Goal: Task Accomplishment & Management: Manage account settings

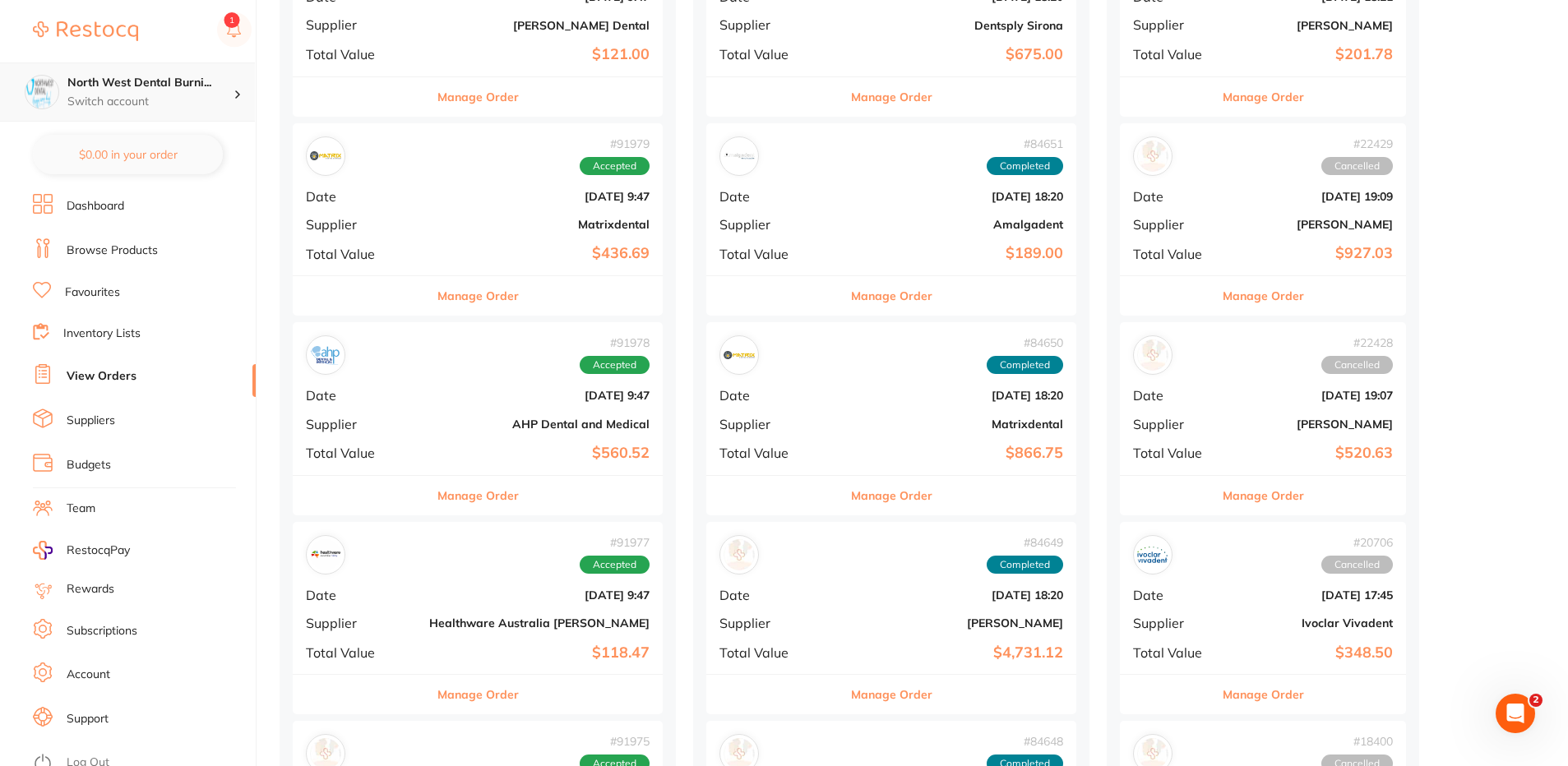
scroll to position [904, 0]
click at [170, 92] on div "North West Dental Burni... Switch account" at bounding box center [151, 92] width 166 height 34
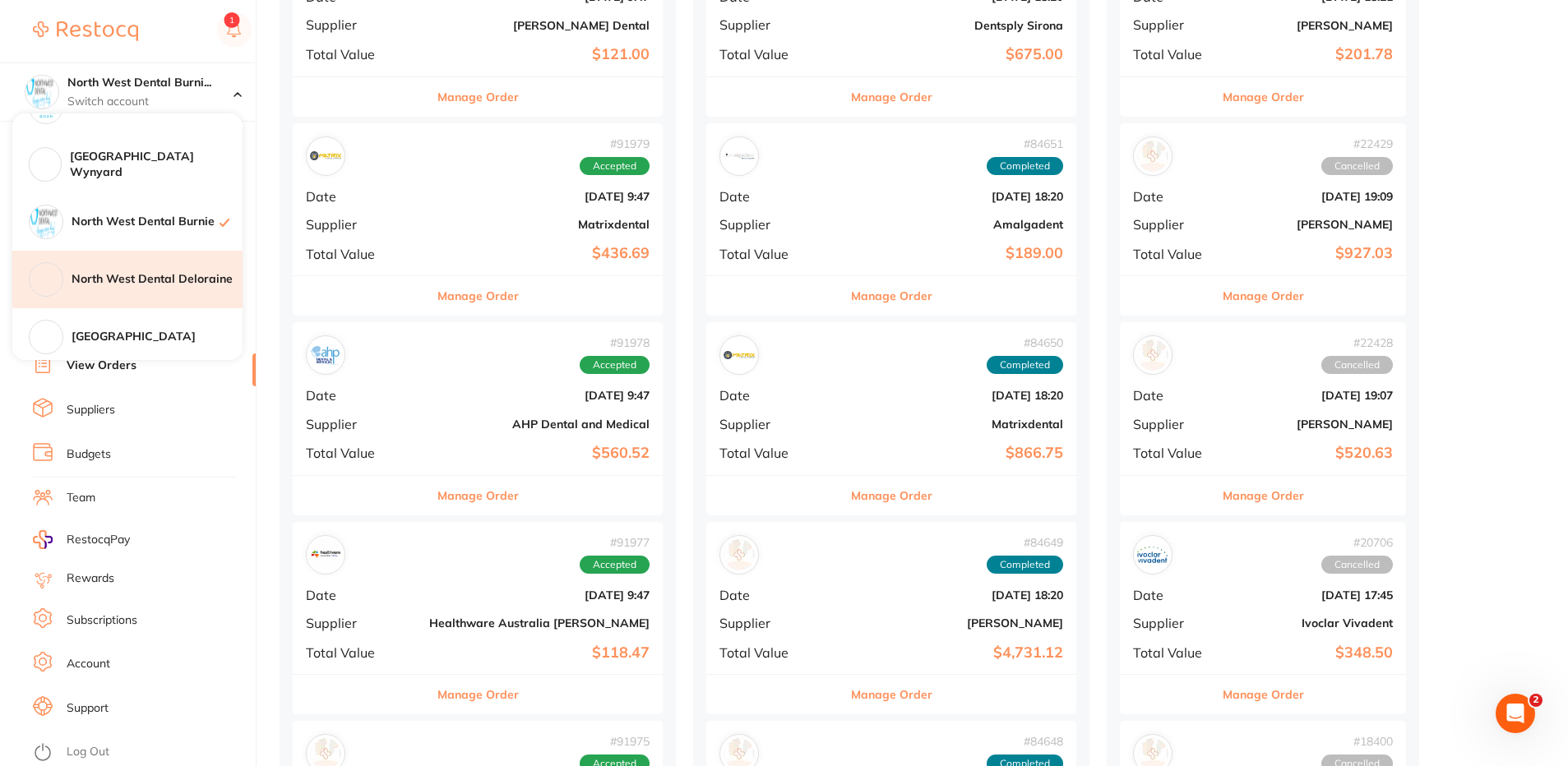
scroll to position [329, 0]
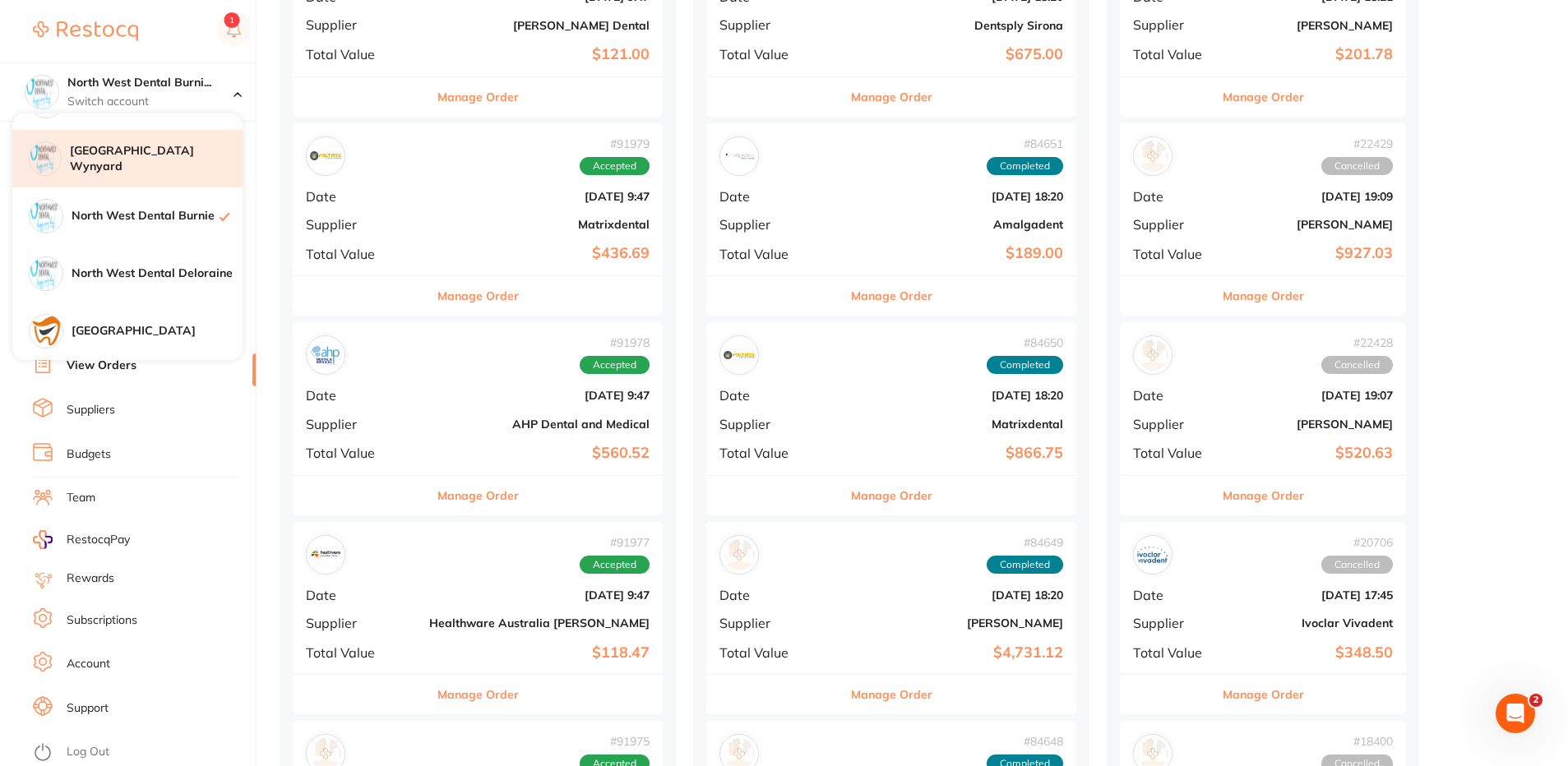
click at [172, 155] on h4 "[GEOGRAPHIC_DATA] Wynyard" at bounding box center [157, 160] width 173 height 32
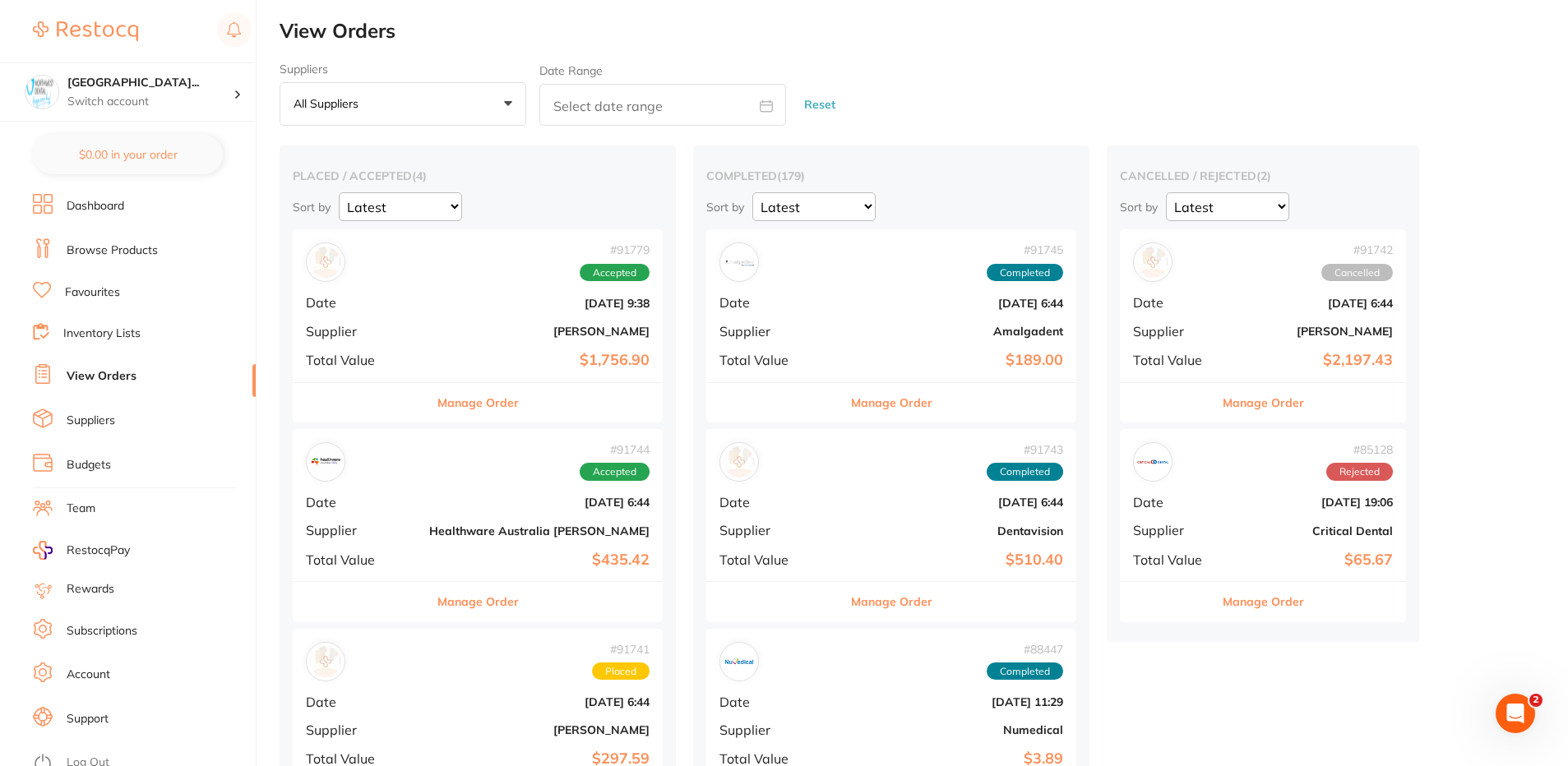
scroll to position [164, 0]
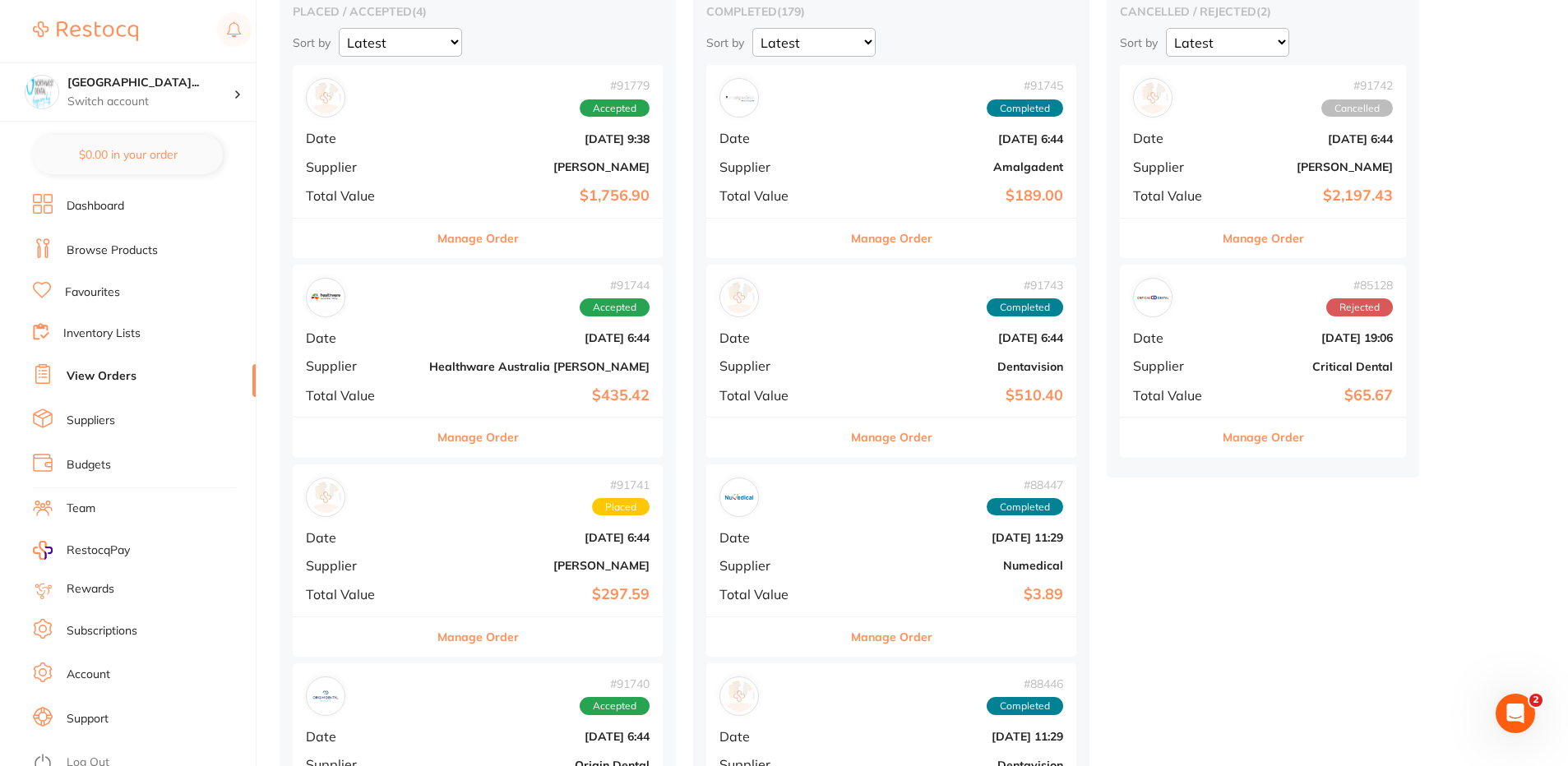
click at [437, 139] on b "Aug 29 2025, 9:38" at bounding box center [539, 139] width 220 height 14
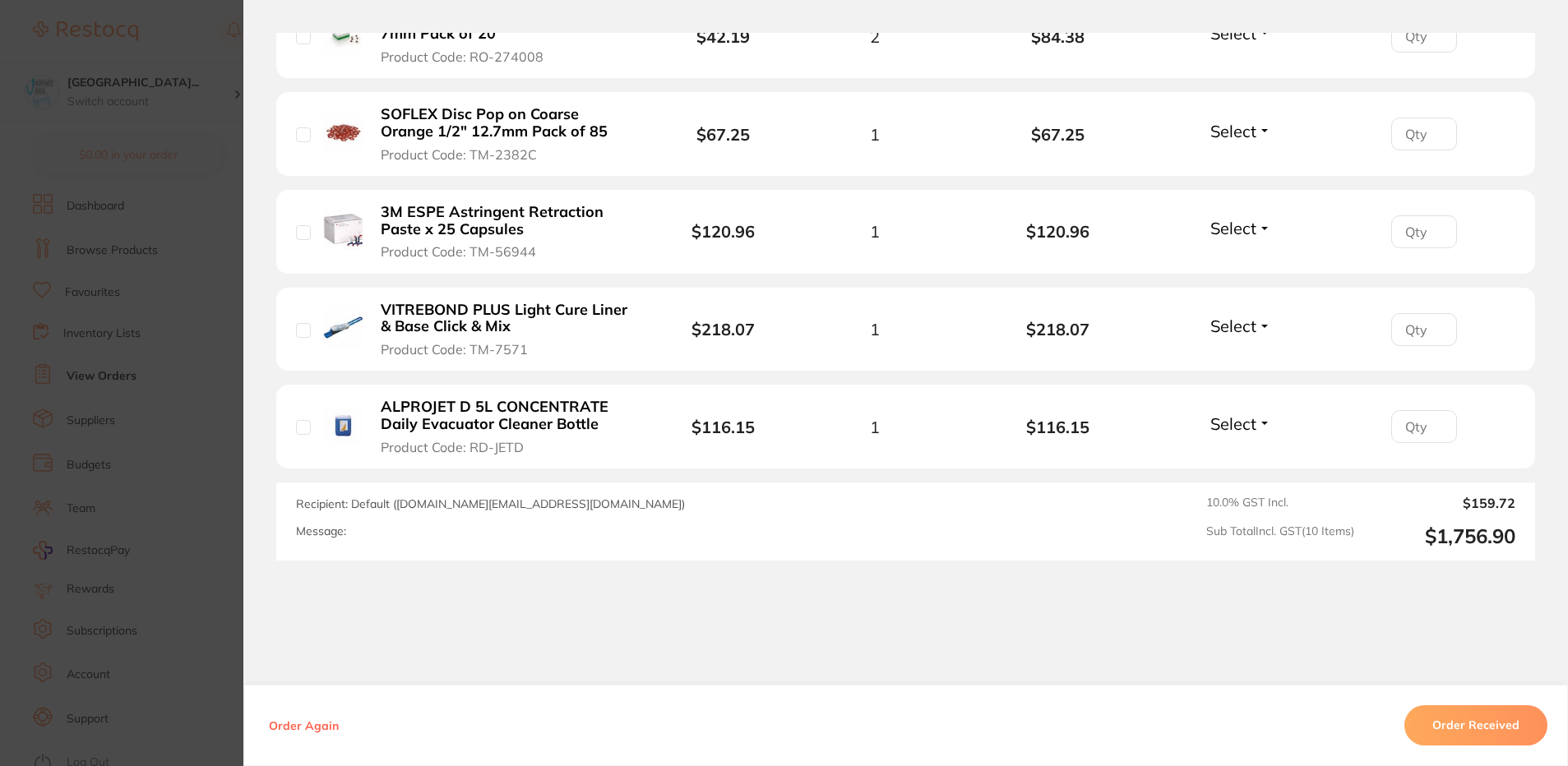
scroll to position [1110, 0]
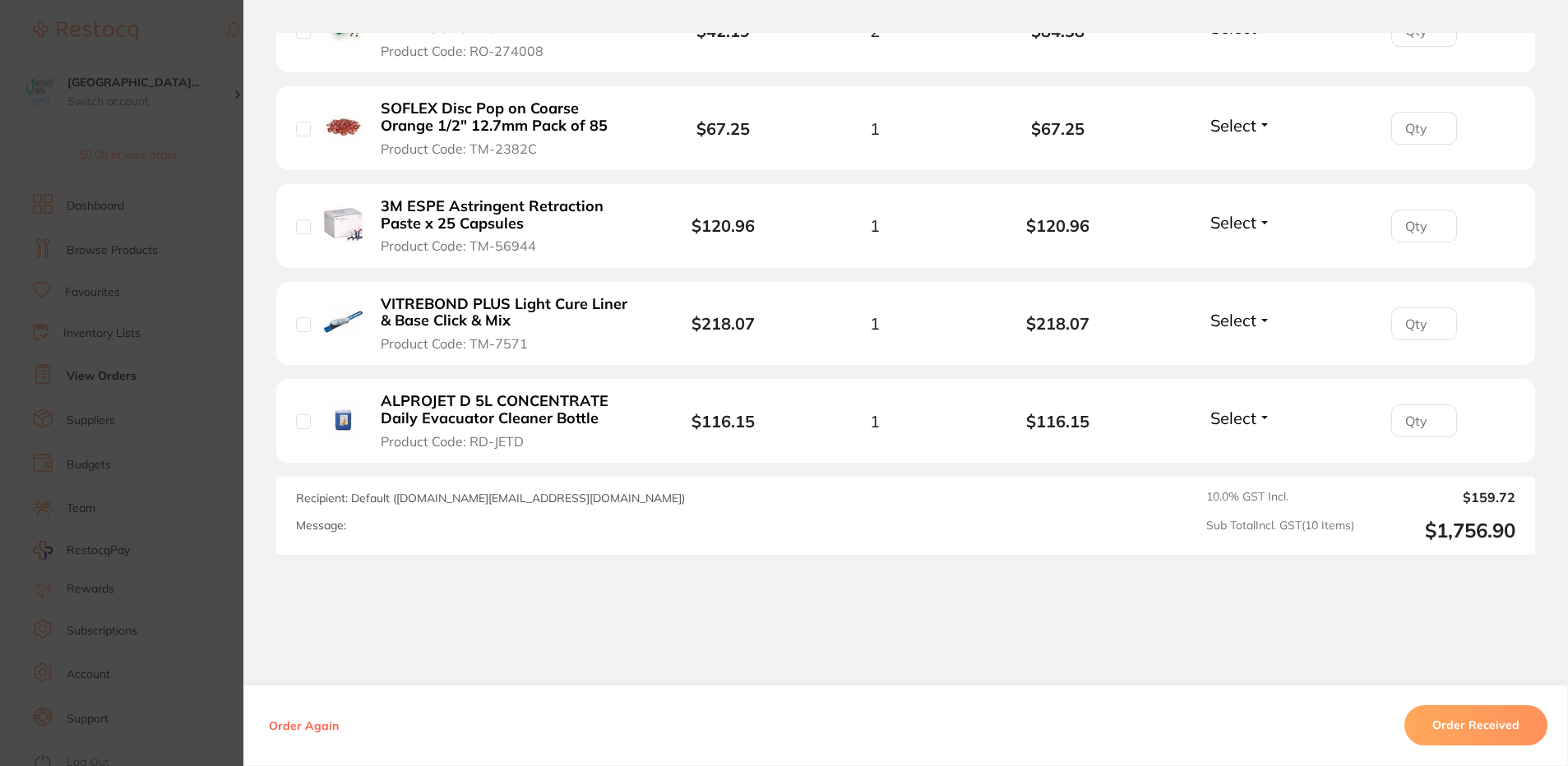
click at [220, 343] on section "Order ID: Restocq- 91779 Order Information Accepted Order Order Date Aug 29 202…" at bounding box center [784, 383] width 1568 height 766
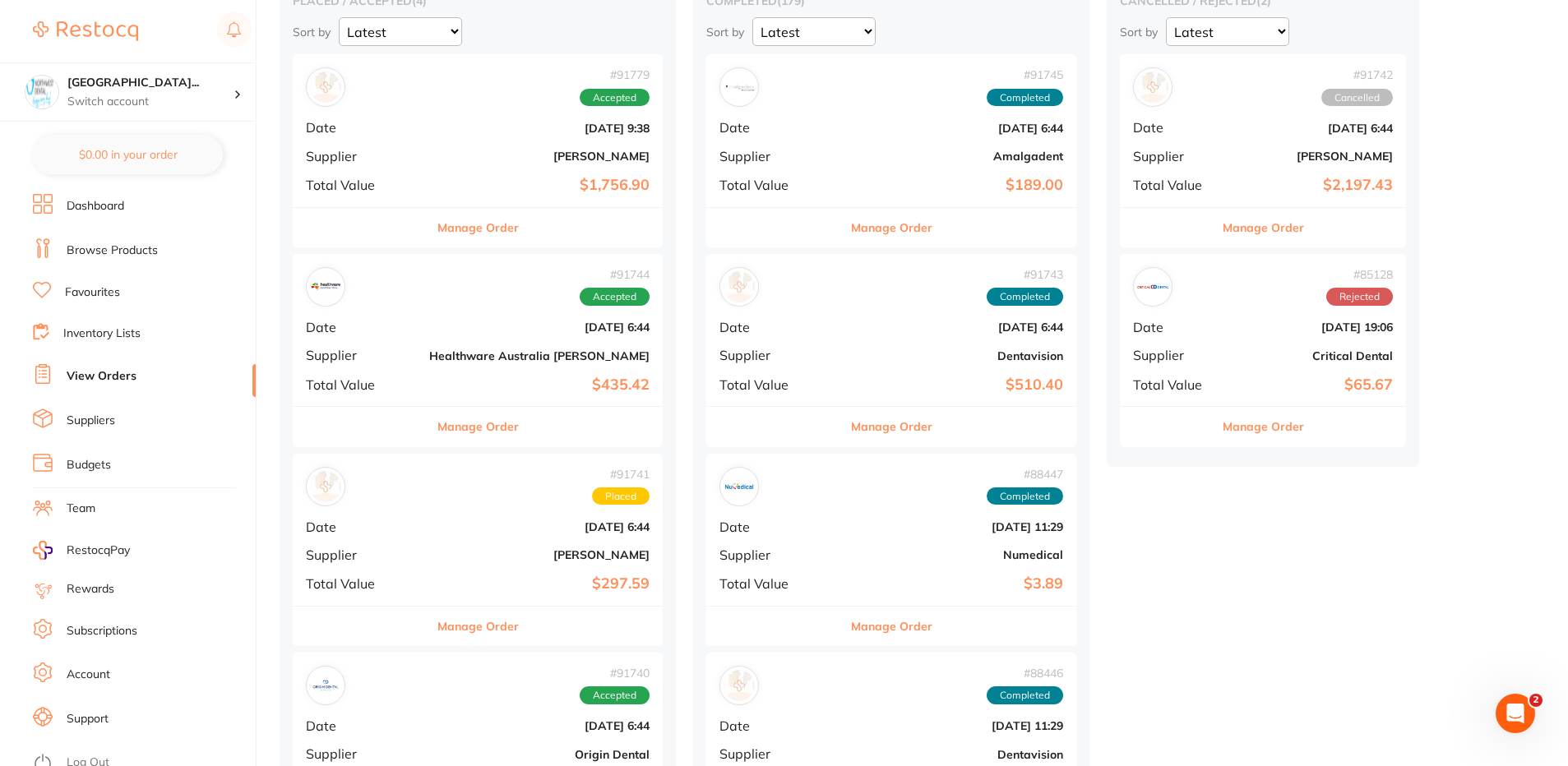
scroll to position [164, 0]
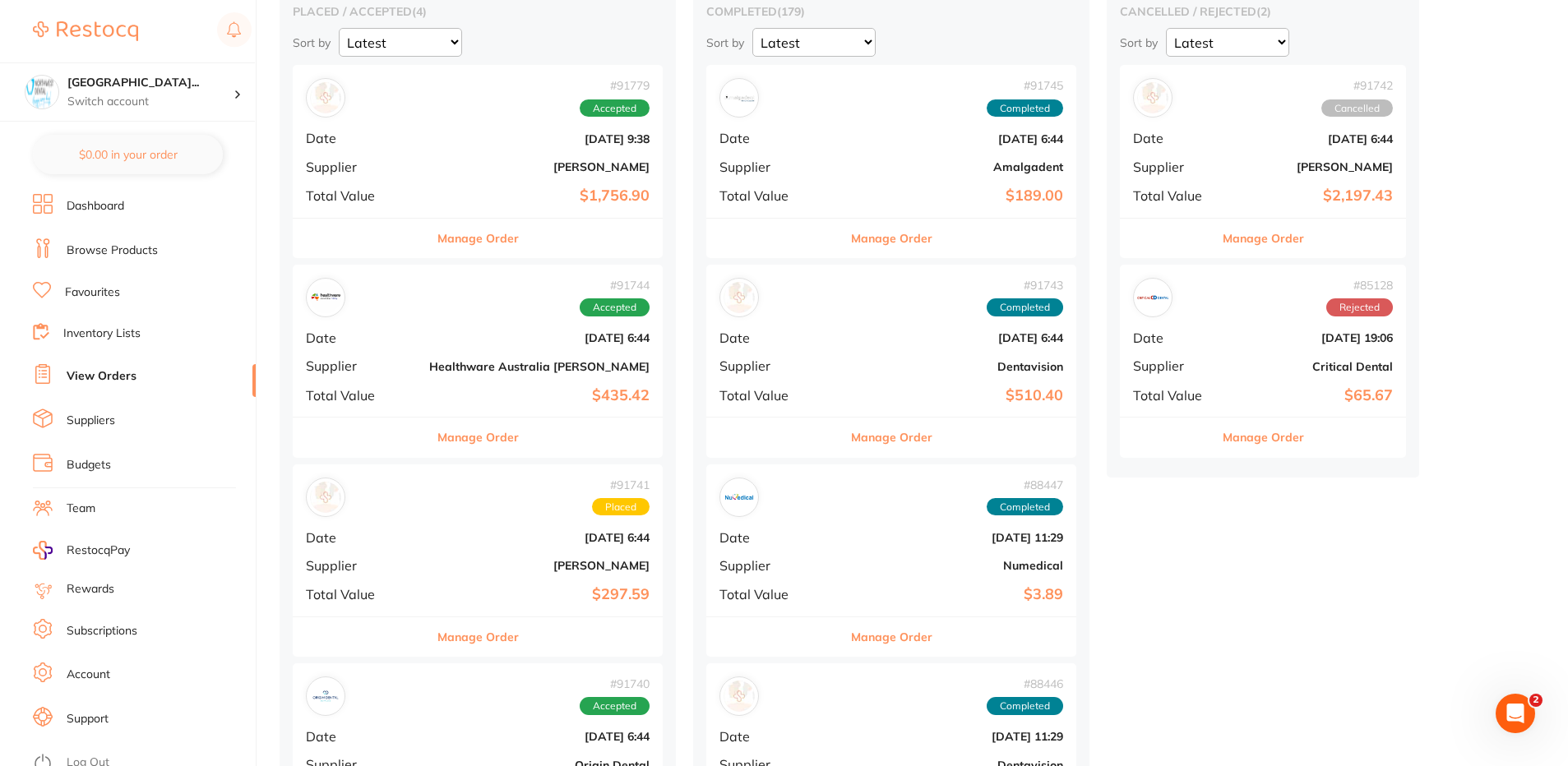
click at [454, 328] on div "# 91744 Accepted Date Aug 29 2025, 6:44 Supplier Healthware Australia Ridley To…" at bounding box center [478, 341] width 370 height 152
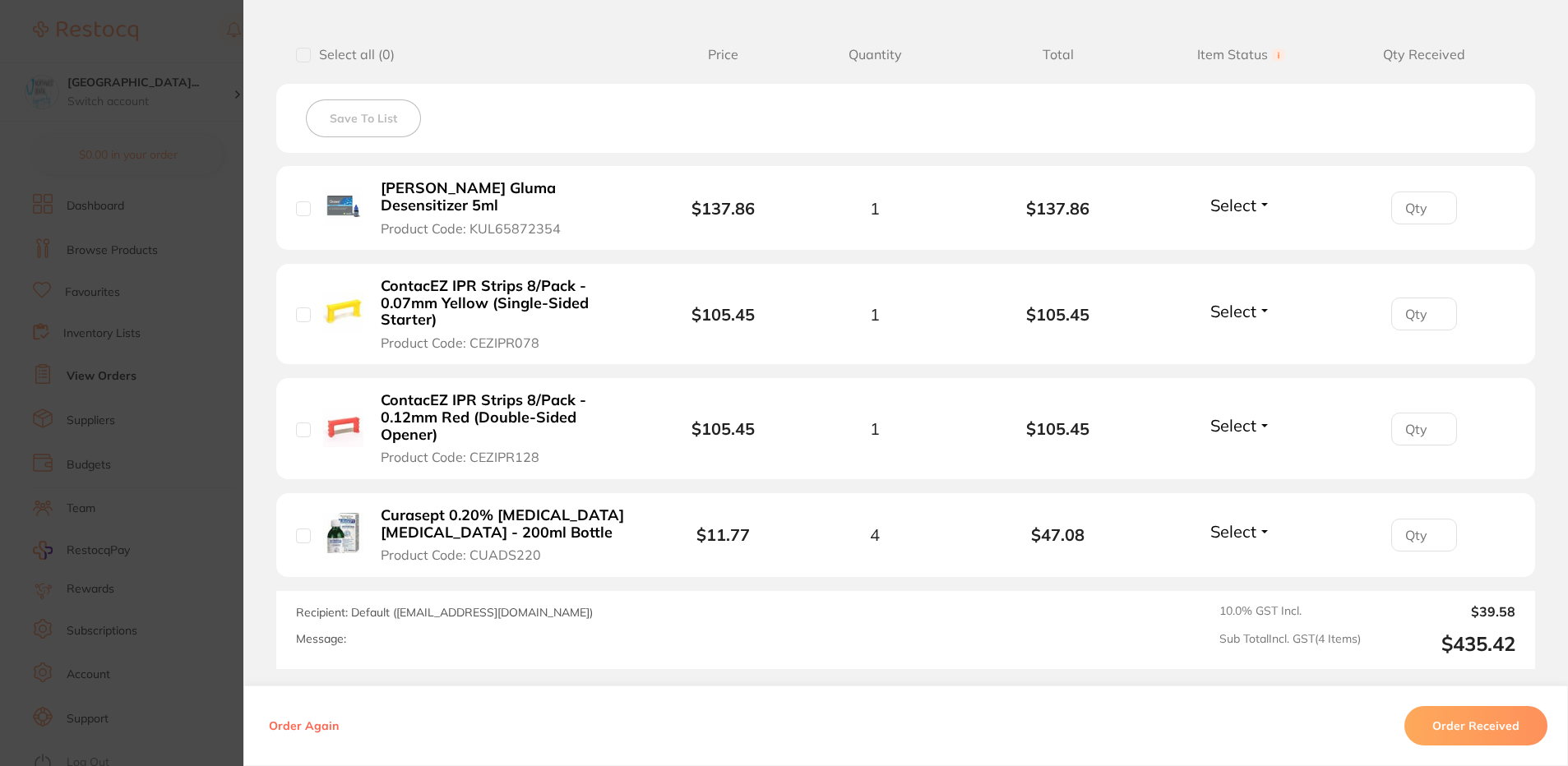
click at [117, 245] on section "Order ID: Restocq- 91744 Order Information Accepted Order Order Date Aug 29 202…" at bounding box center [784, 383] width 1568 height 766
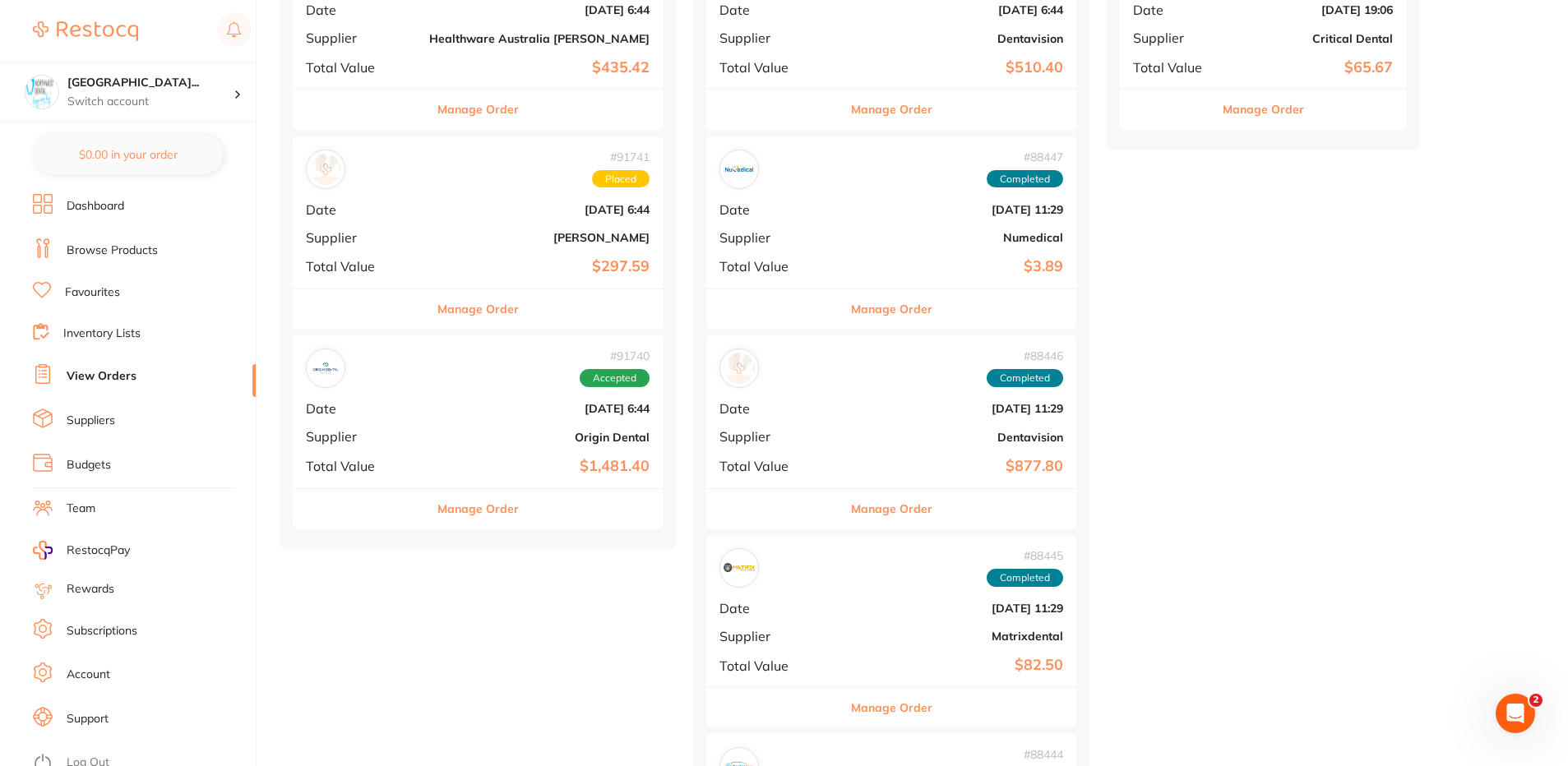
scroll to position [493, 0]
click at [107, 83] on h4 "[GEOGRAPHIC_DATA]..." at bounding box center [151, 83] width 166 height 16
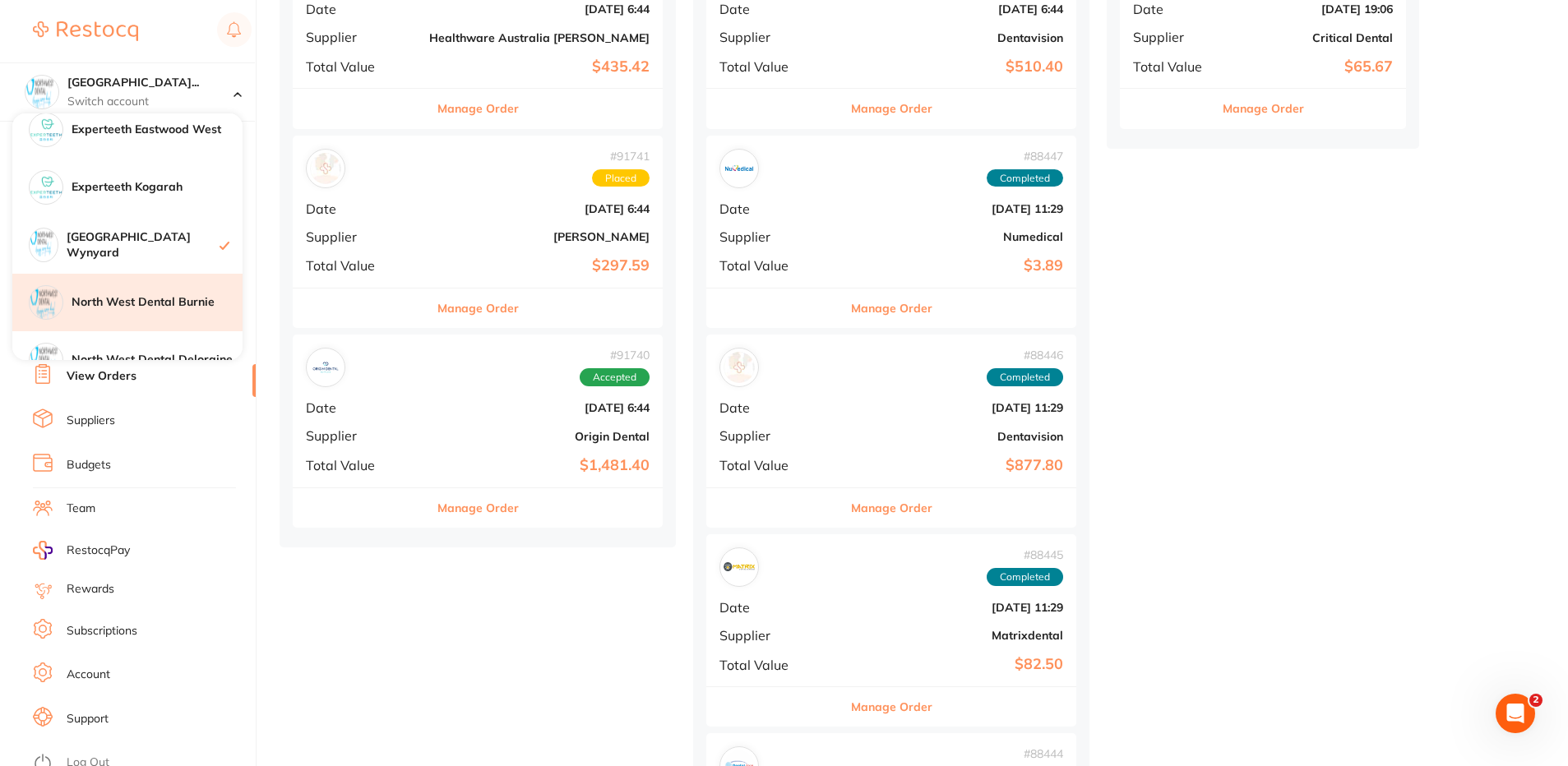
scroll to position [247, 0]
click at [160, 293] on h4 "North West Dental Burnie" at bounding box center [157, 298] width 171 height 16
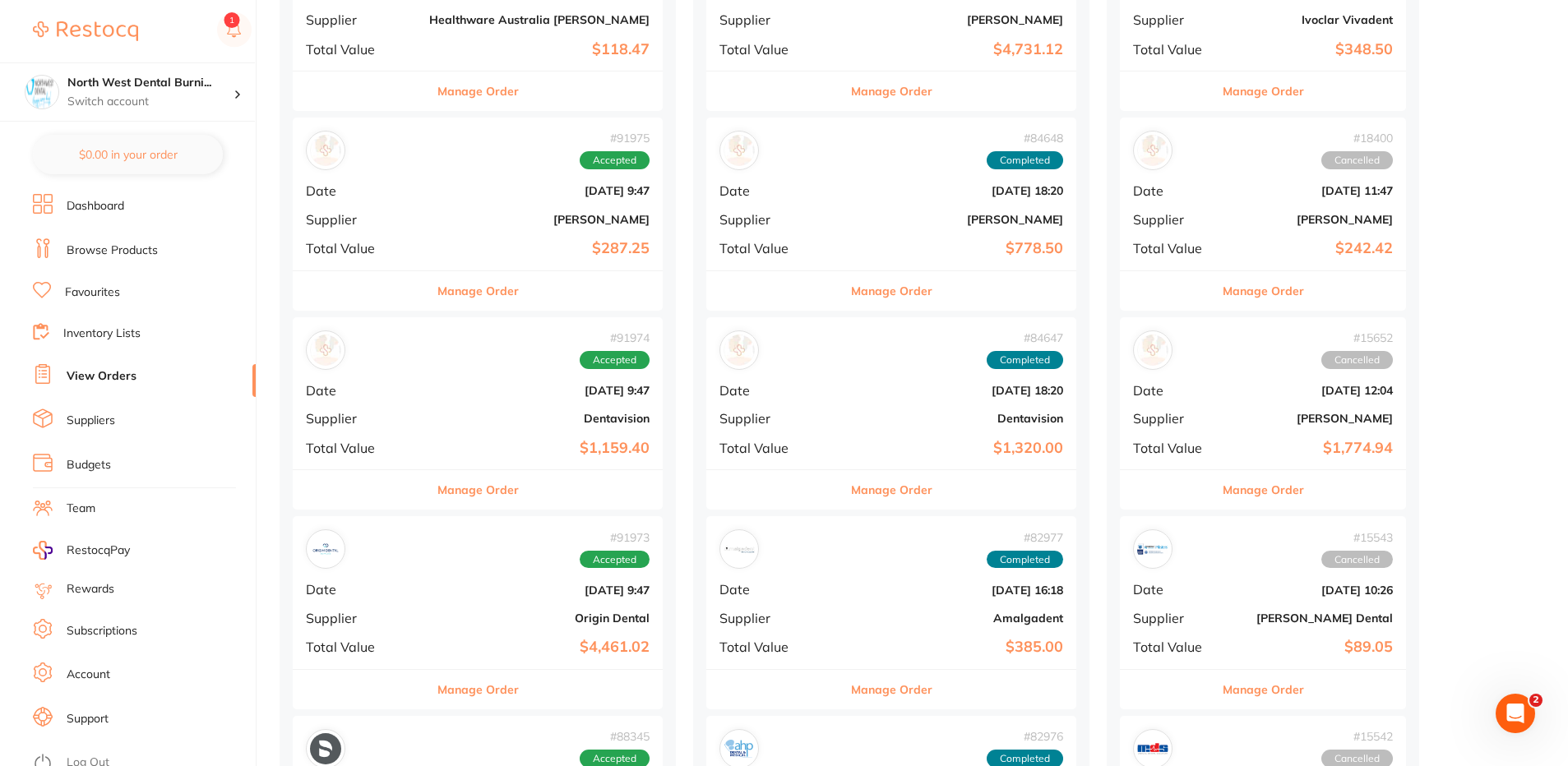
scroll to position [1644, 0]
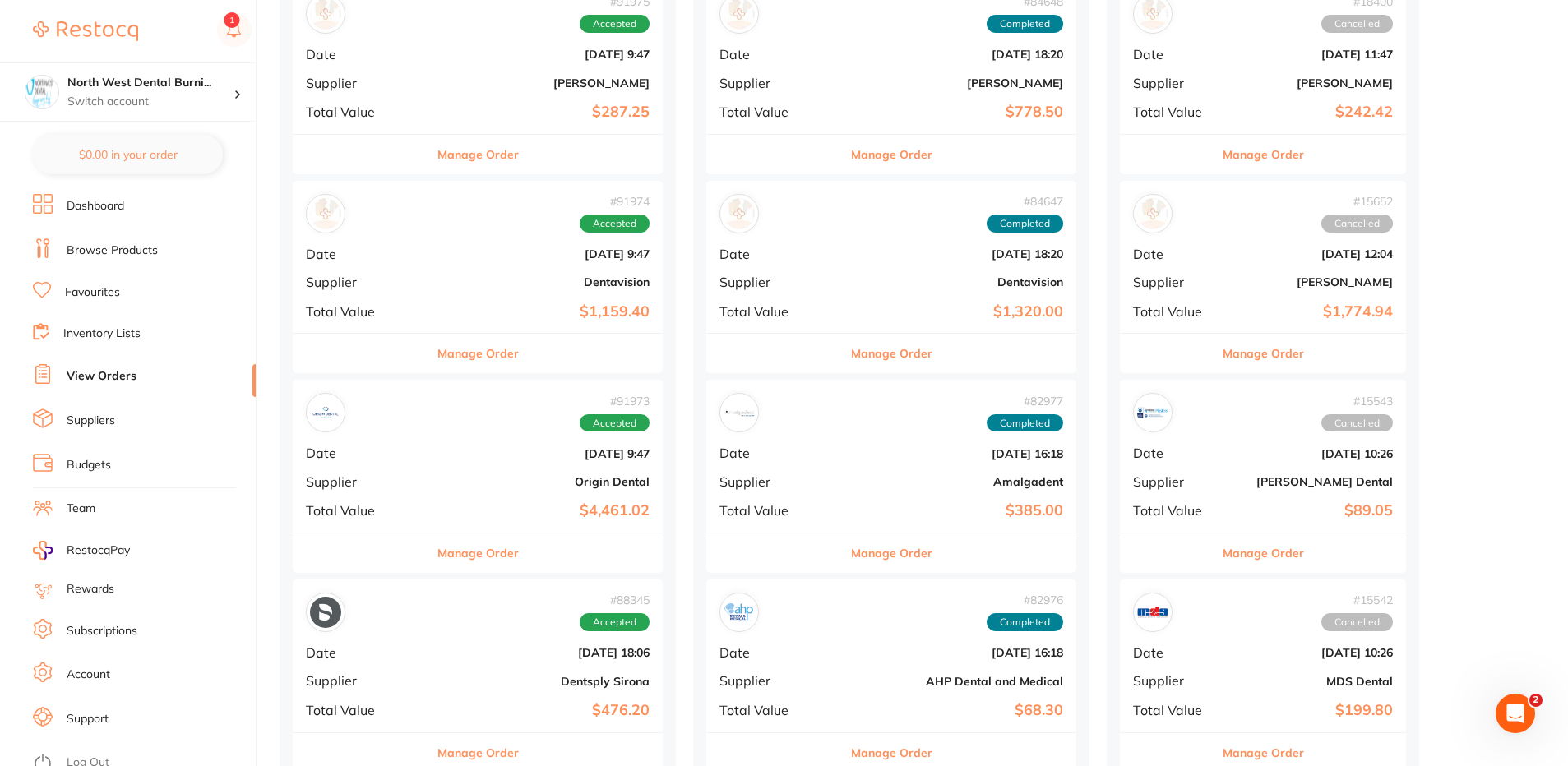
click at [430, 296] on div "# 91974 Accepted Date Sept 1 2025, 9:47 Supplier Dentavision Total Value $1,159…" at bounding box center [478, 257] width 370 height 152
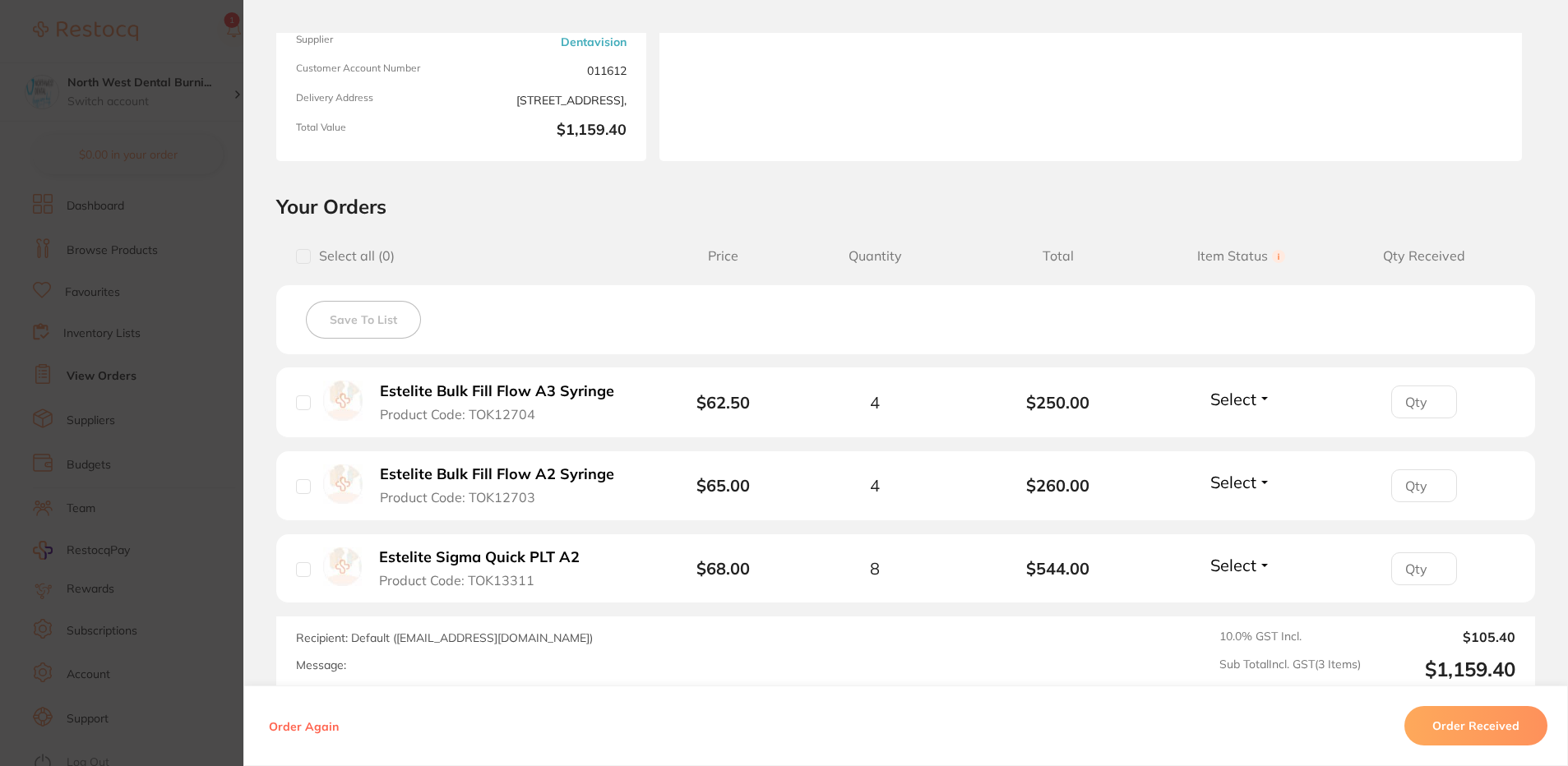
scroll to position [383, 0]
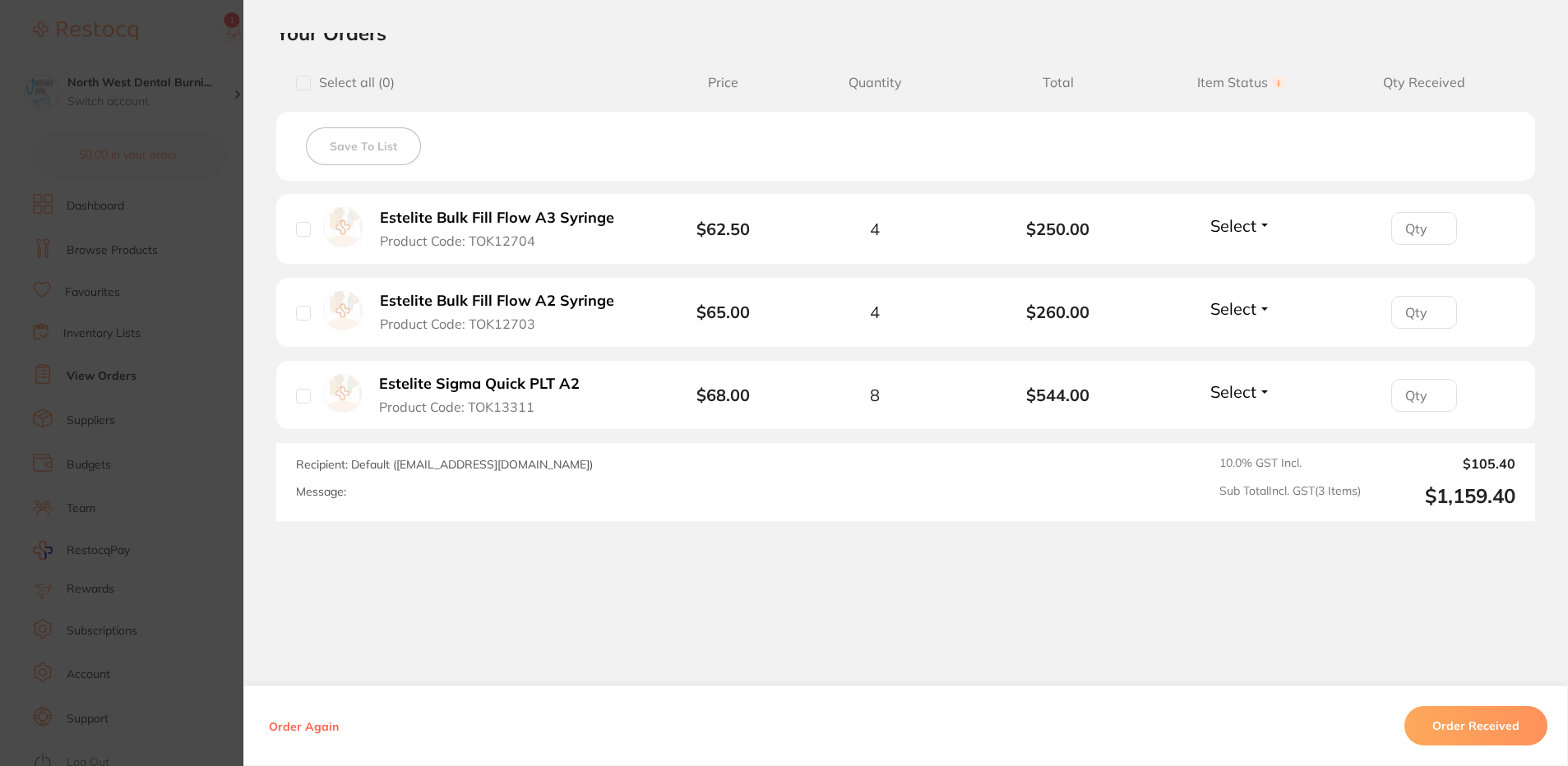
click at [1407, 397] on input "number" at bounding box center [1424, 395] width 66 height 32
type input "8"
click at [1410, 320] on input "number" at bounding box center [1424, 312] width 66 height 32
type input "4"
click at [1408, 233] on input "number" at bounding box center [1424, 228] width 66 height 32
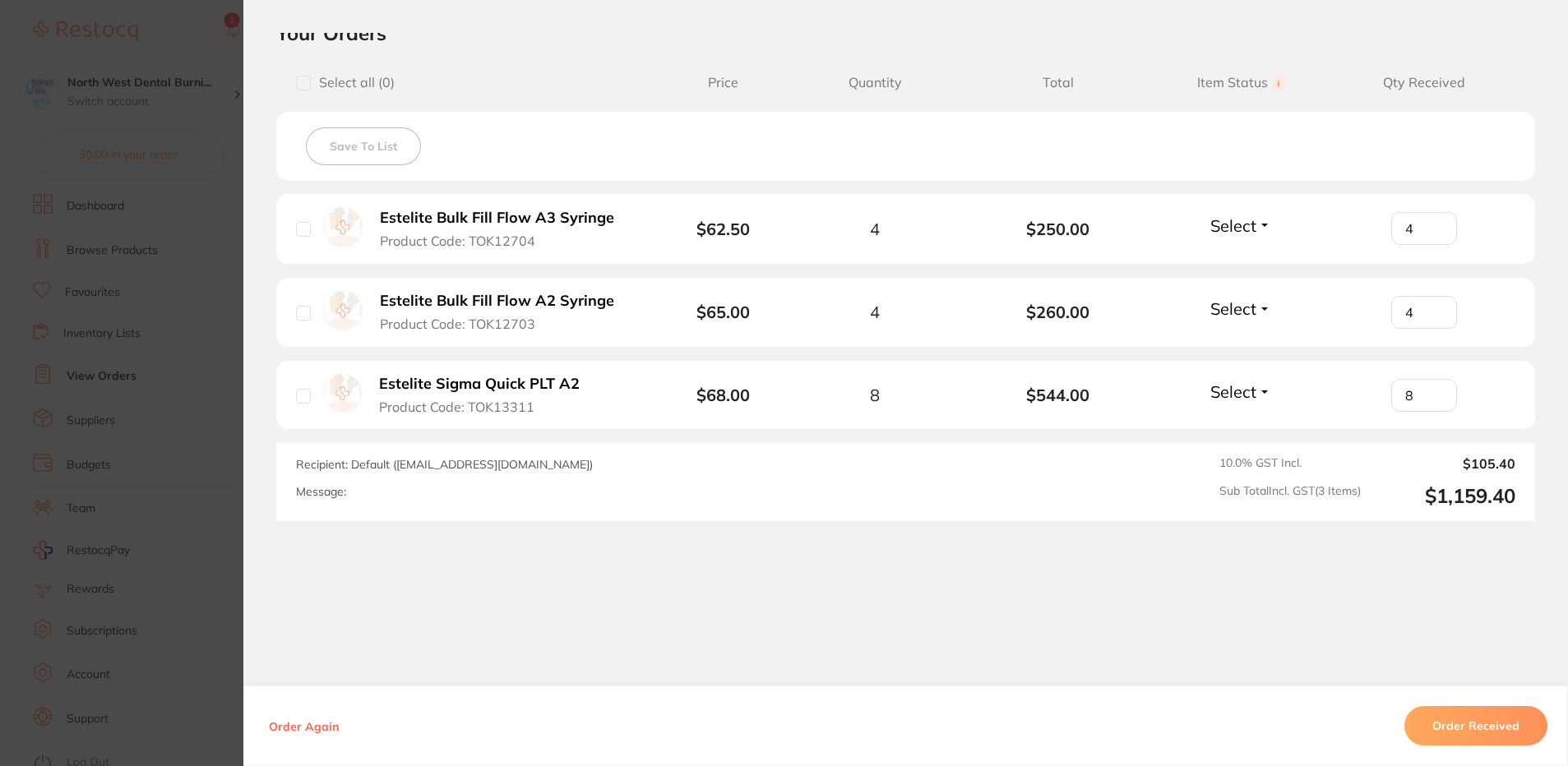
type input "4"
click at [1457, 733] on button "Order Received" at bounding box center [1476, 725] width 143 height 40
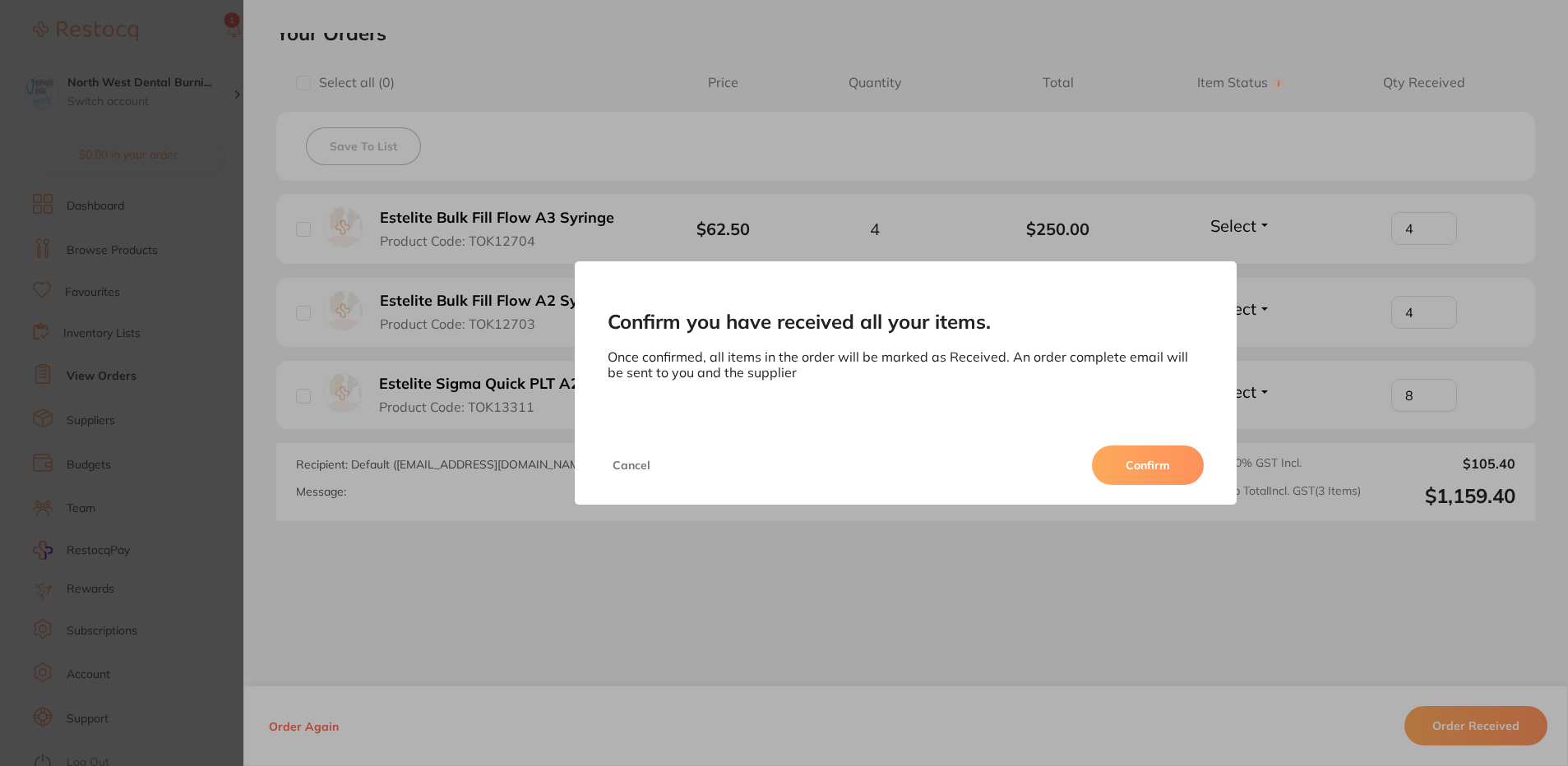
click at [1137, 470] on button "Confirm" at bounding box center [1148, 465] width 112 height 40
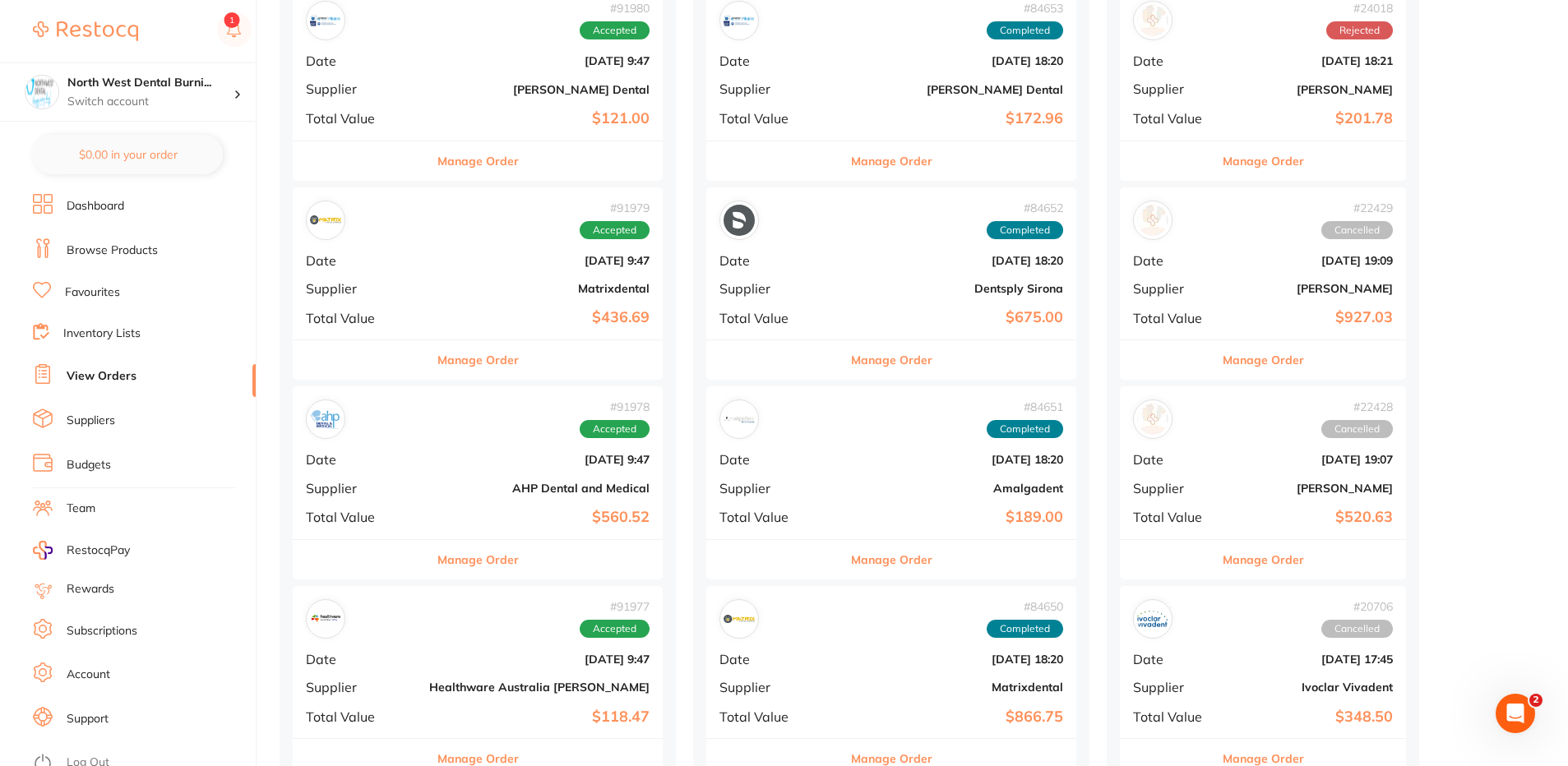
scroll to position [740, 0]
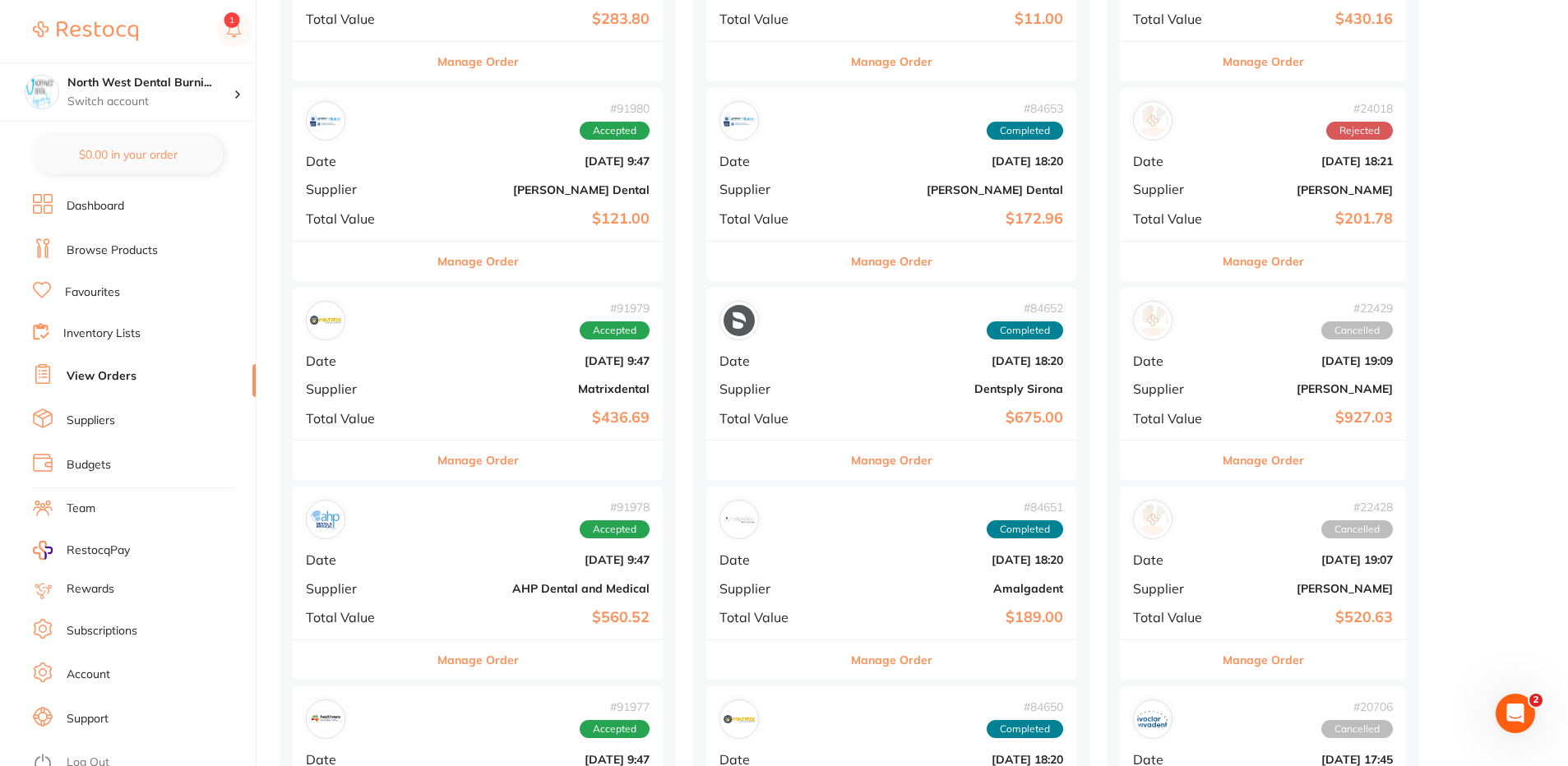
click at [436, 559] on b "[DATE] 9:47" at bounding box center [539, 560] width 220 height 14
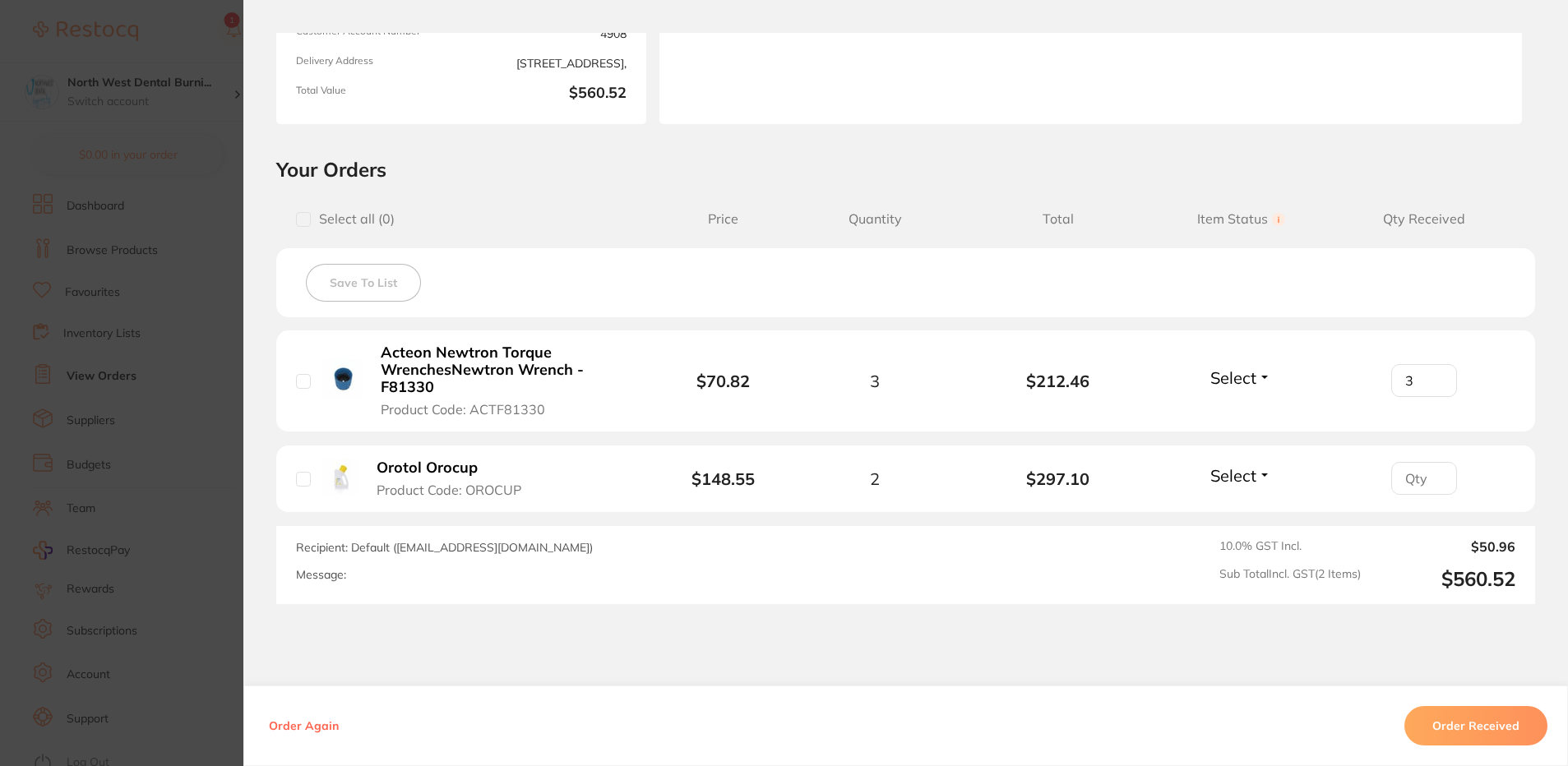
click at [234, 434] on section "Order ID: Restocq- 91978 Order Information Accepted Order Order Date Sept 1 202…" at bounding box center [784, 383] width 1568 height 766
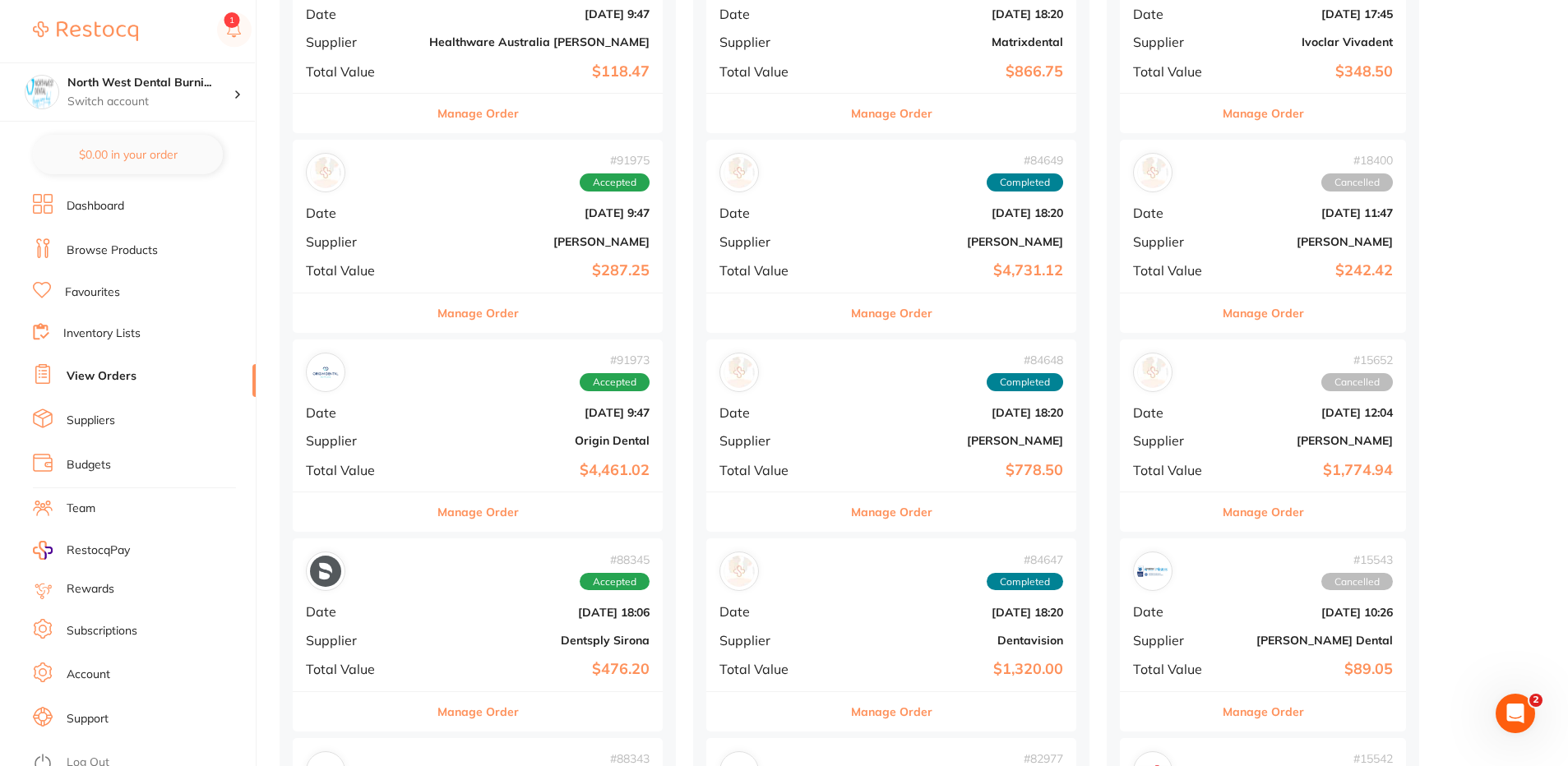
scroll to position [1644, 0]
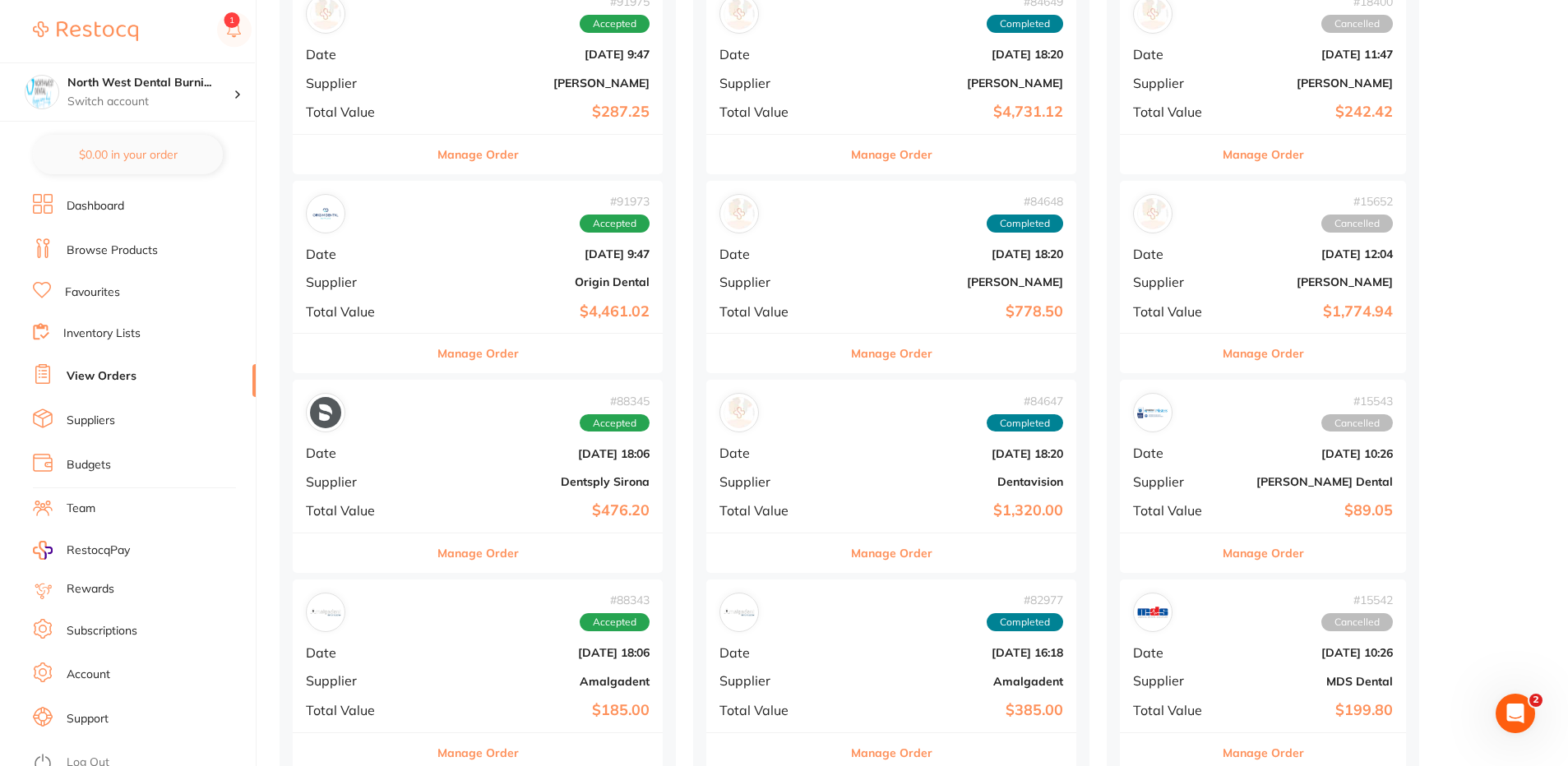
click at [437, 322] on div "# 91973 Accepted Date Sept 1 2025, 9:47 Supplier Origin Dental Total Value $4,4…" at bounding box center [478, 257] width 370 height 152
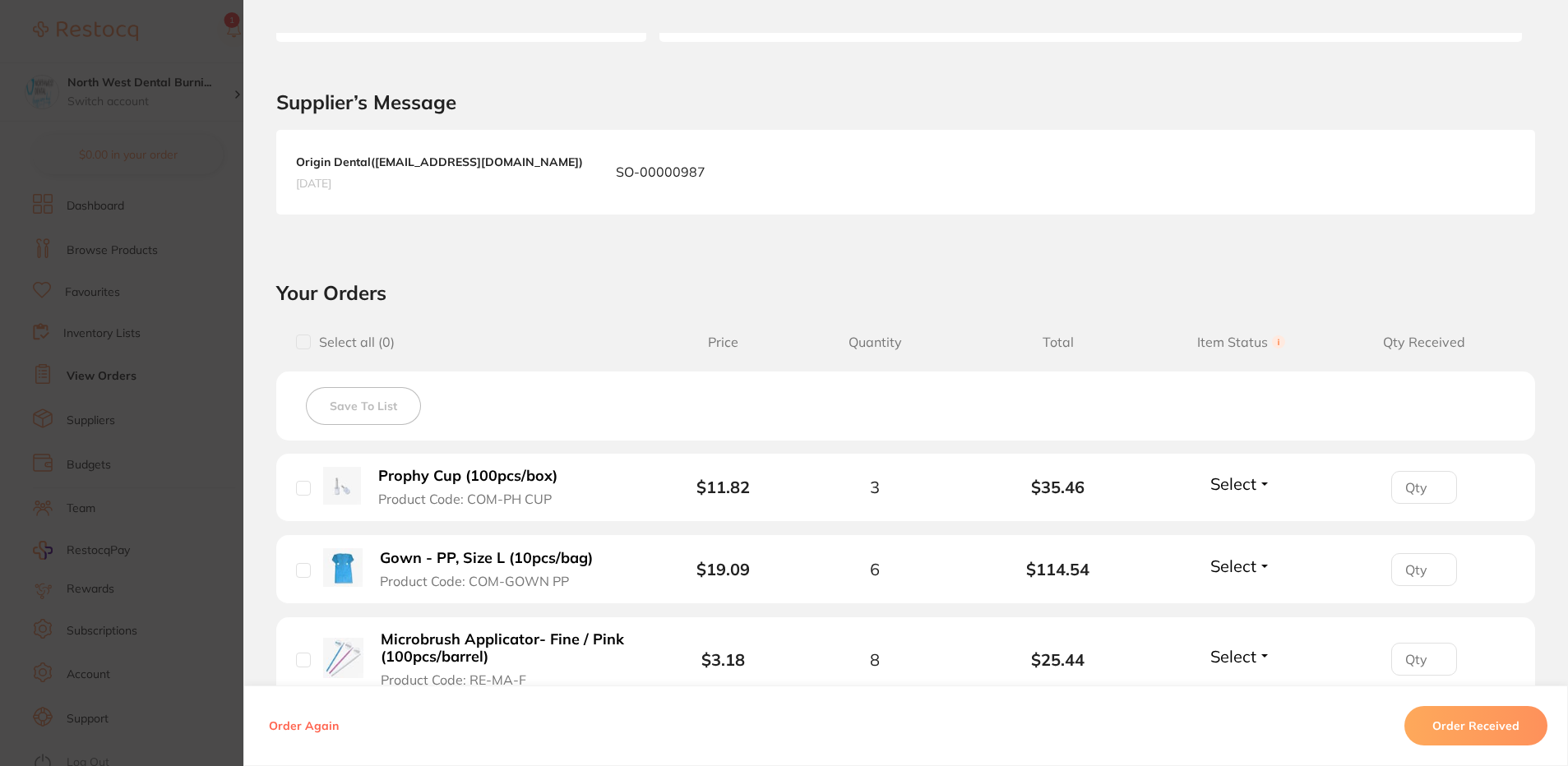
scroll to position [575, 0]
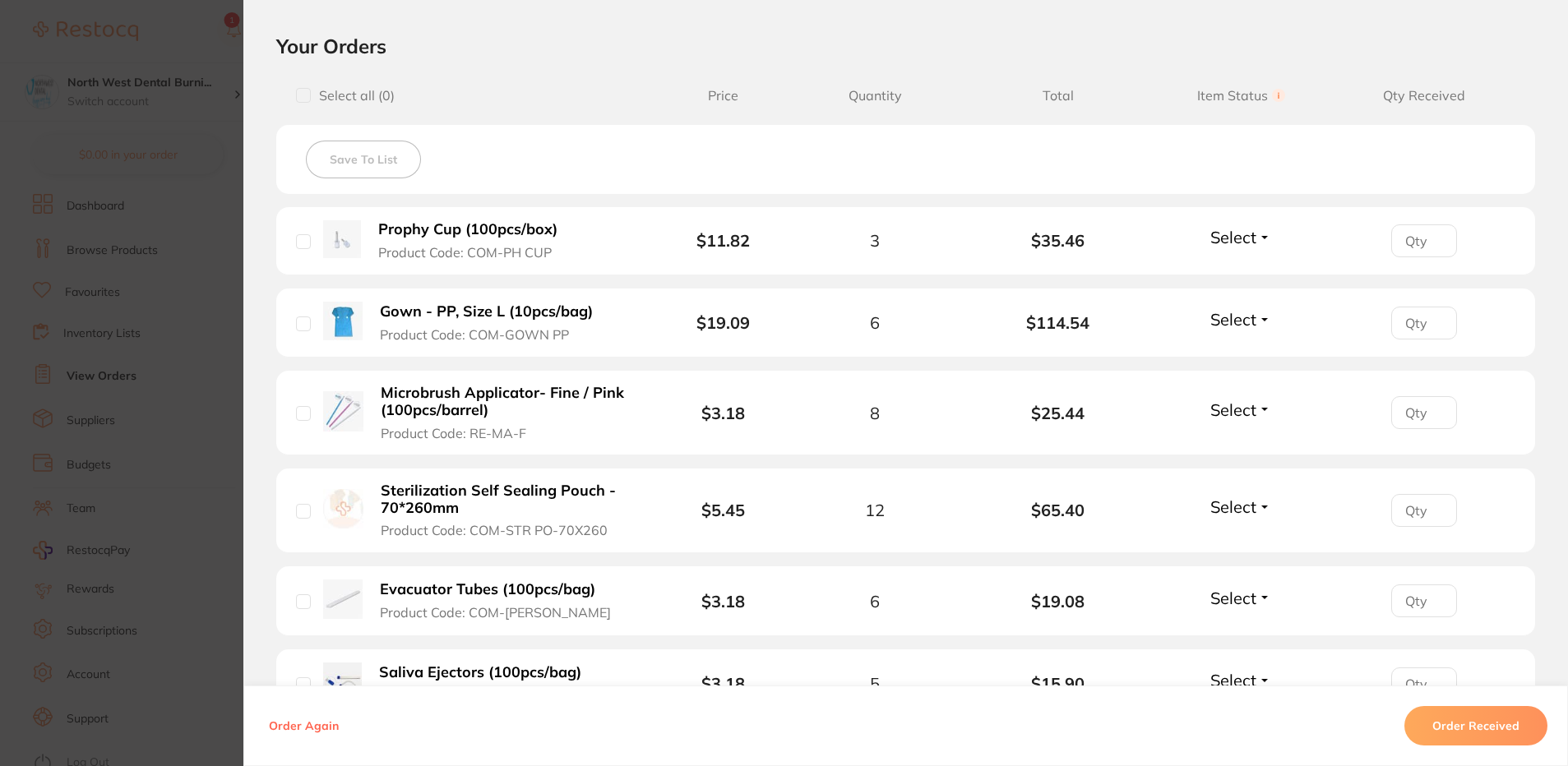
click at [1399, 235] on input "number" at bounding box center [1424, 241] width 66 height 32
type input "3"
click at [1402, 319] on input "number" at bounding box center [1424, 323] width 66 height 32
type input "6"
click at [1414, 413] on input "number" at bounding box center [1424, 413] width 66 height 32
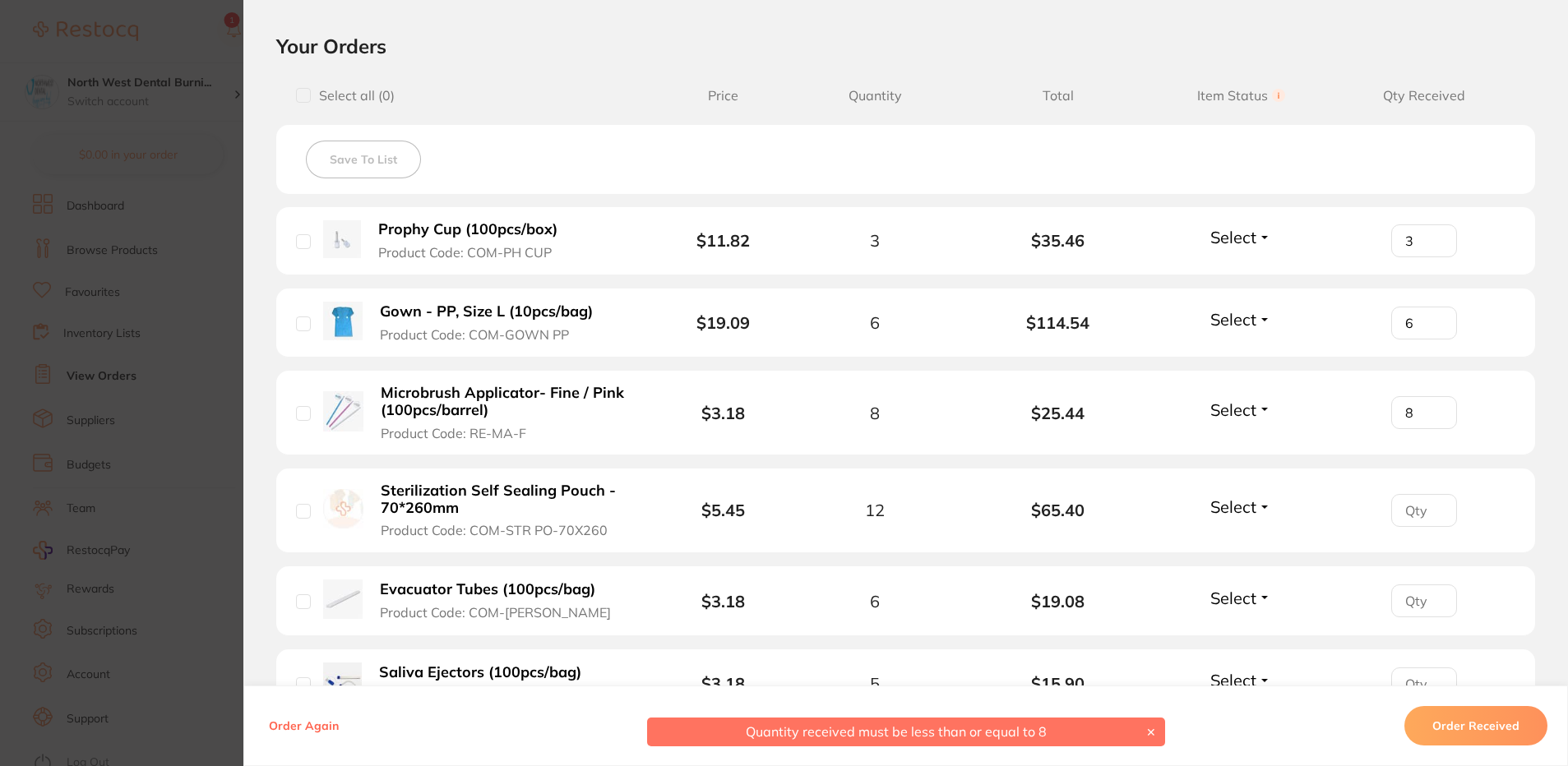
type input "8"
click at [1410, 508] on input "number" at bounding box center [1424, 510] width 66 height 32
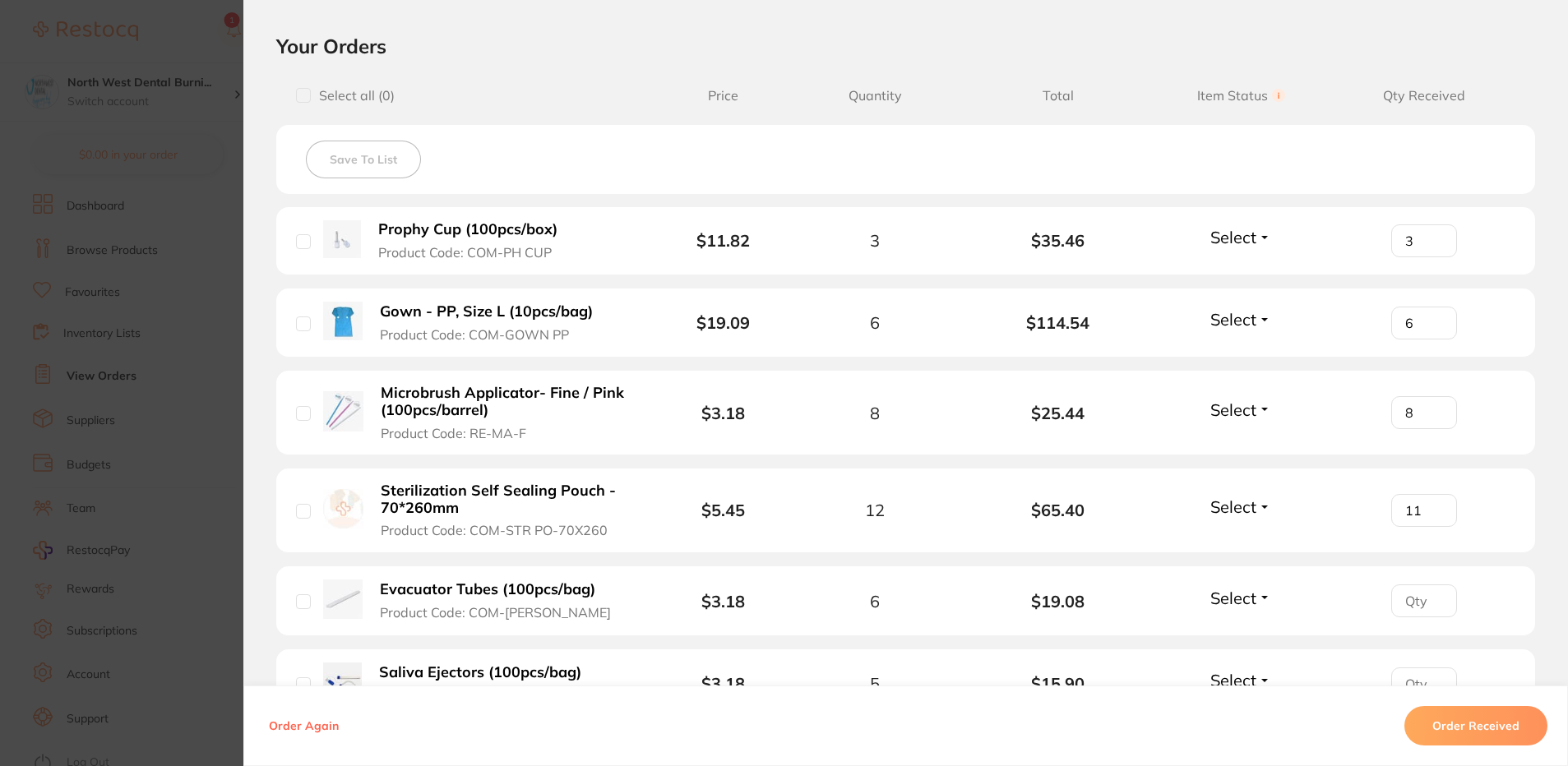
scroll to position [740, 0]
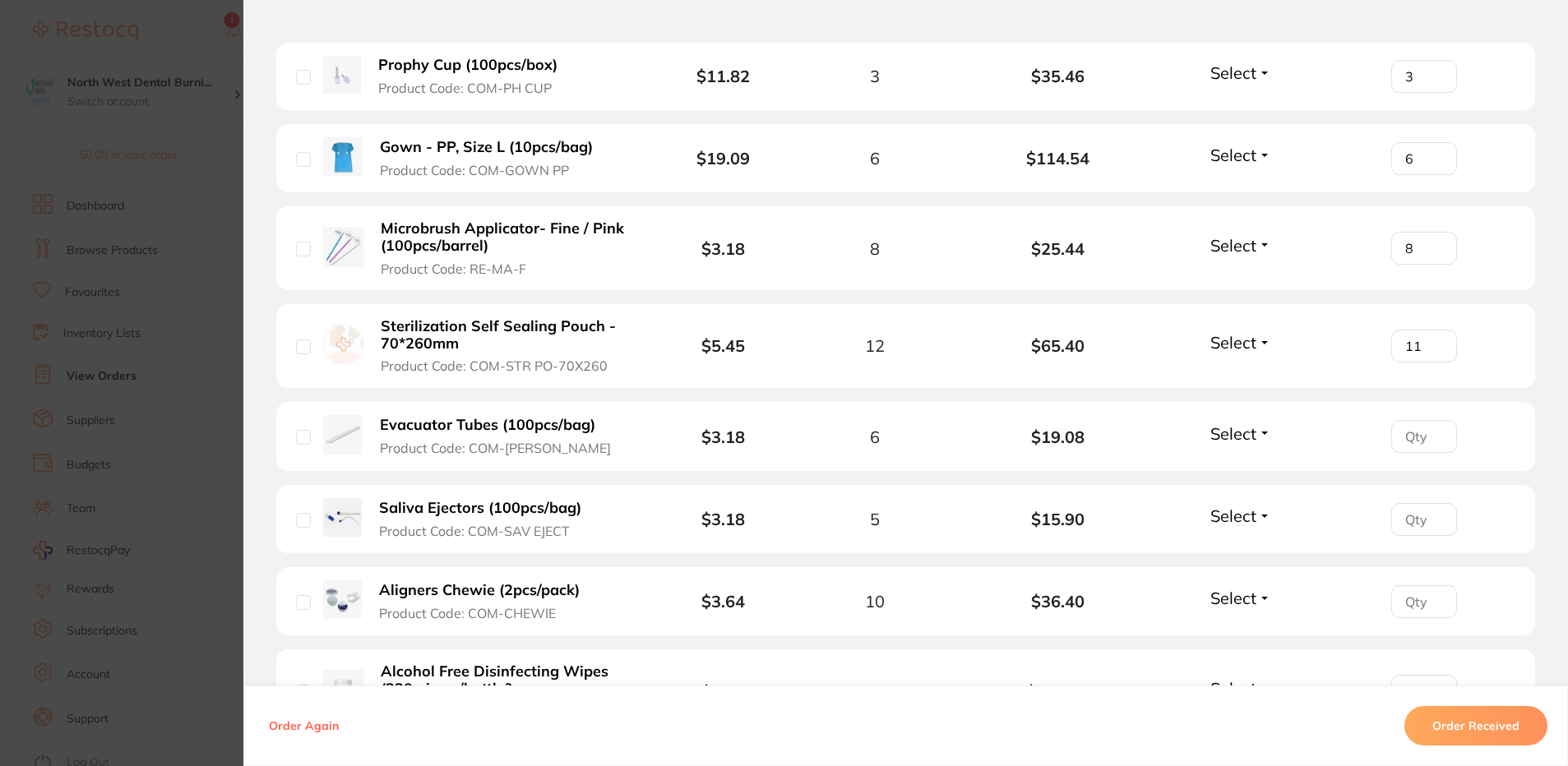
type input "11"
click at [1417, 434] on input "number" at bounding box center [1424, 436] width 66 height 32
type input "6"
click at [1409, 521] on input "number" at bounding box center [1424, 519] width 66 height 32
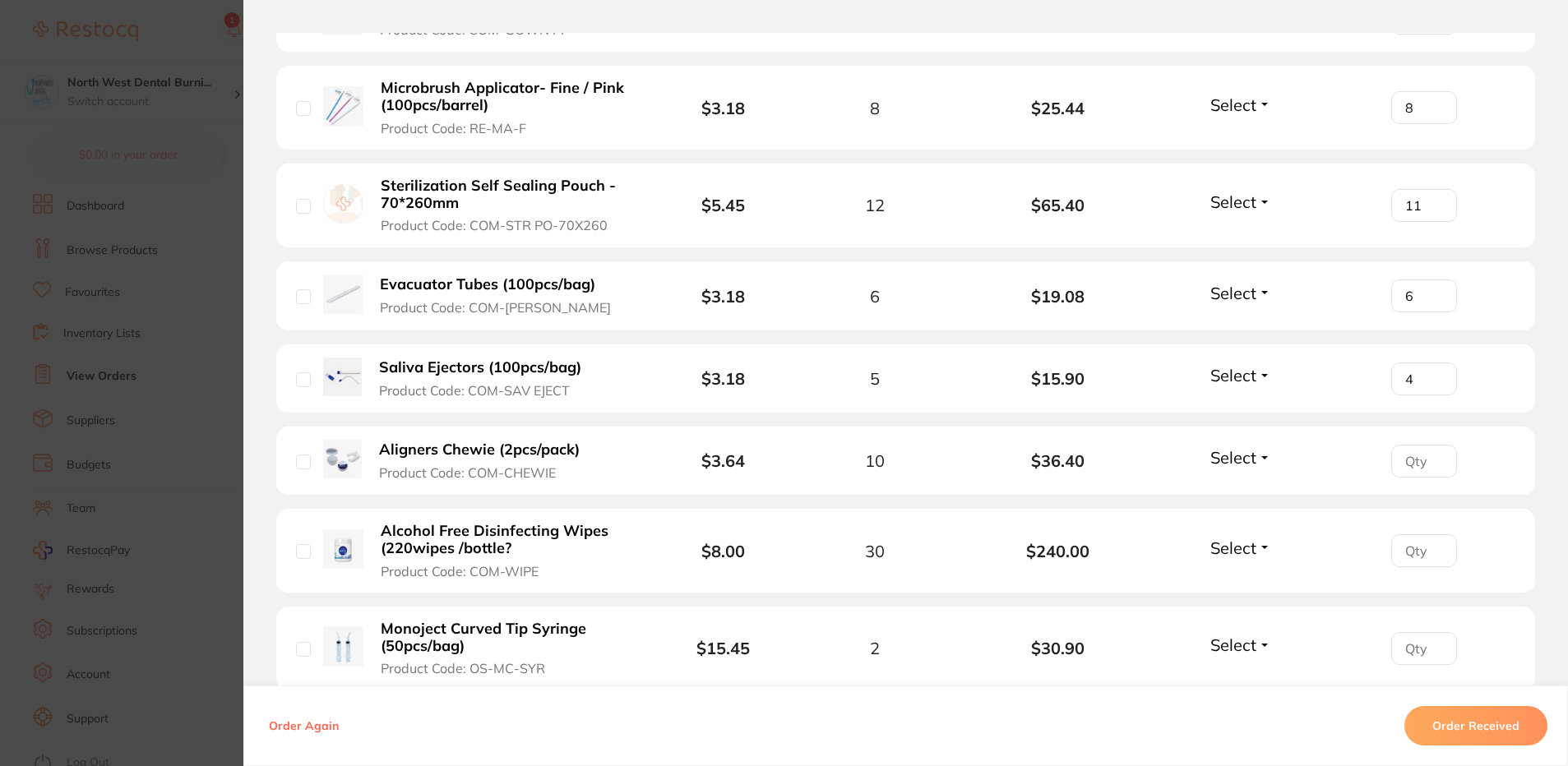
scroll to position [986, 0]
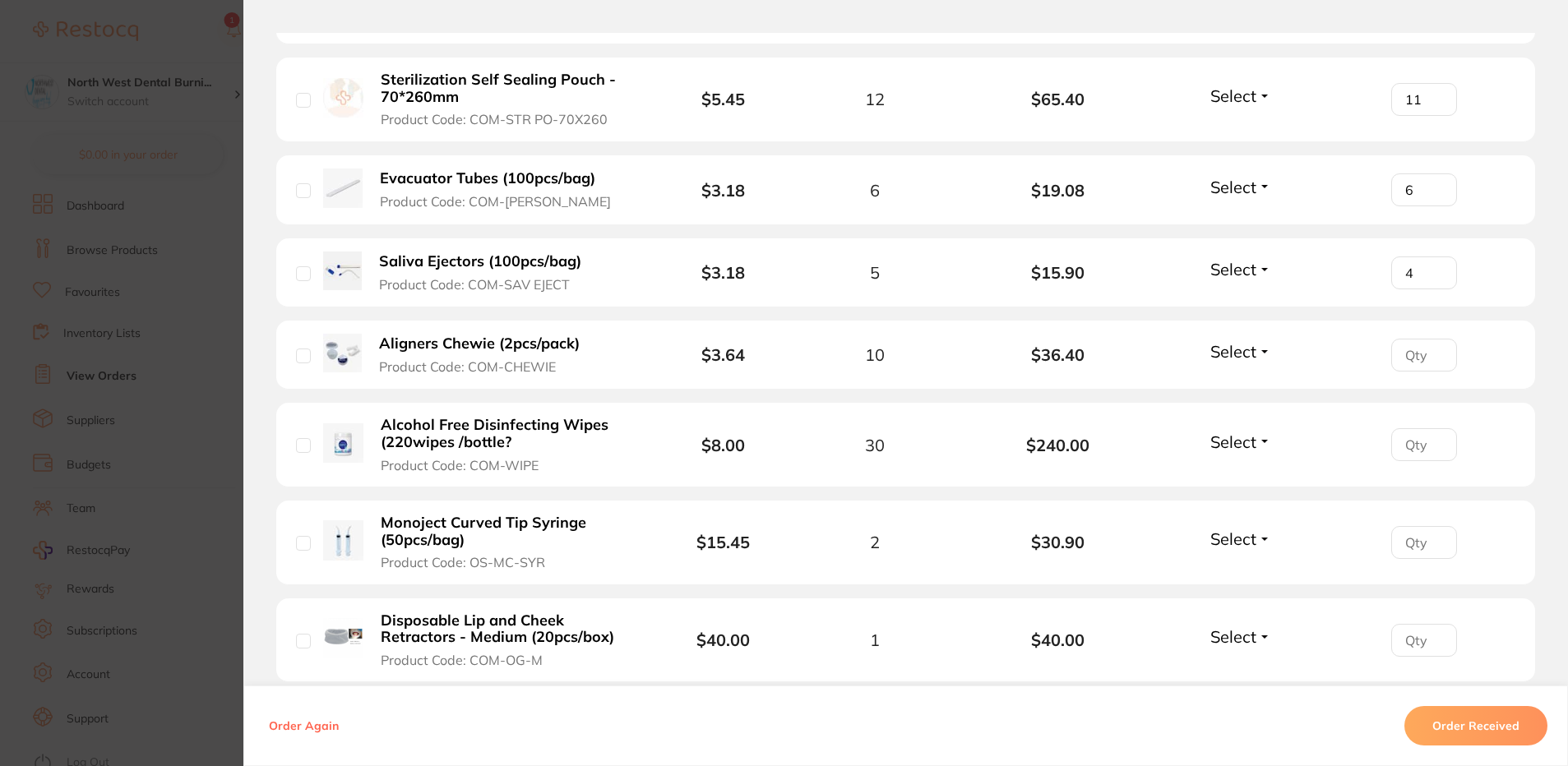
type input "4"
click at [1391, 354] on input "number" at bounding box center [1424, 355] width 66 height 32
type input "10"
click at [1408, 449] on input "number" at bounding box center [1424, 444] width 66 height 32
click at [1407, 453] on input "number" at bounding box center [1424, 444] width 66 height 32
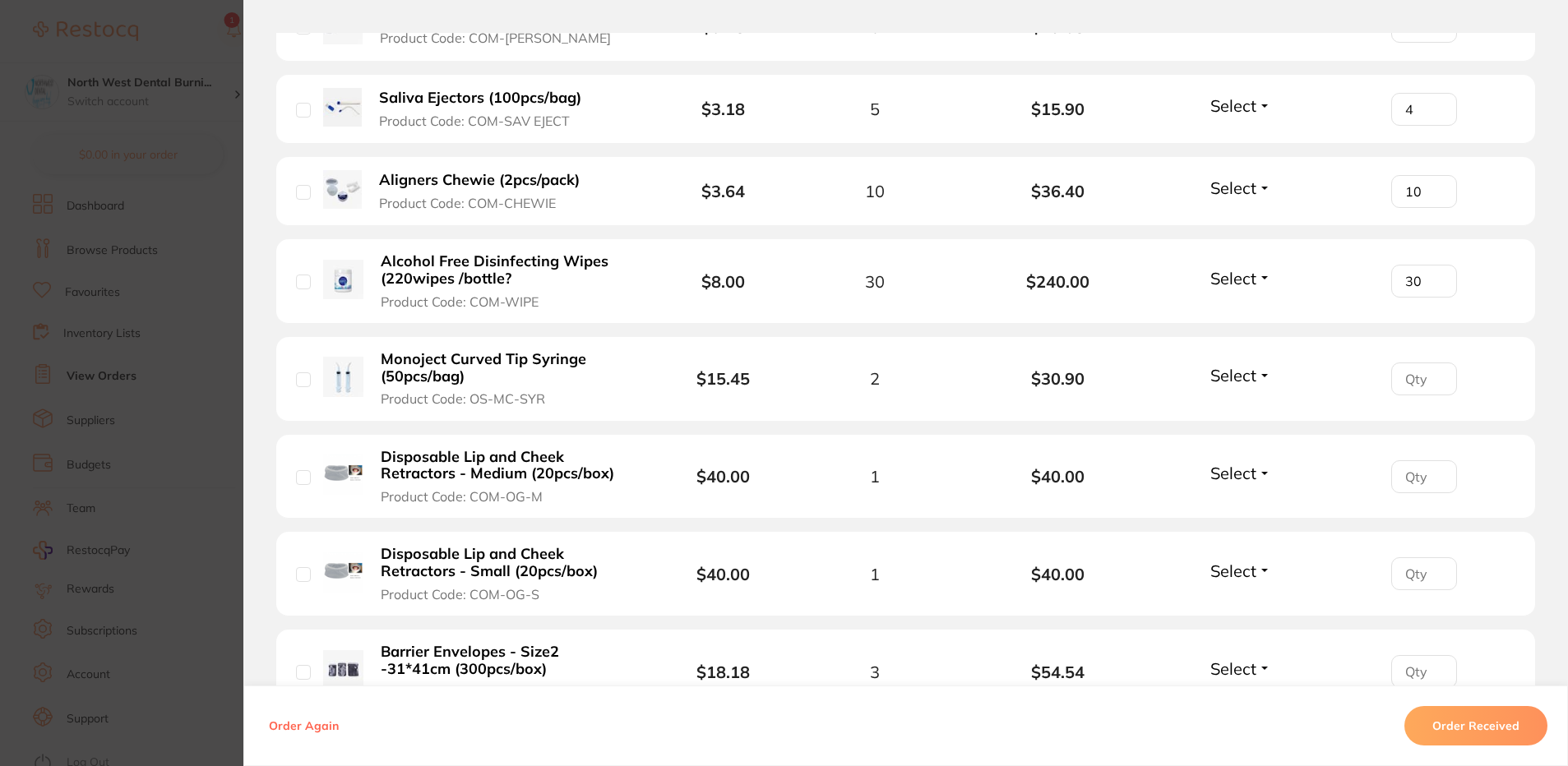
scroll to position [1151, 0]
type input "30"
click at [1410, 365] on input "number" at bounding box center [1424, 378] width 66 height 32
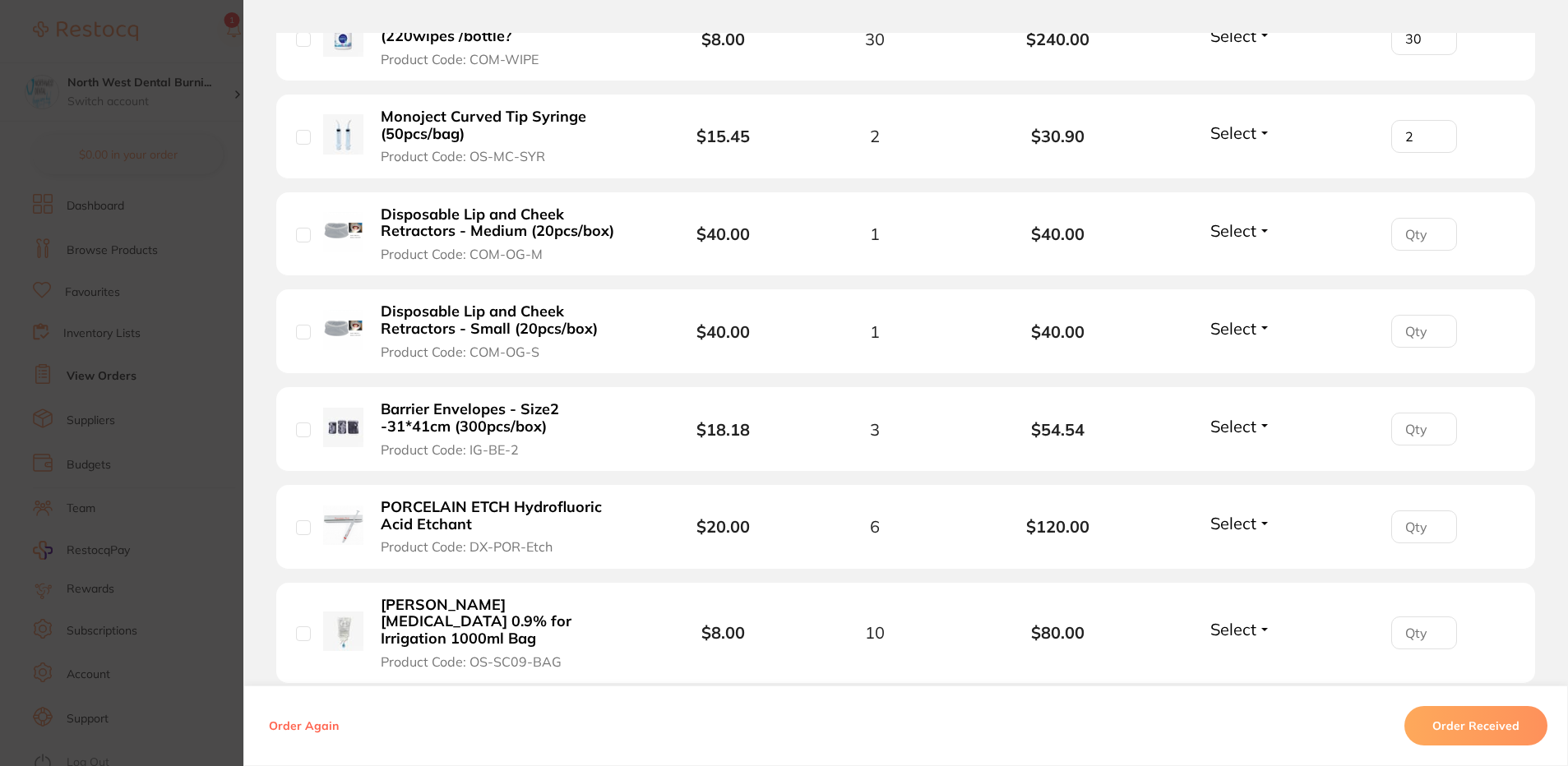
scroll to position [1397, 0]
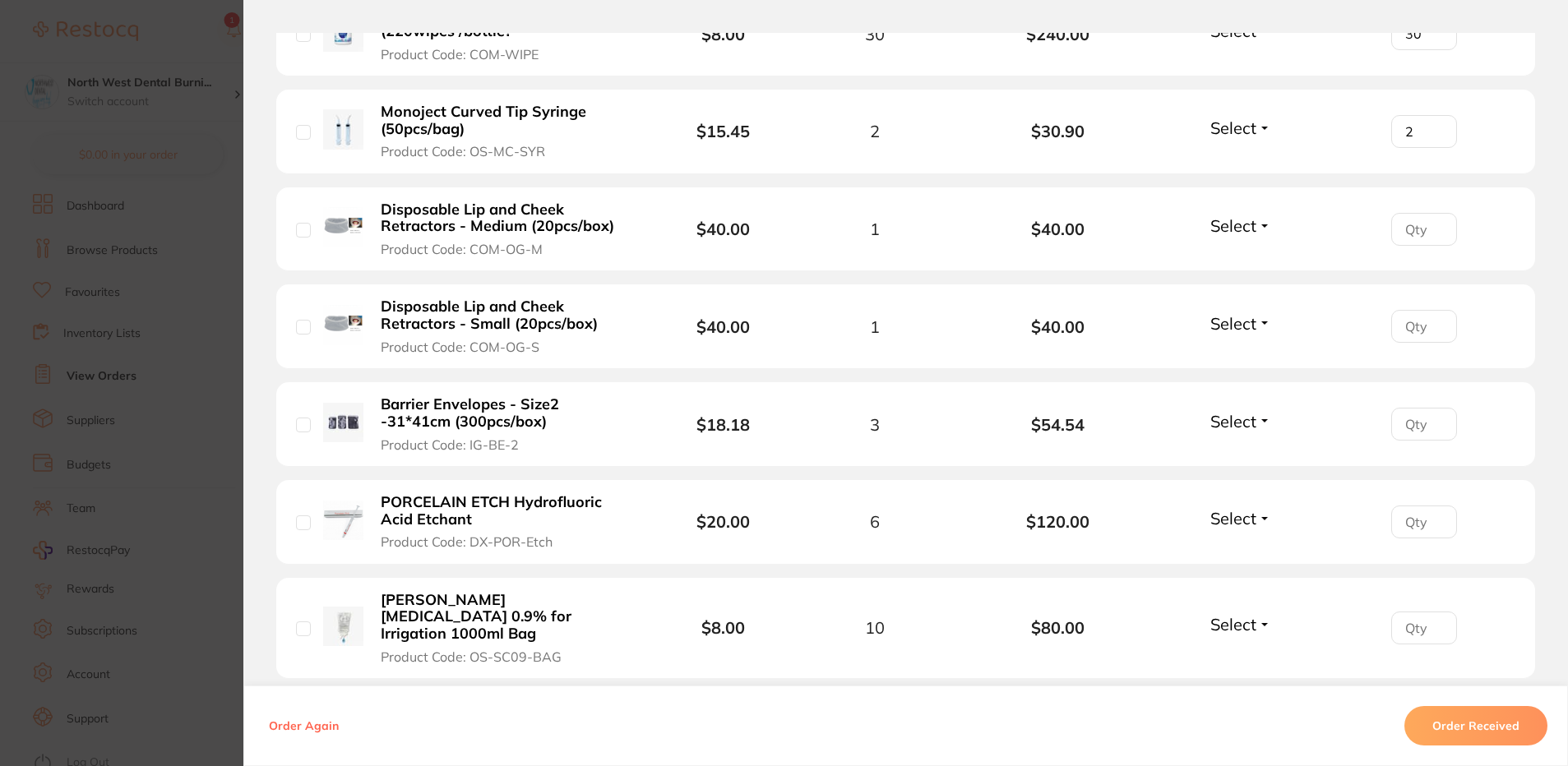
type input "2"
click at [1414, 236] on input "number" at bounding box center [1424, 229] width 66 height 32
type input "1"
click at [1408, 341] on input "number" at bounding box center [1424, 326] width 66 height 32
type input "1"
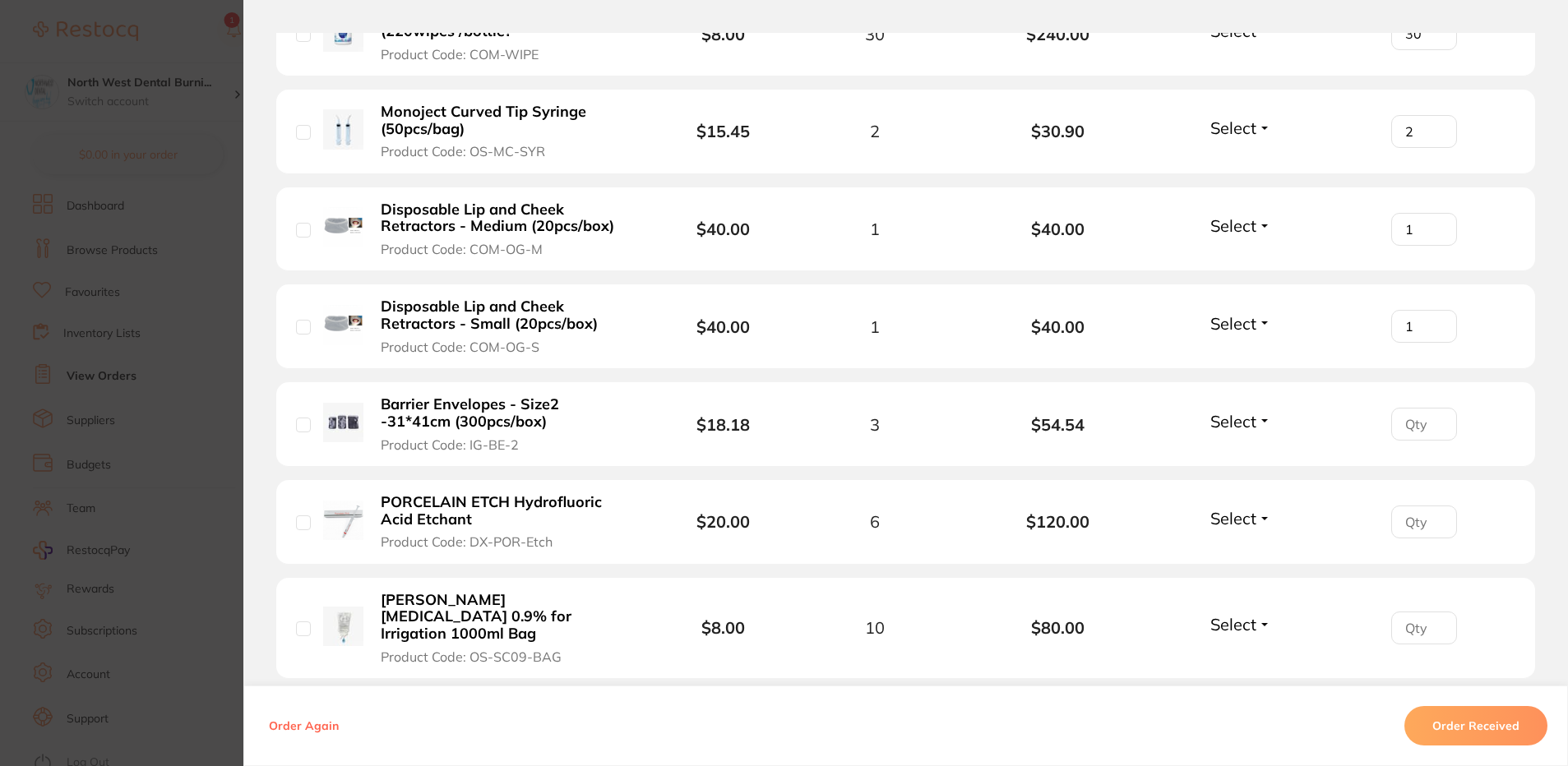
click at [1416, 406] on li "Barrier Envelopes - Size2 -31*41cm (300pcs/box) Product Code: IG-BE-2 $18.18 3 …" at bounding box center [905, 424] width 1259 height 85
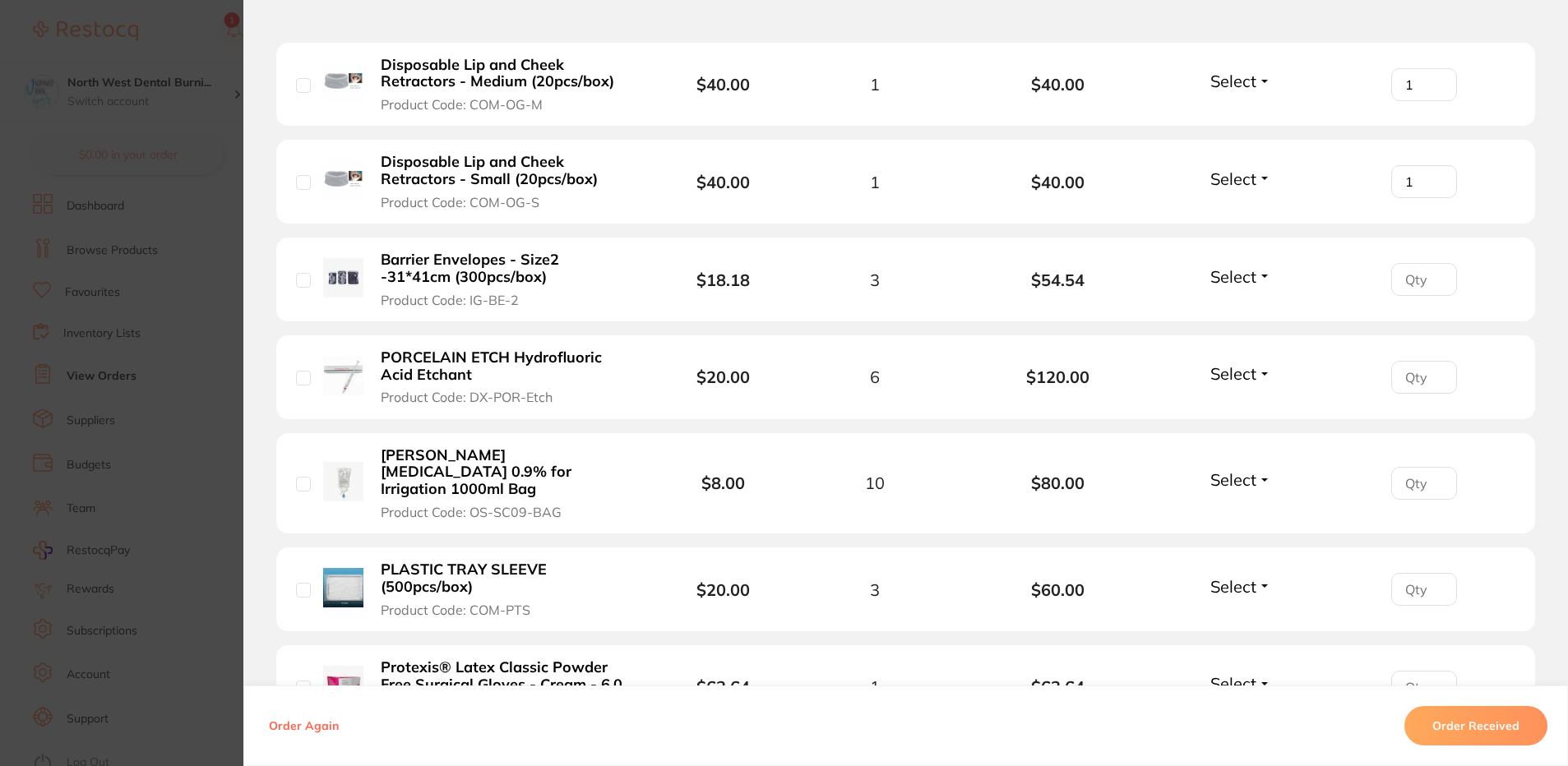
scroll to position [1562, 0]
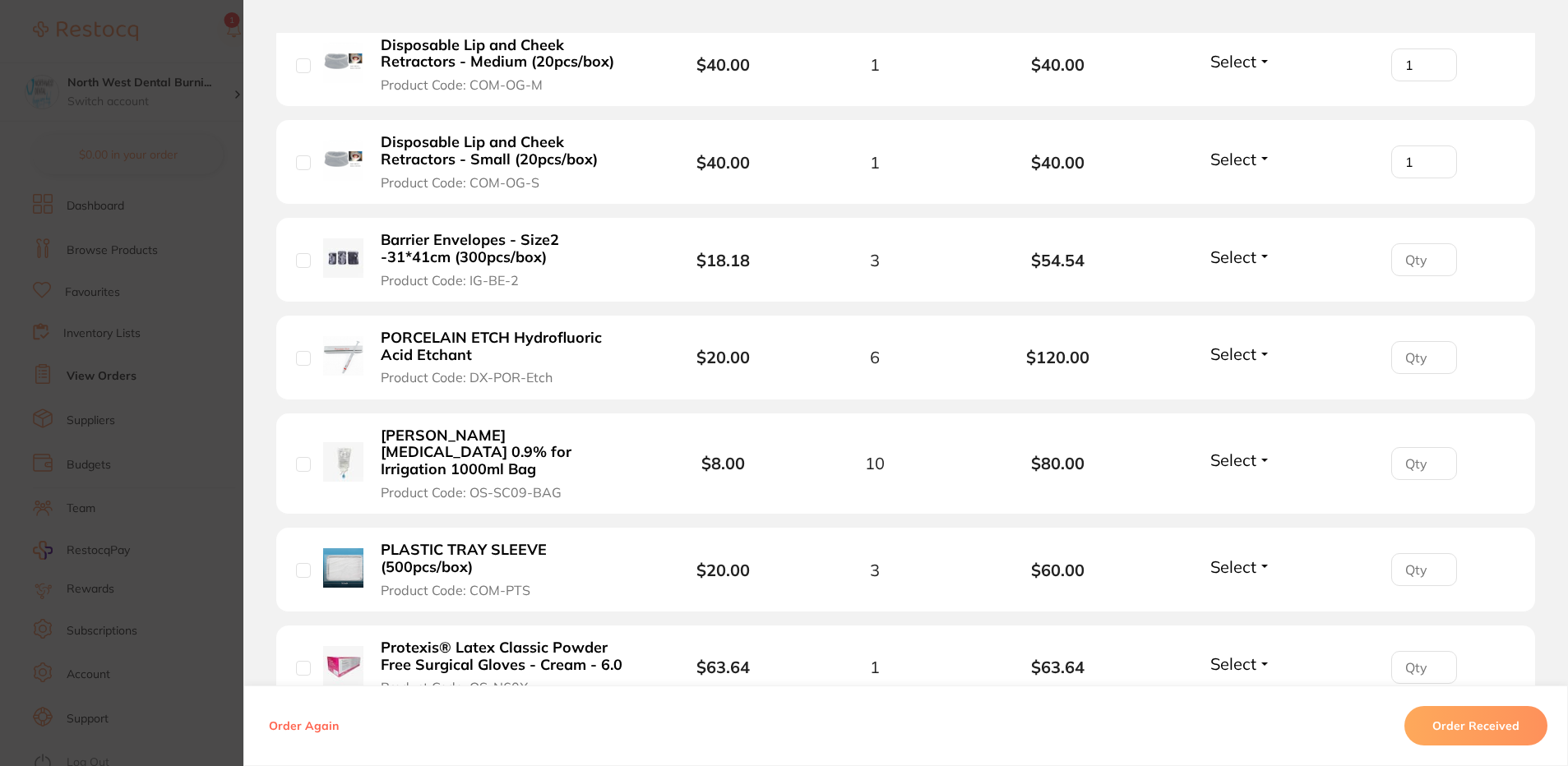
click at [1415, 259] on input "number" at bounding box center [1424, 260] width 66 height 32
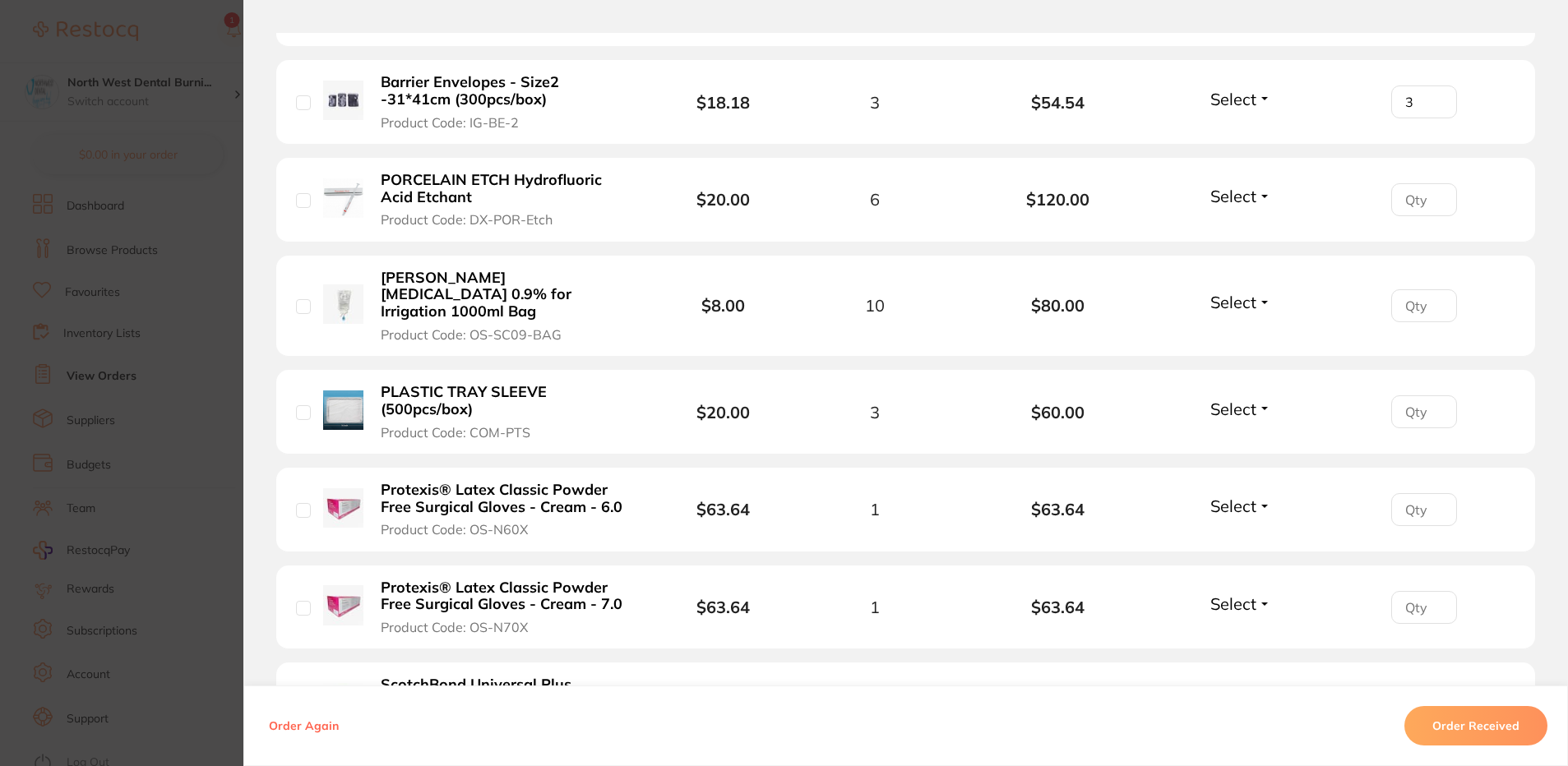
scroll to position [1726, 0]
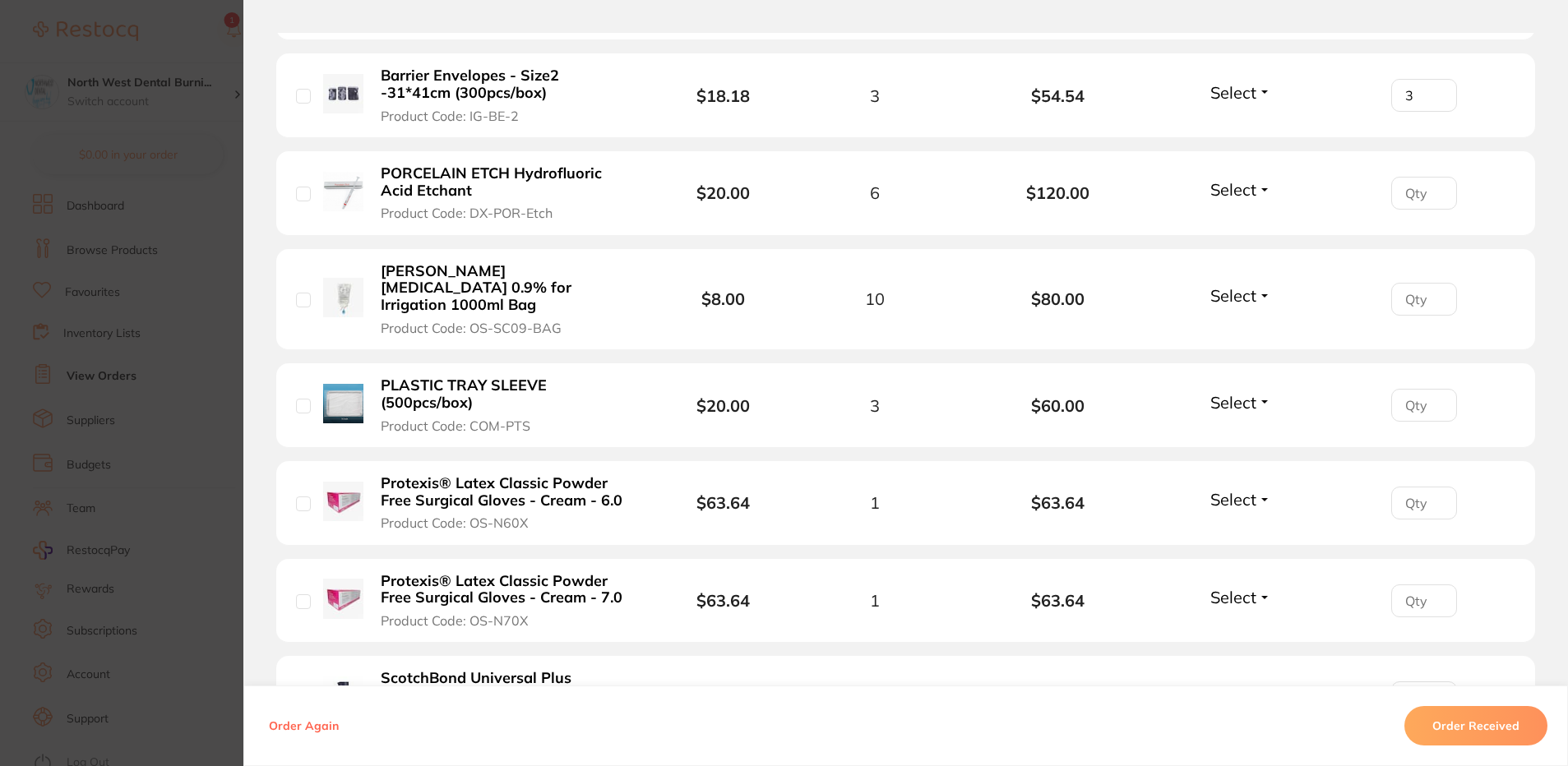
type input "3"
click at [1419, 287] on input "number" at bounding box center [1424, 299] width 66 height 32
type input "10"
click at [1412, 395] on input "number" at bounding box center [1424, 405] width 66 height 32
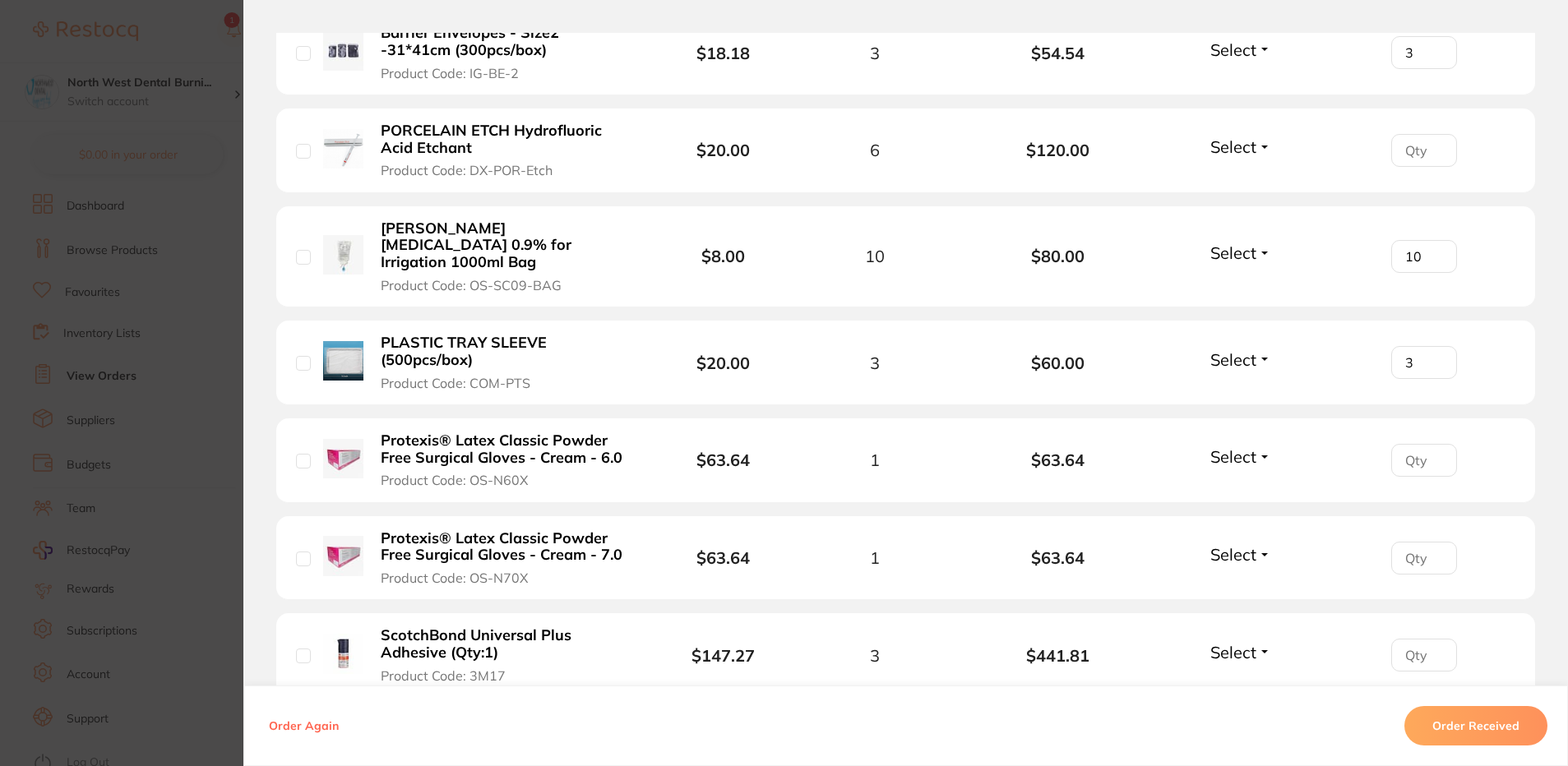
scroll to position [1891, 0]
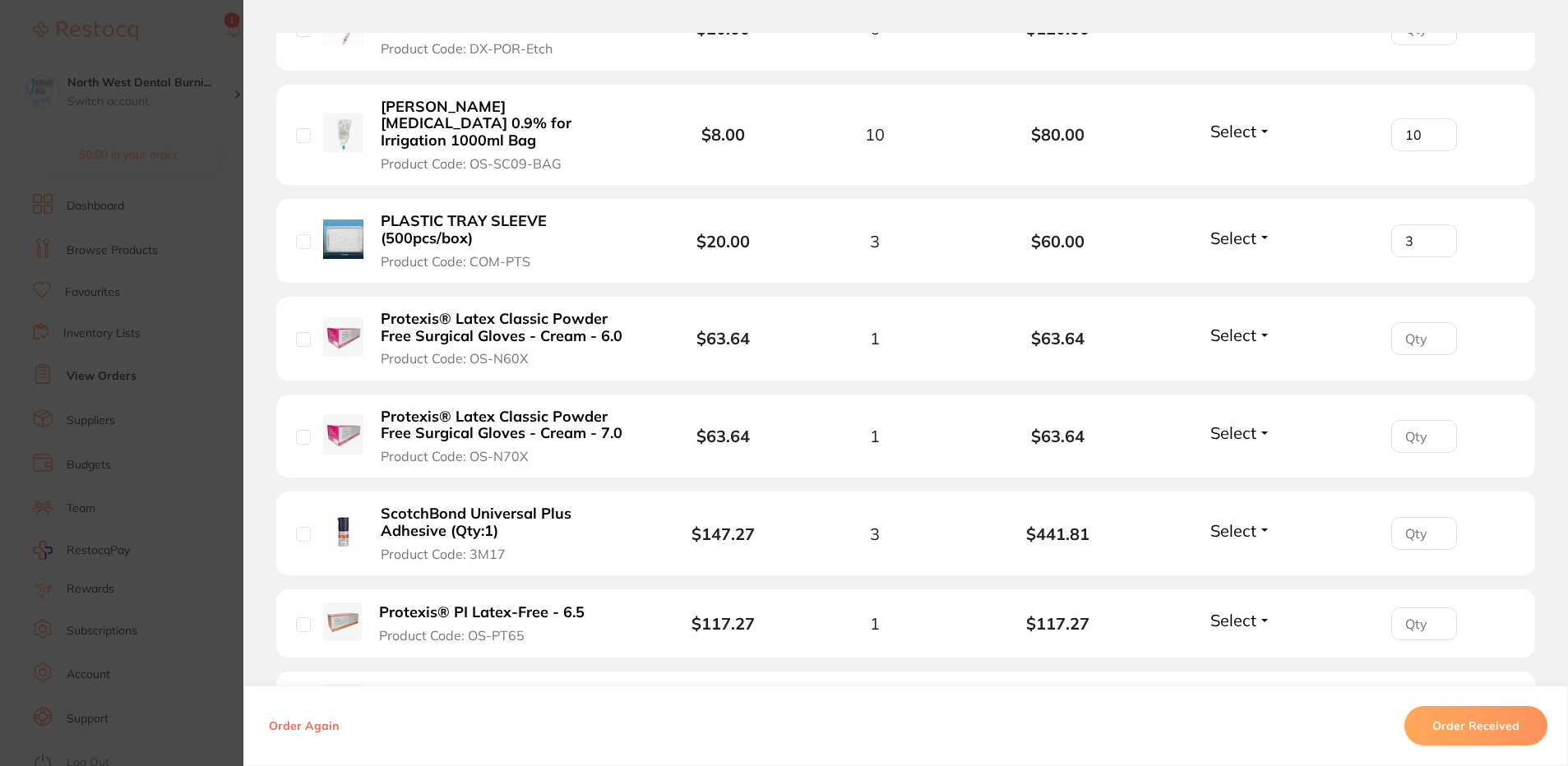
type input "3"
click at [1415, 323] on input "number" at bounding box center [1424, 339] width 66 height 32
type input "1"
click at [1417, 422] on input "number" at bounding box center [1424, 436] width 66 height 32
type input "0"
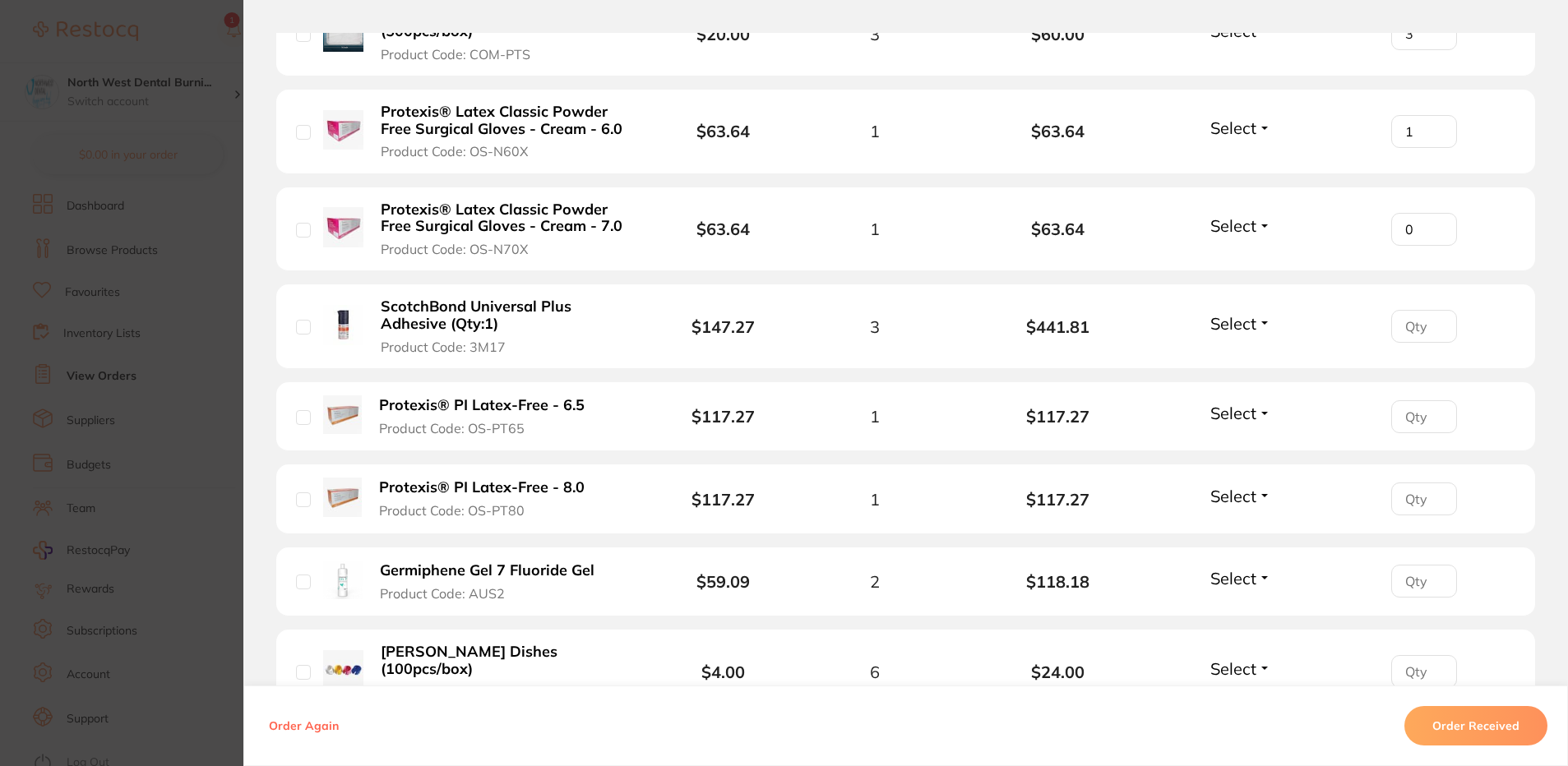
scroll to position [2137, 0]
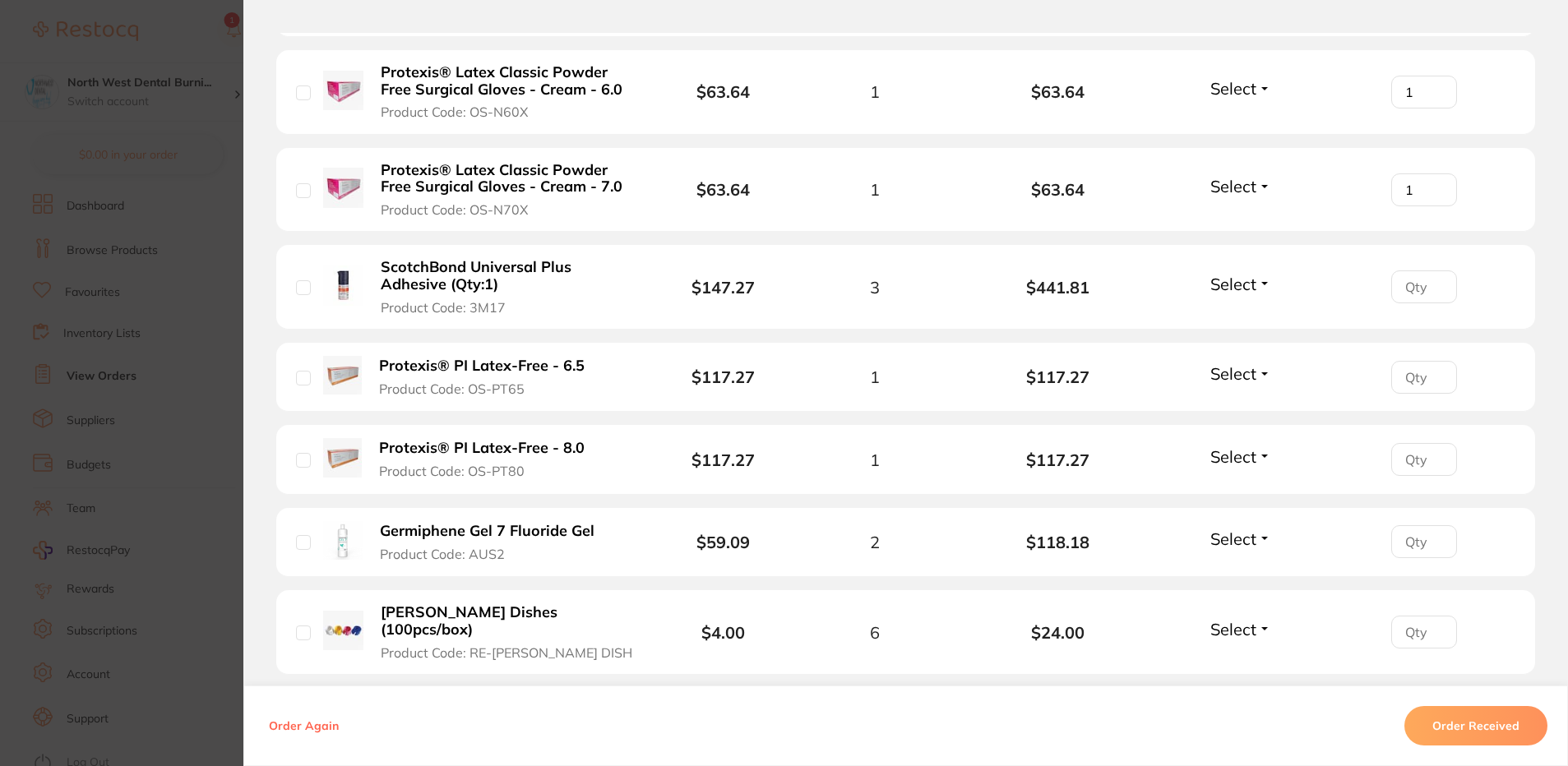
type input "1"
click at [1412, 284] on input "number" at bounding box center [1424, 287] width 66 height 32
type input "3"
click at [1408, 360] on input "number" at bounding box center [1424, 377] width 66 height 32
type input "1"
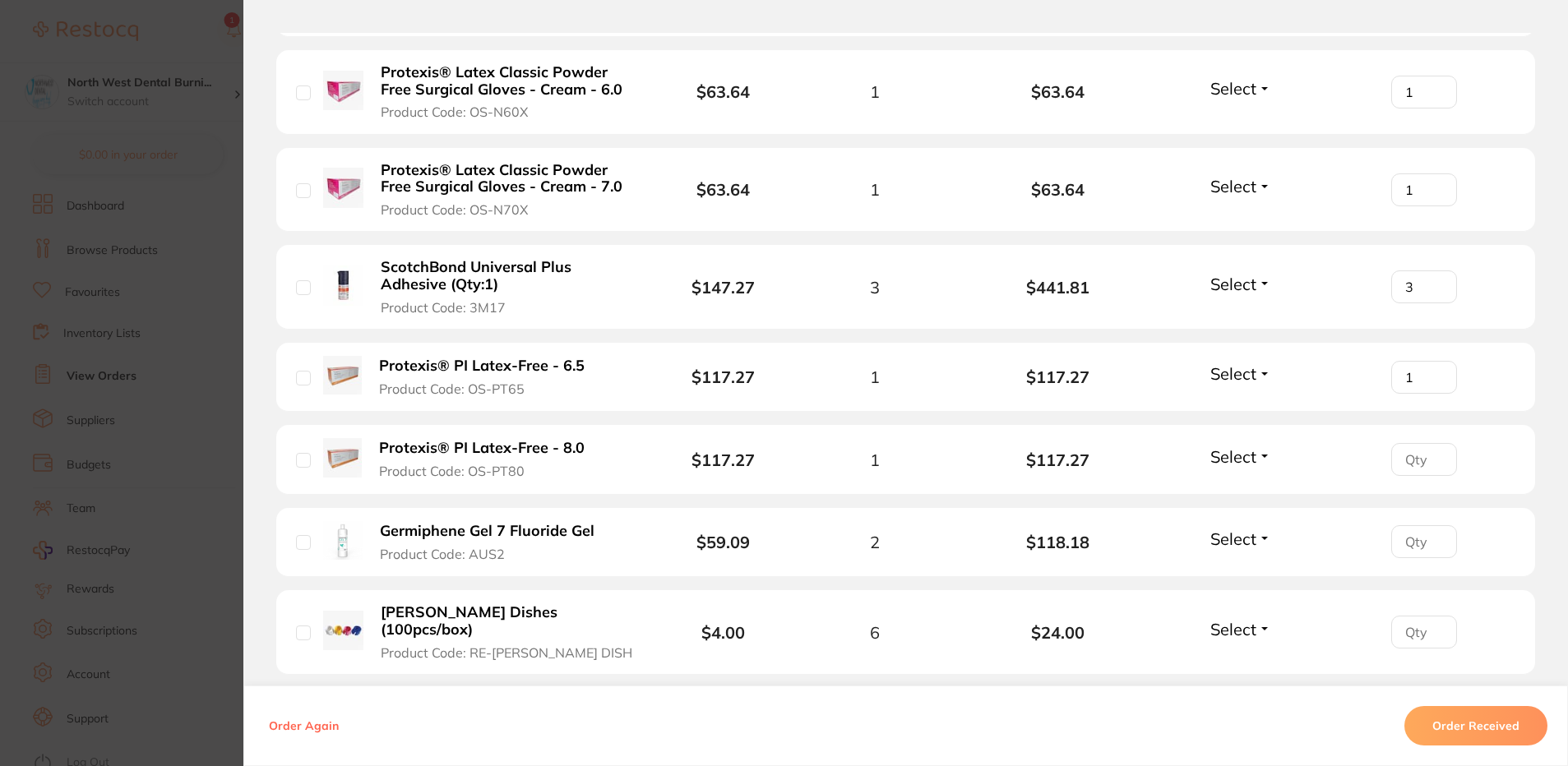
click at [1408, 443] on input "number" at bounding box center [1424, 460] width 66 height 32
type input "0"
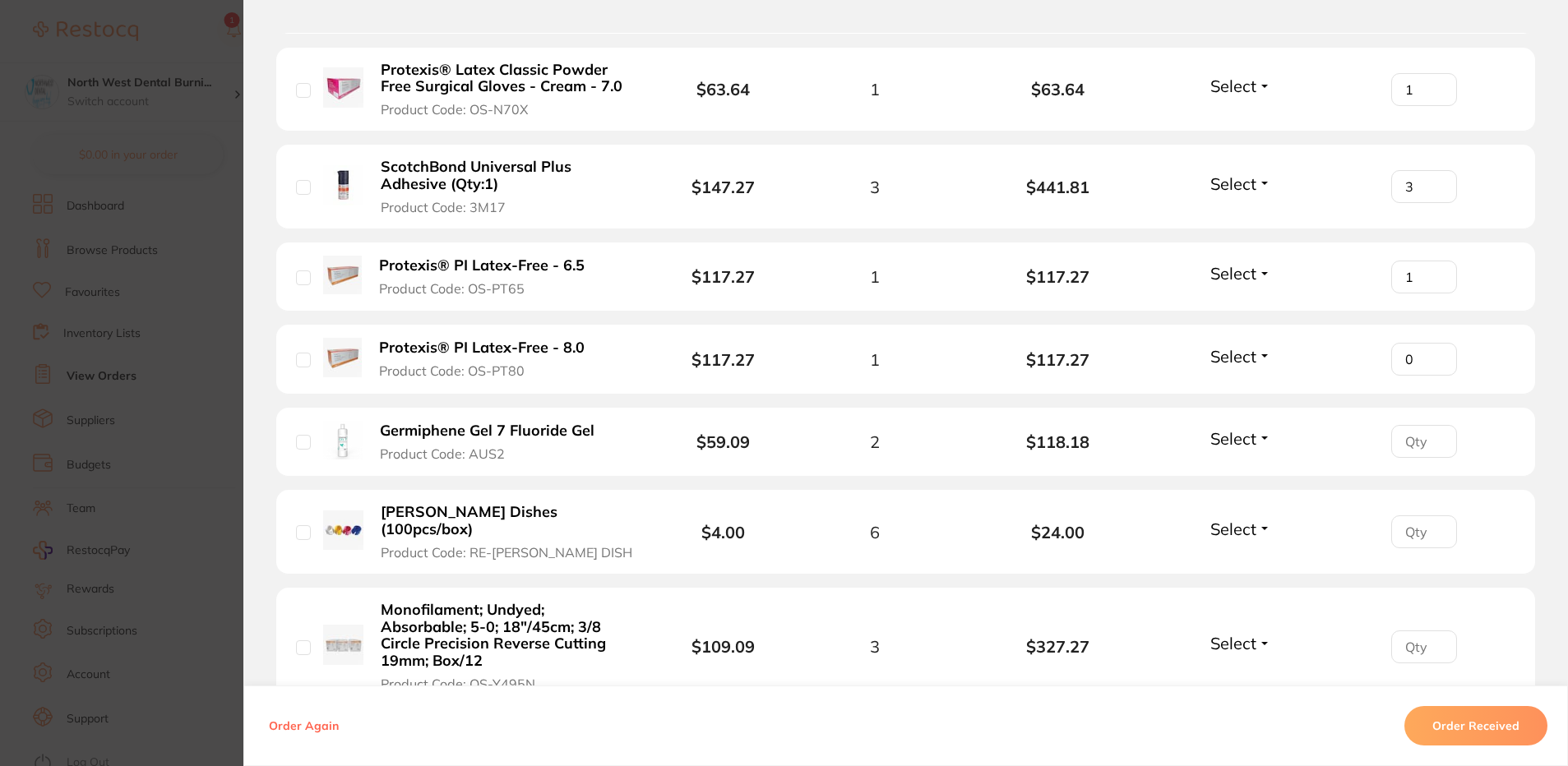
scroll to position [2302, 0]
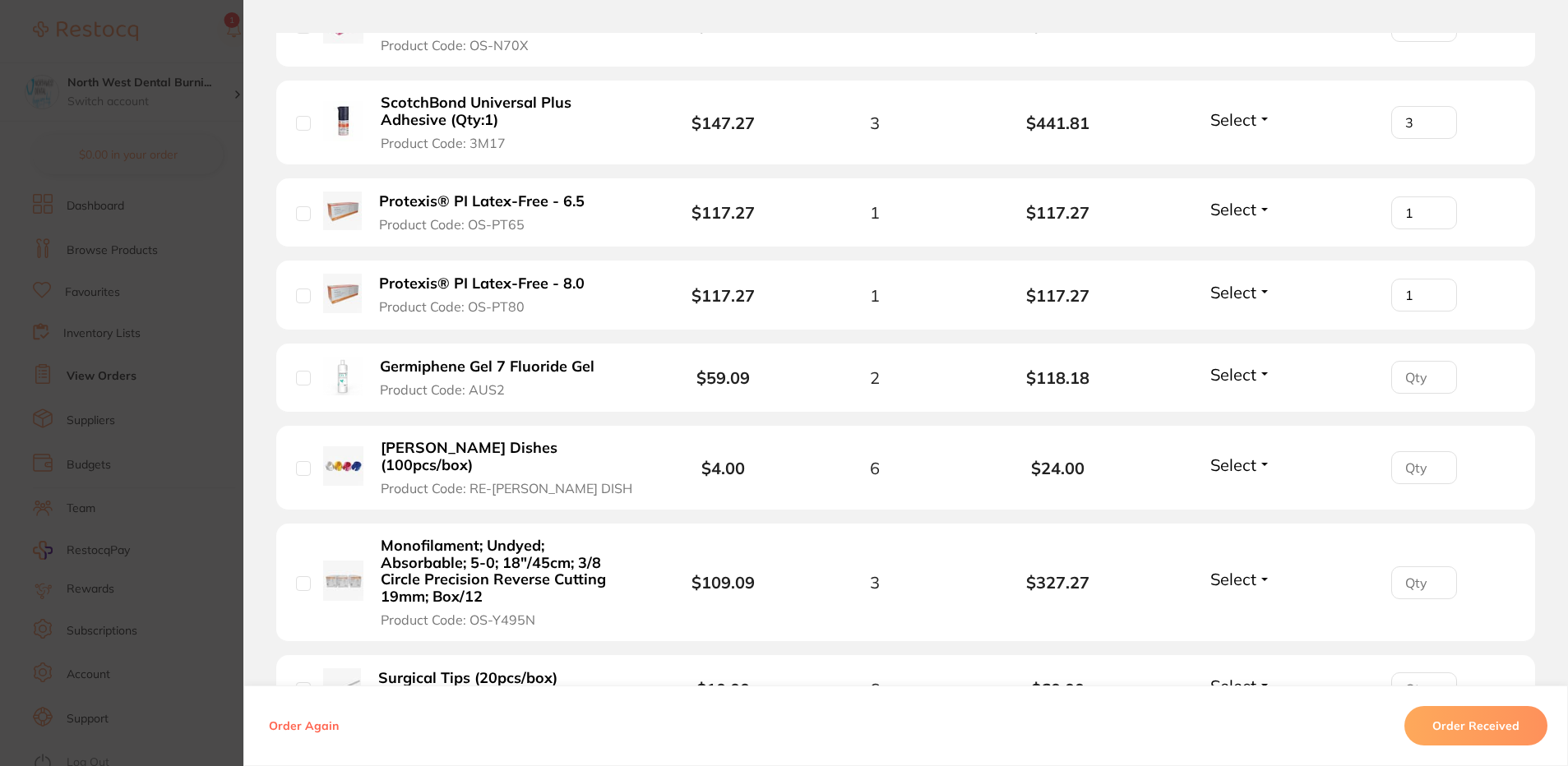
type input "1"
click at [1412, 362] on input "number" at bounding box center [1424, 377] width 66 height 32
type input "2"
click at [1408, 451] on input "number" at bounding box center [1424, 468] width 66 height 32
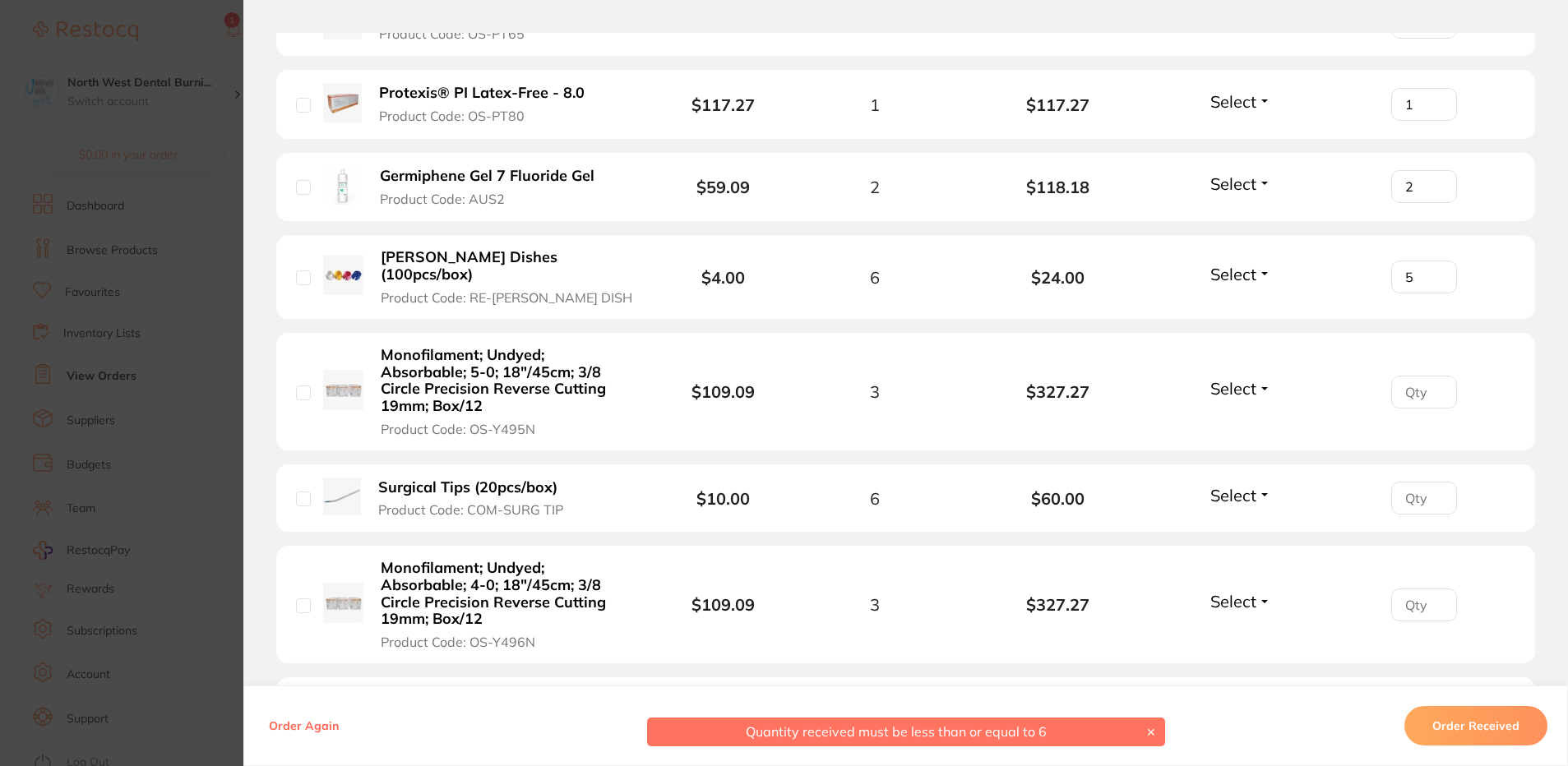
scroll to position [2548, 0]
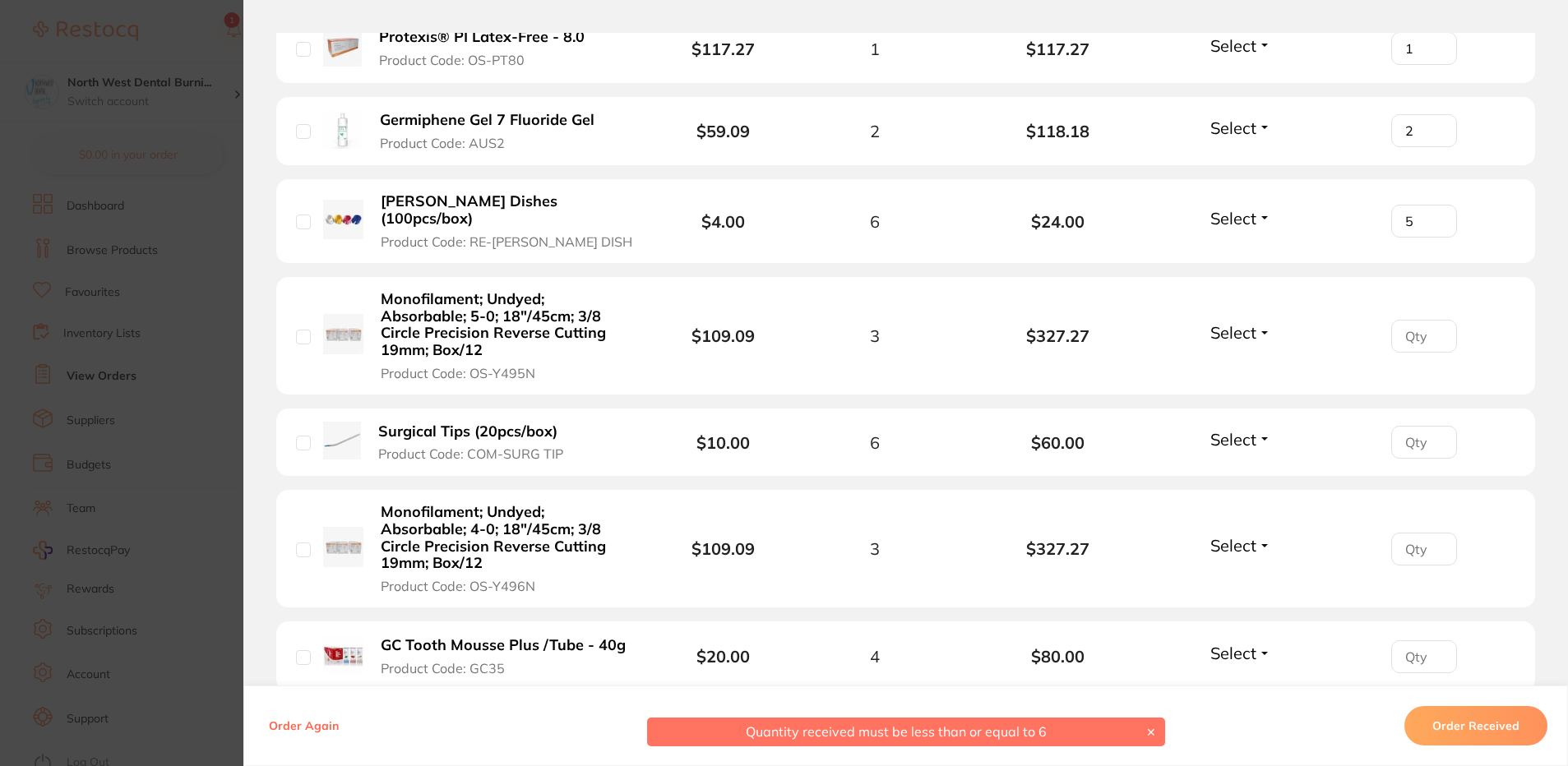
type input "5"
click at [1410, 320] on input "number" at bounding box center [1424, 336] width 66 height 32
type input "3"
click at [1417, 425] on input "number" at bounding box center [1424, 442] width 66 height 32
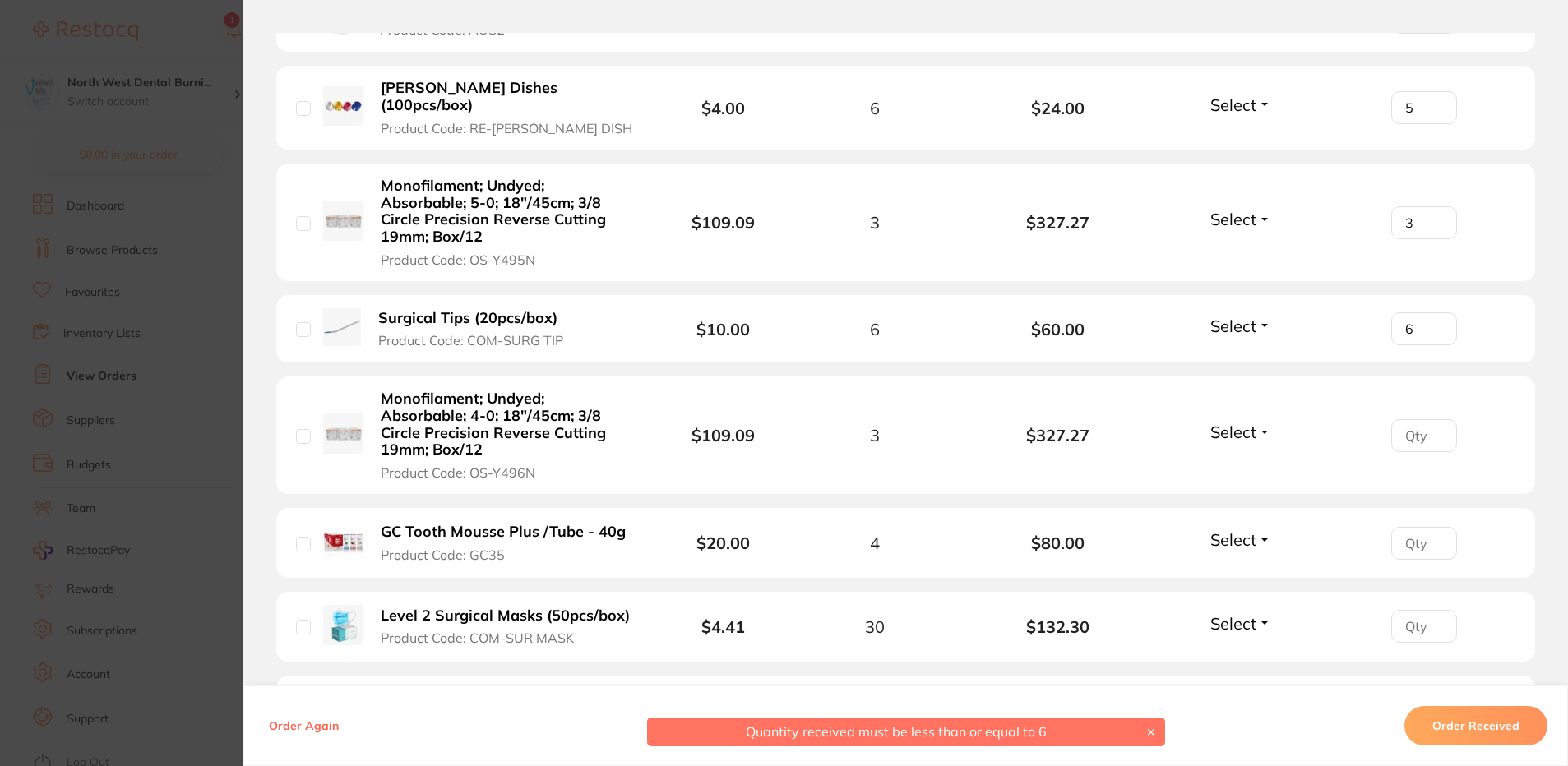
scroll to position [2713, 0]
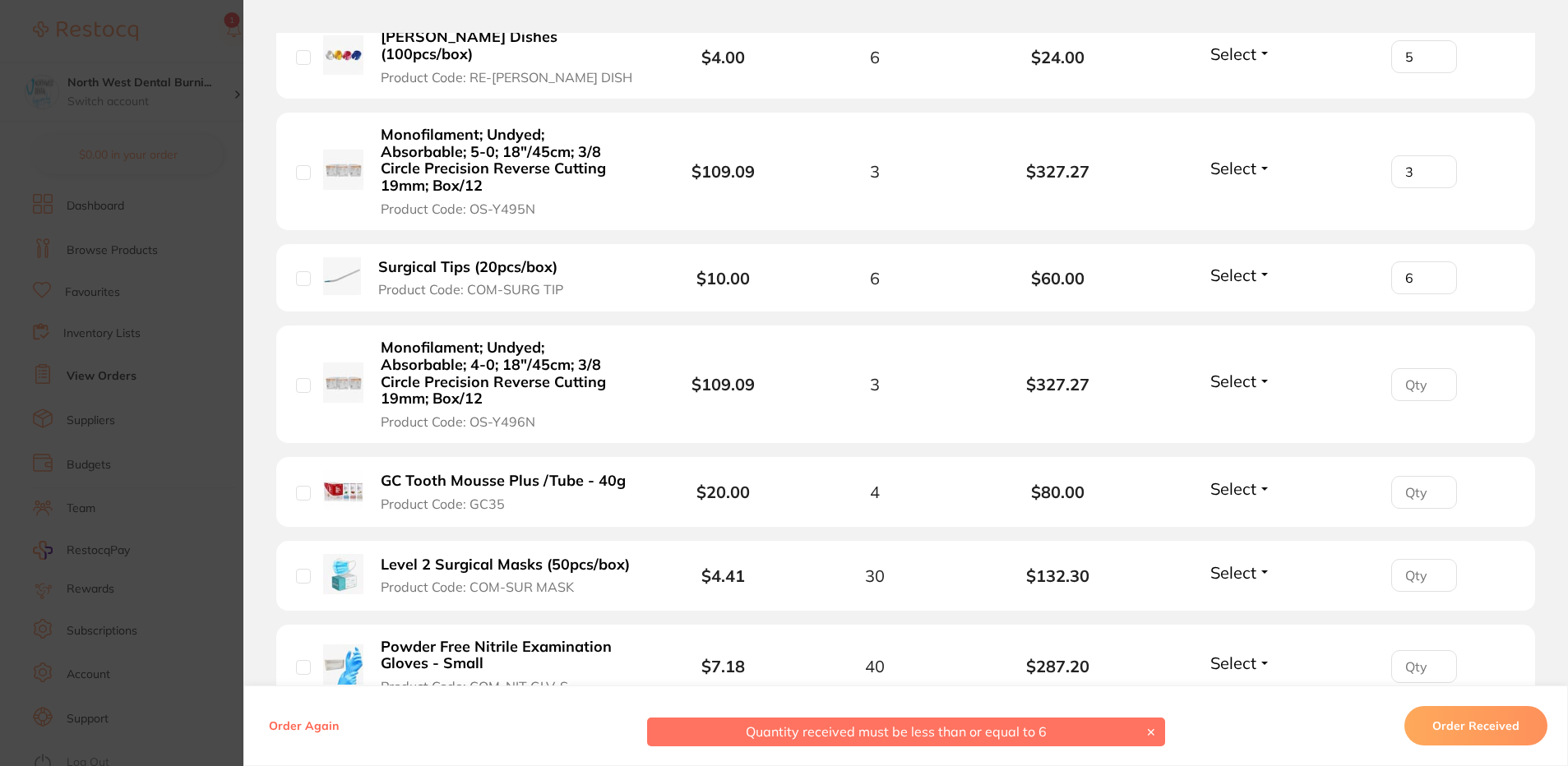
type input "6"
click at [1414, 369] on input "number" at bounding box center [1424, 385] width 66 height 32
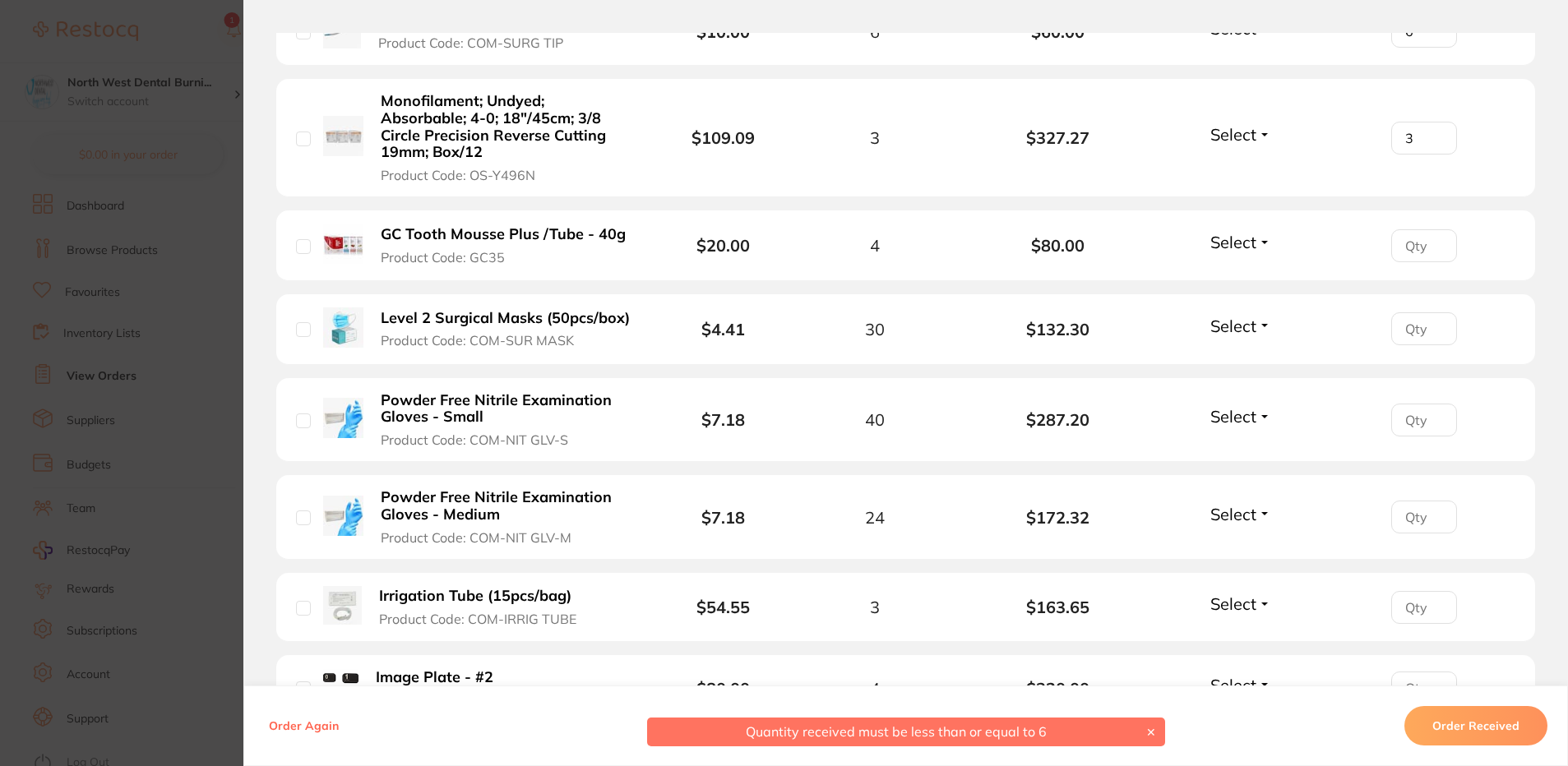
type input "3"
click at [1407, 313] on input "number" at bounding box center [1424, 329] width 66 height 32
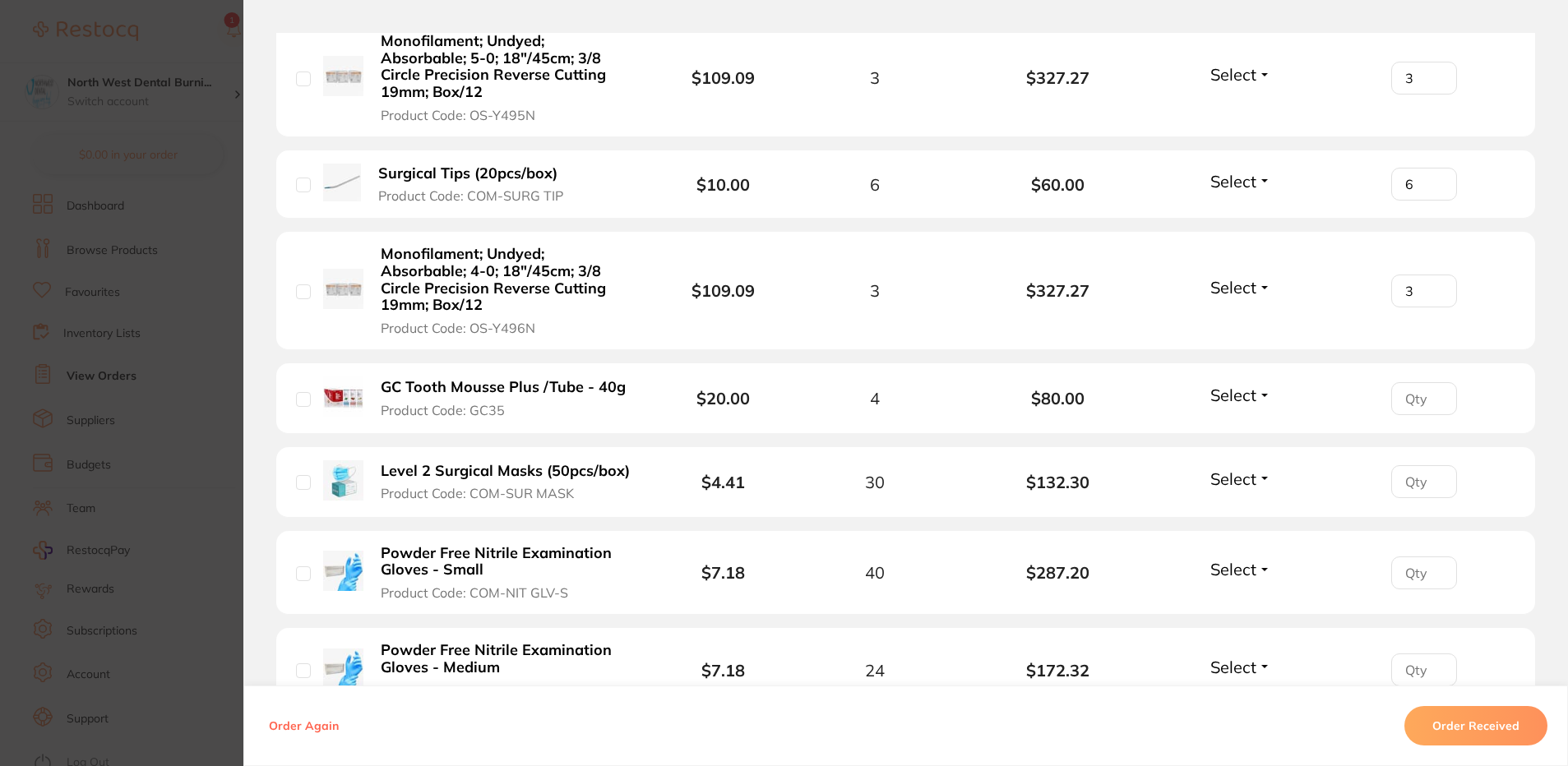
scroll to position [2877, 0]
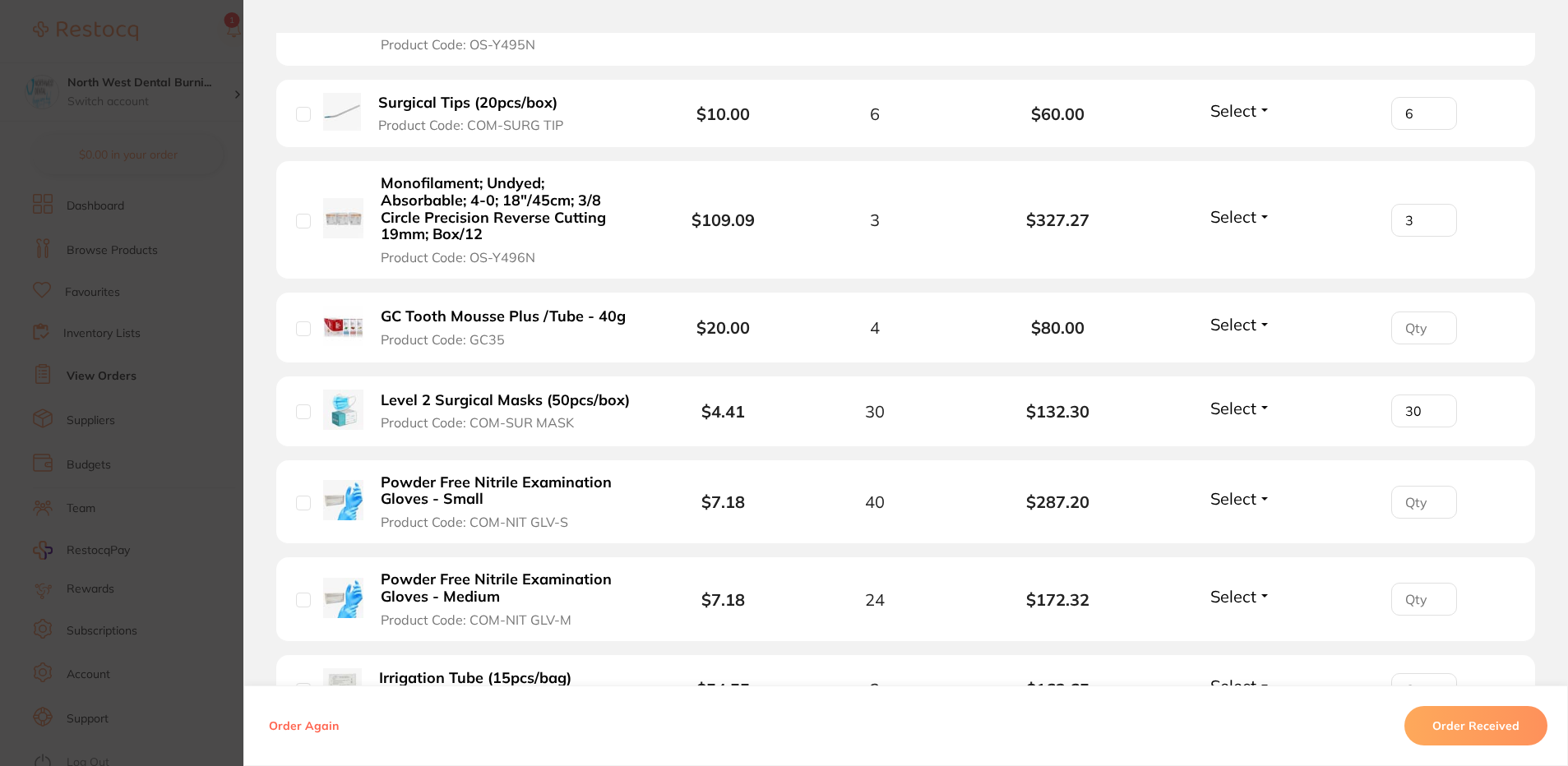
type input "30"
click at [1409, 486] on input "number" at bounding box center [1424, 502] width 66 height 32
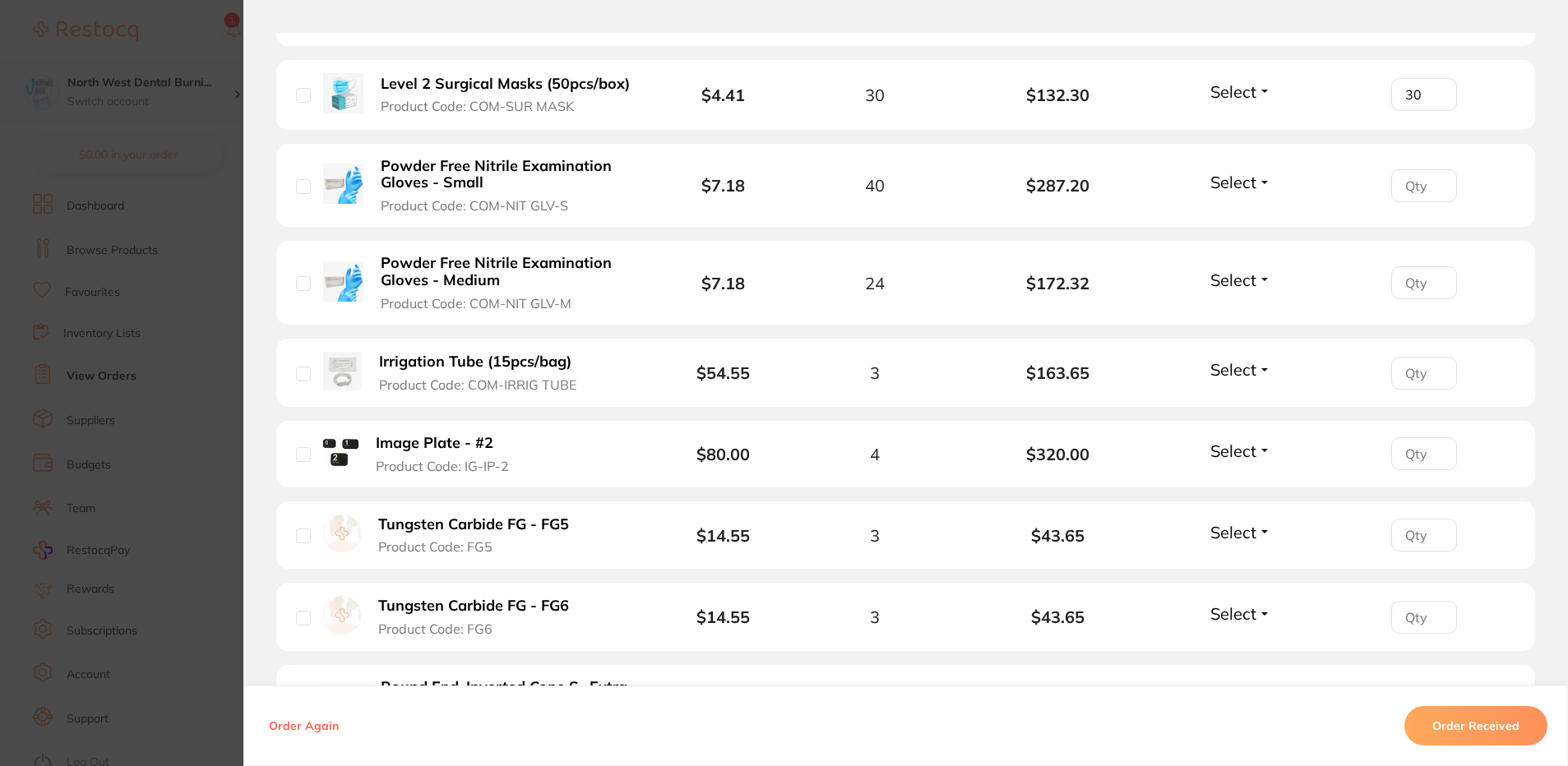
scroll to position [3205, 0]
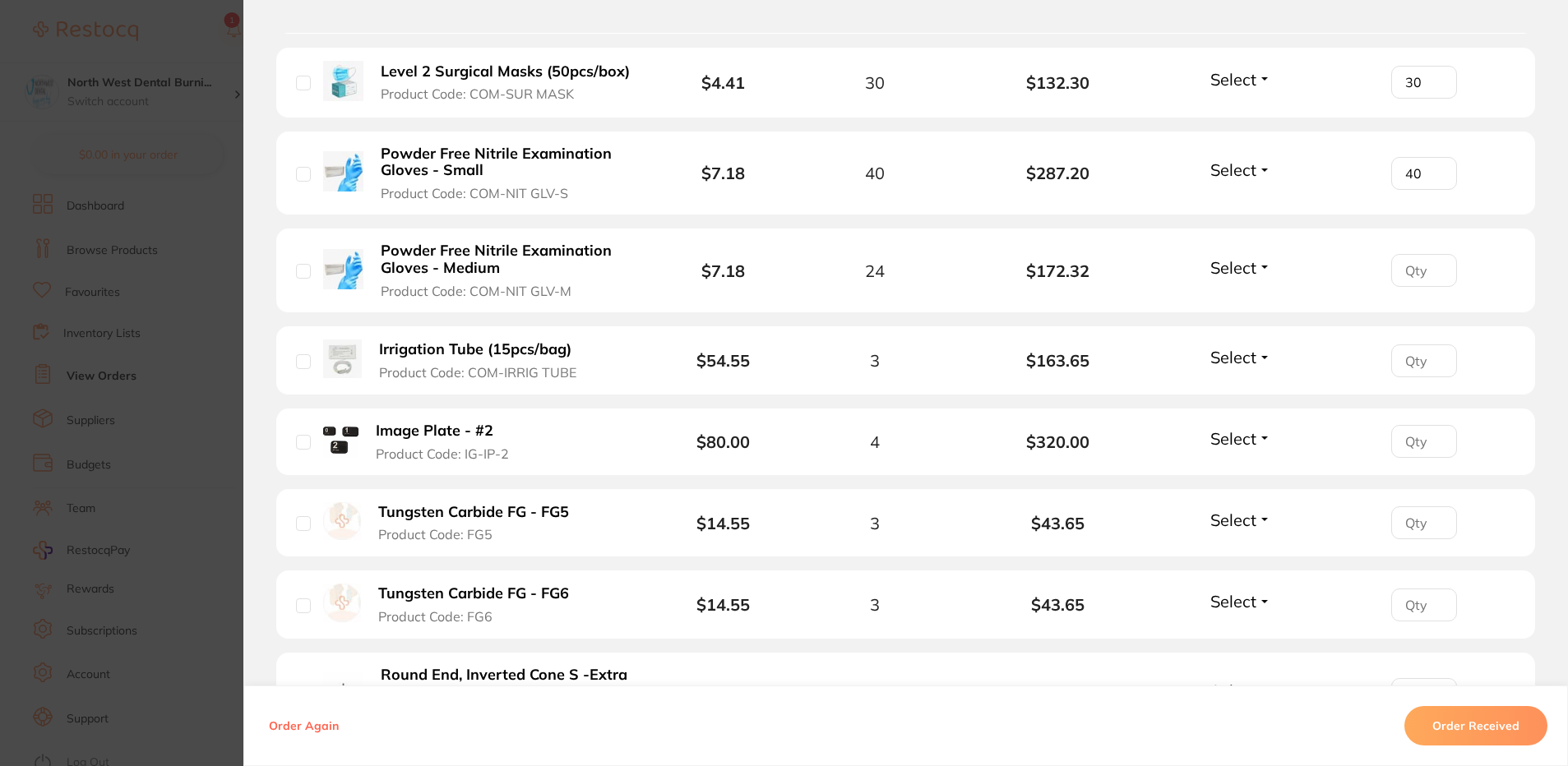
type input "40"
click at [1409, 254] on input "number" at bounding box center [1424, 270] width 66 height 32
type input "24"
click at [1401, 344] on input "number" at bounding box center [1424, 360] width 66 height 32
type input "3"
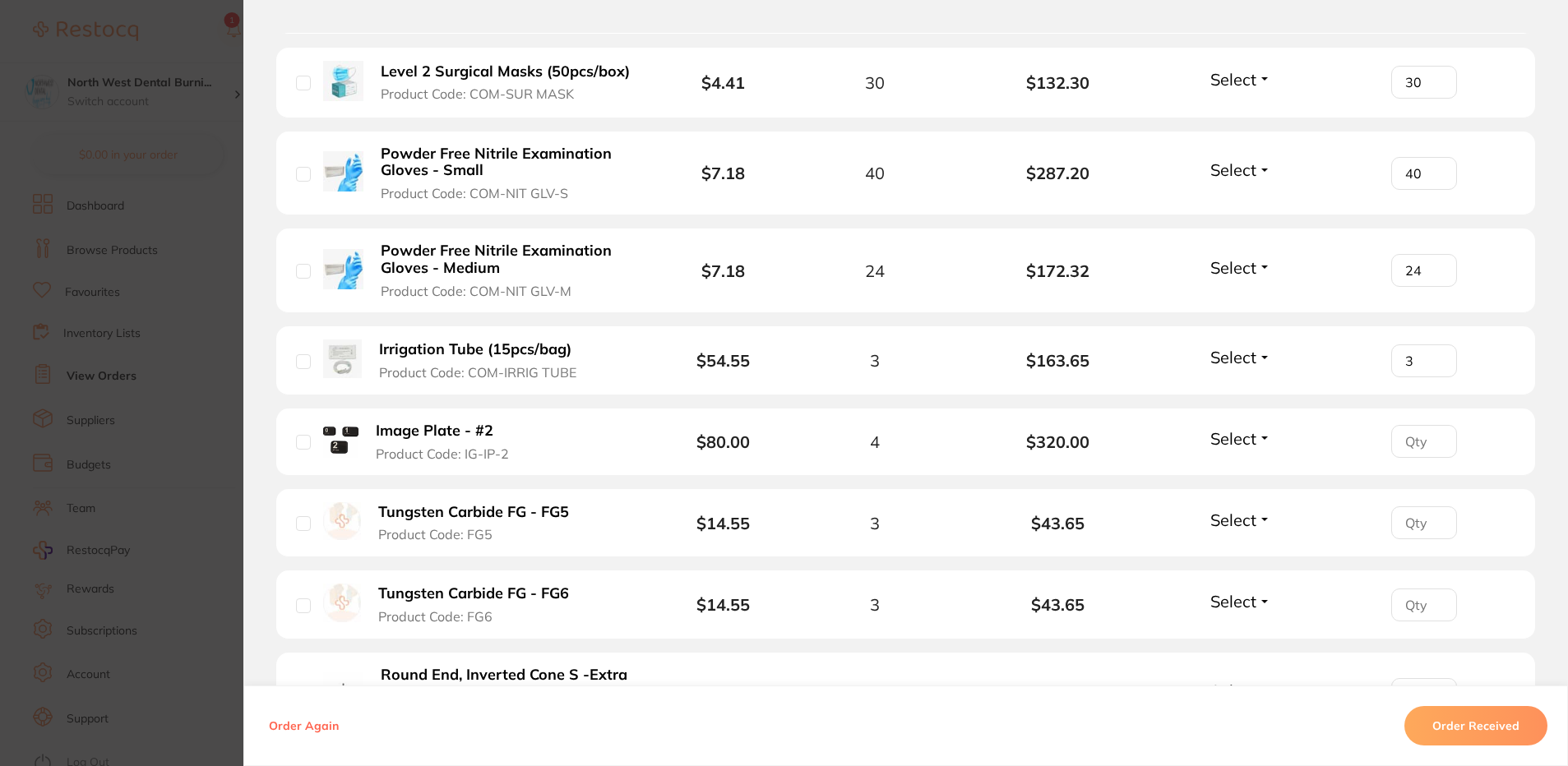
click at [1408, 425] on input "number" at bounding box center [1424, 442] width 66 height 32
type input "4"
click at [1416, 506] on input "number" at bounding box center [1424, 523] width 66 height 32
type input "3"
click at [1411, 588] on input "number" at bounding box center [1424, 605] width 66 height 32
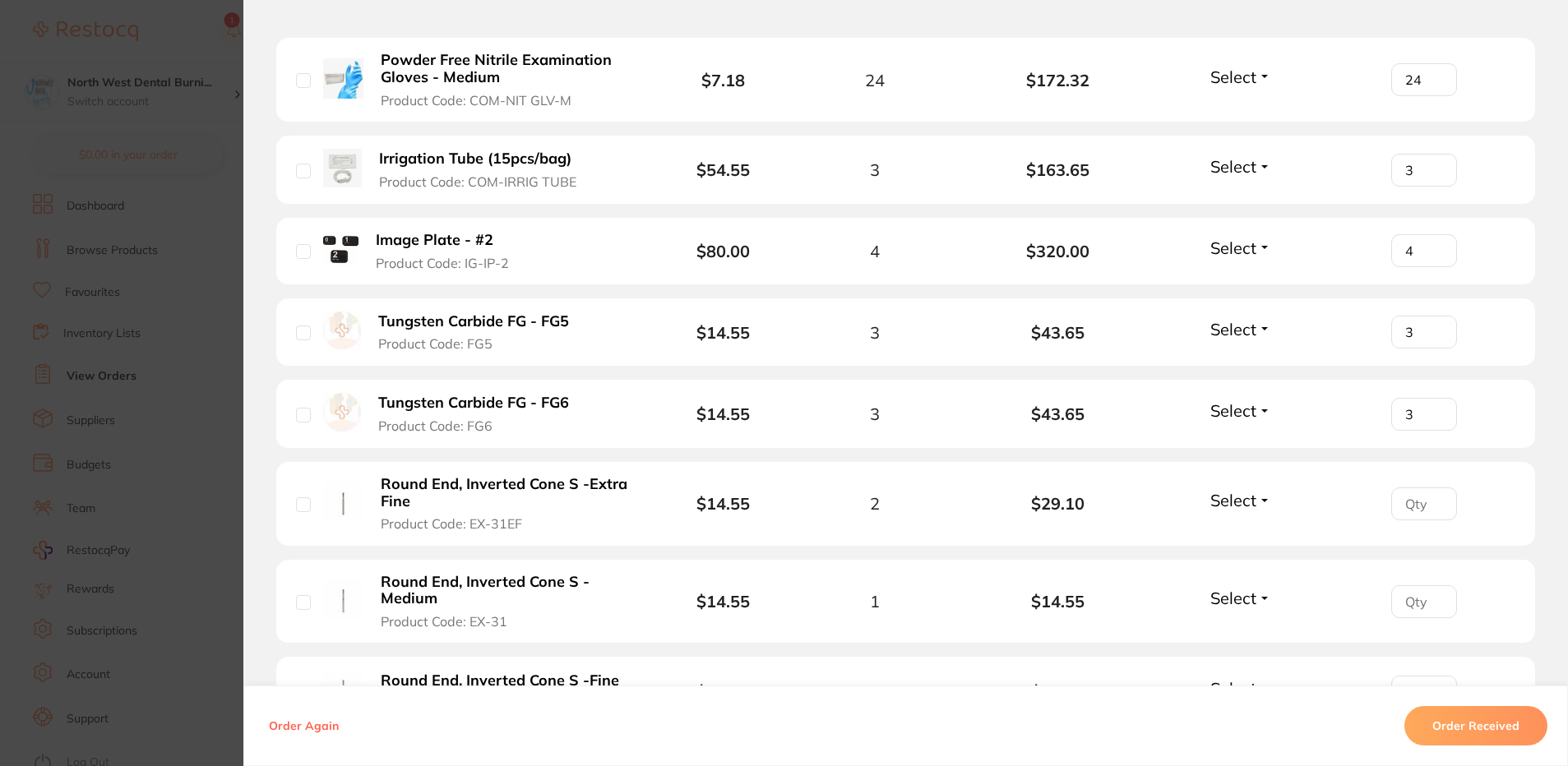
scroll to position [3452, 0]
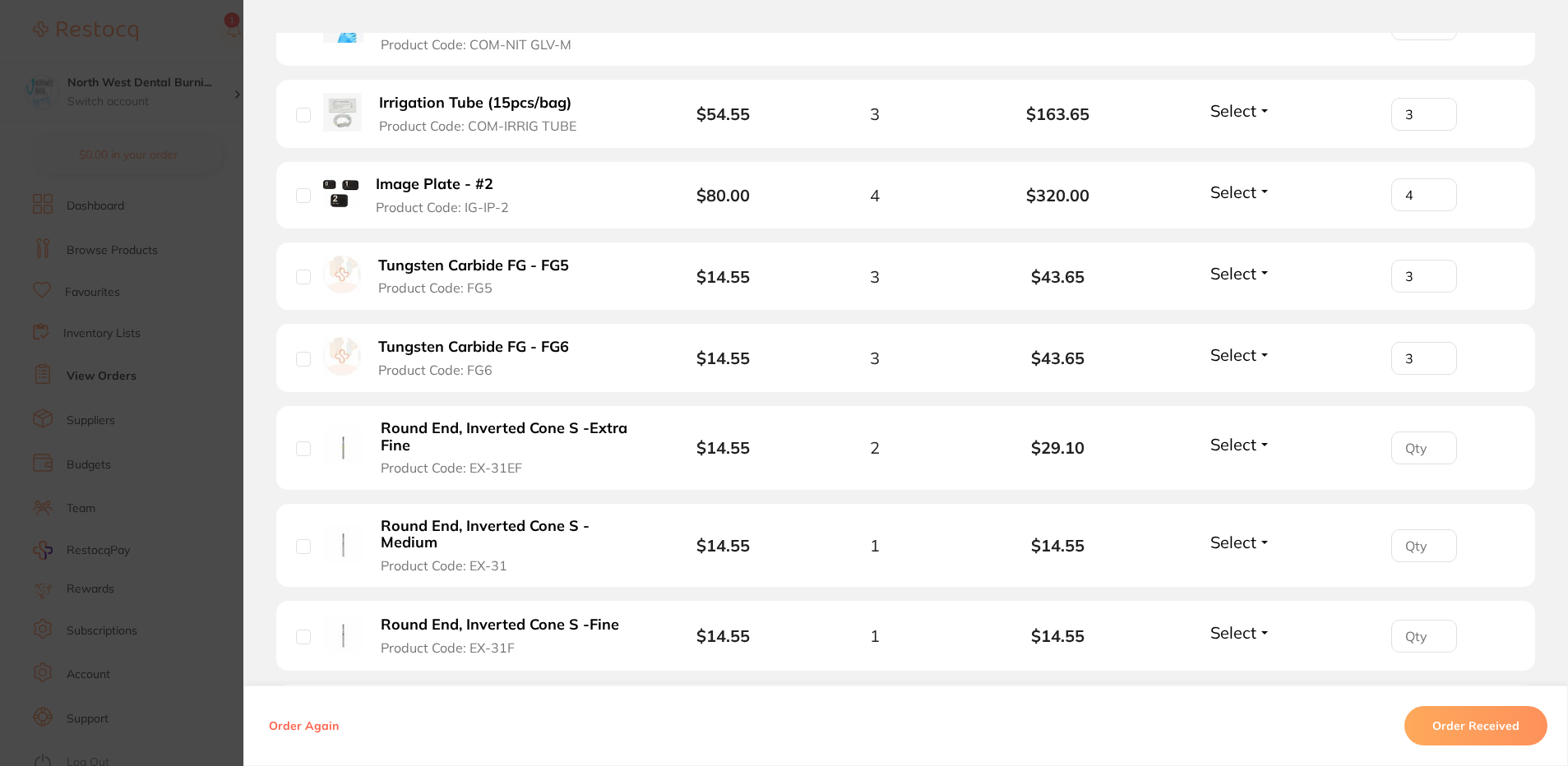
type input "3"
click at [1407, 432] on input "number" at bounding box center [1424, 448] width 66 height 32
type input "2"
click at [1413, 529] on input "number" at bounding box center [1424, 545] width 66 height 32
type input "0"
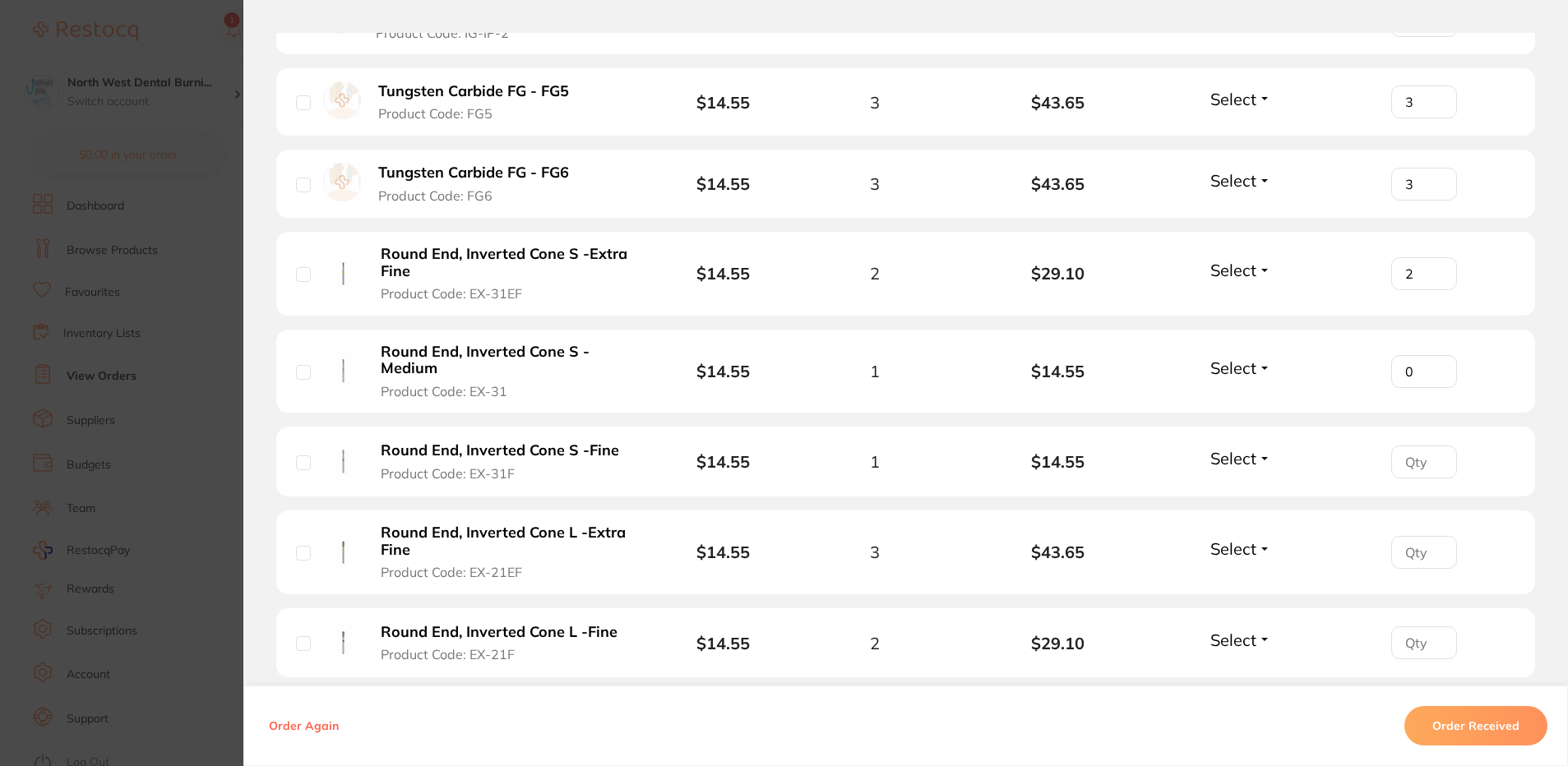
scroll to position [3698, 0]
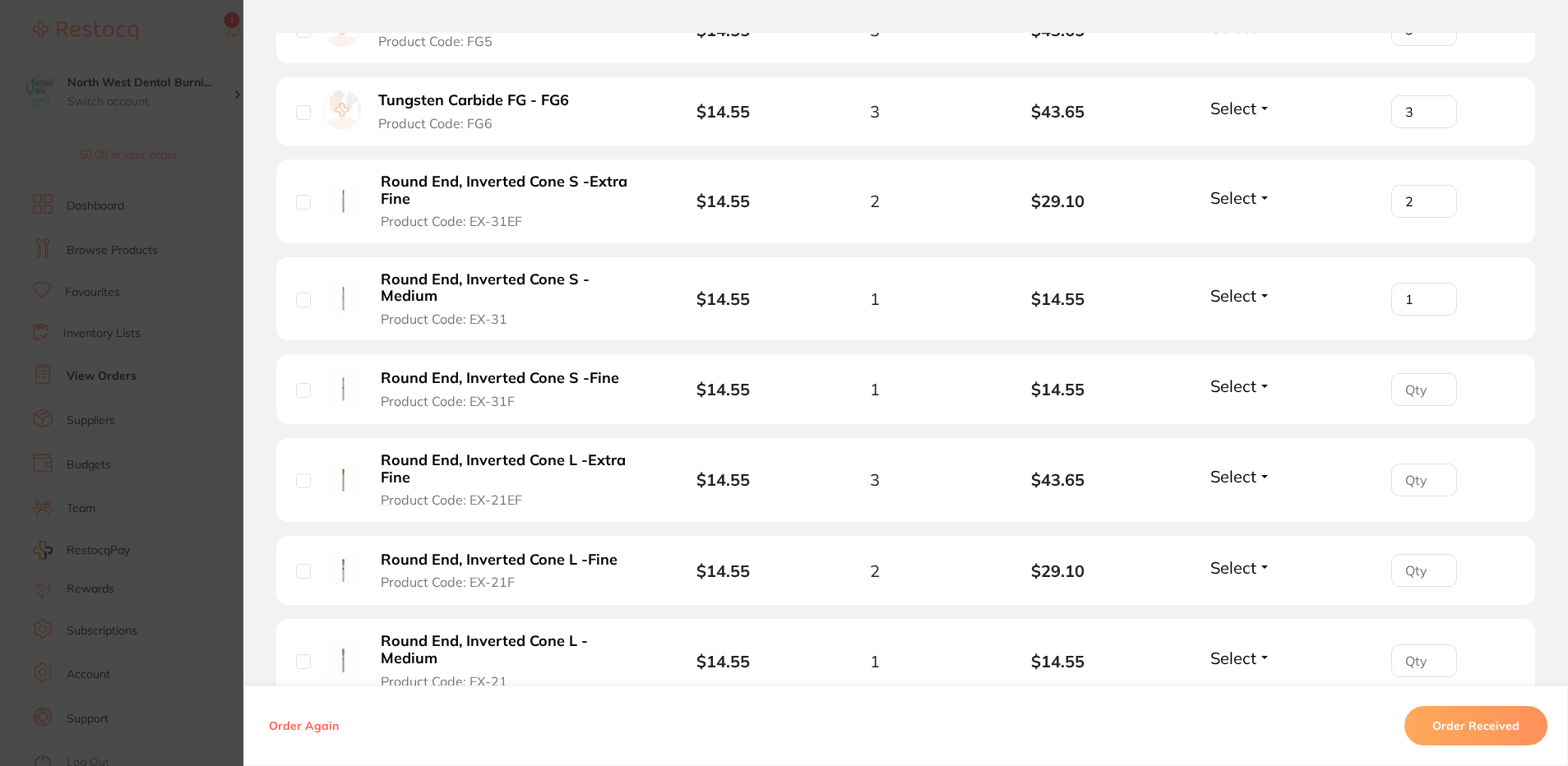
type input "1"
click at [1432, 373] on input "1" at bounding box center [1424, 389] width 66 height 32
click at [1402, 463] on input "number" at bounding box center [1424, 479] width 66 height 32
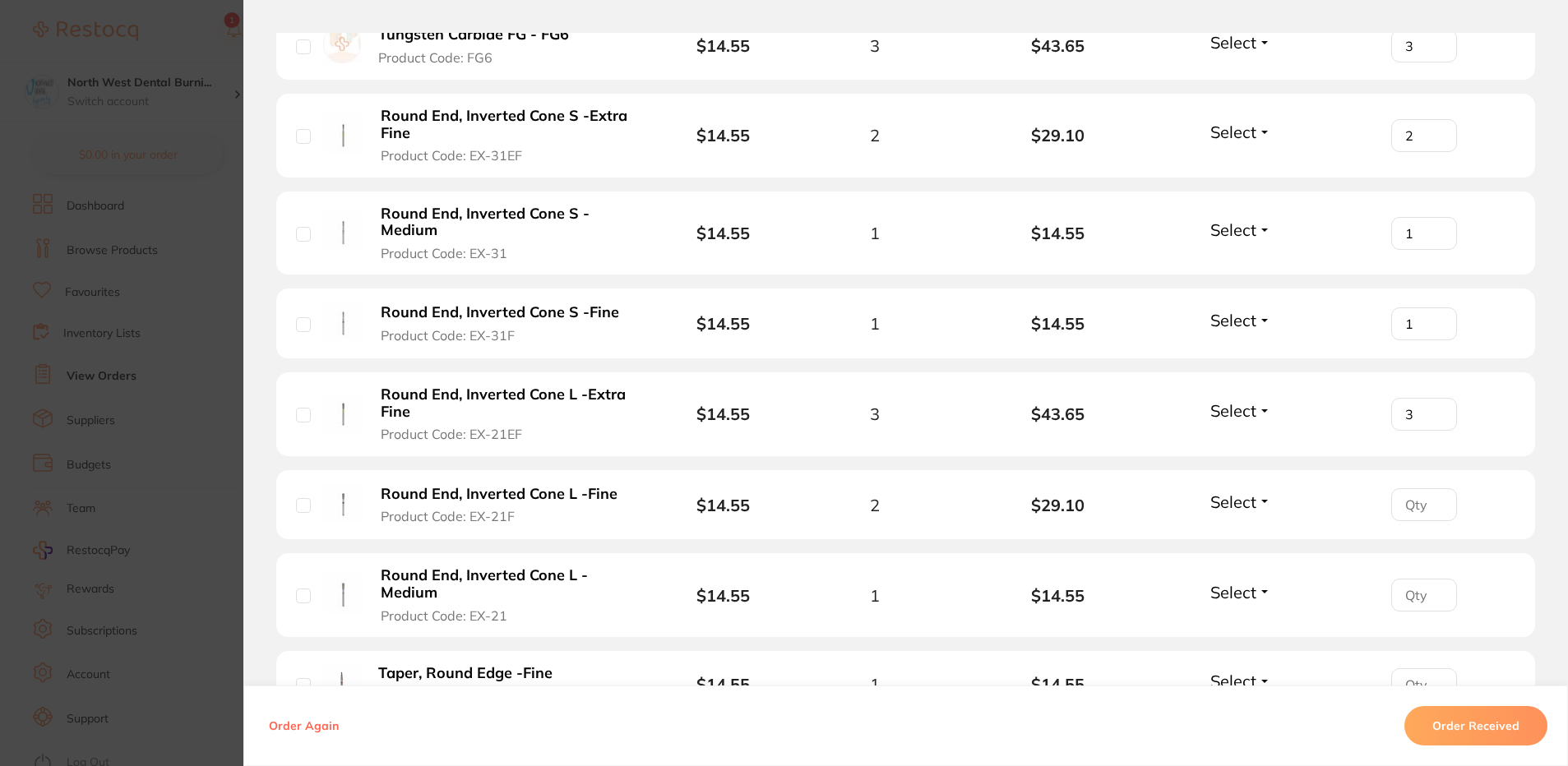
scroll to position [3862, 0]
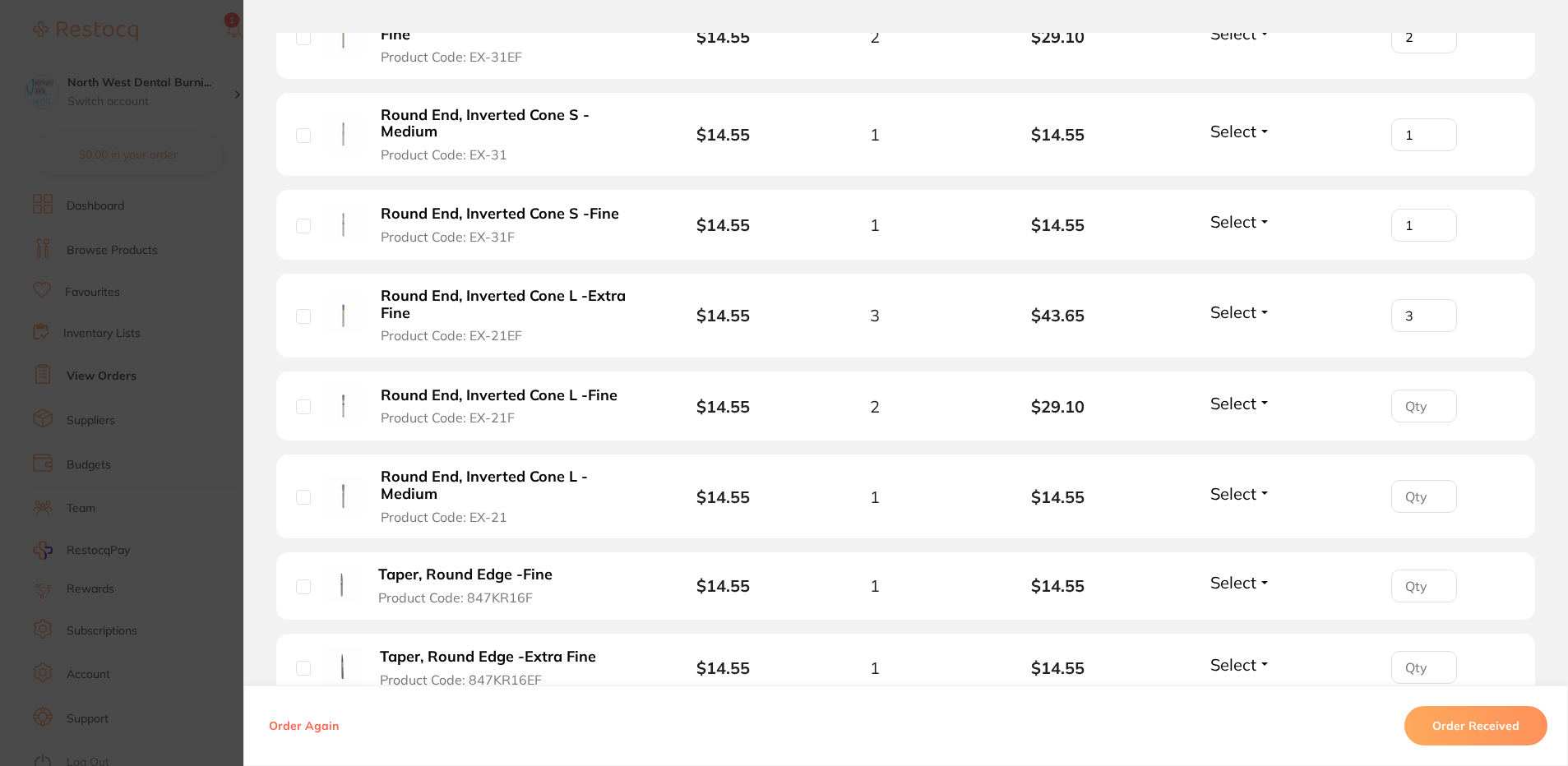
type input "3"
click at [1415, 389] on input "number" at bounding box center [1424, 406] width 66 height 32
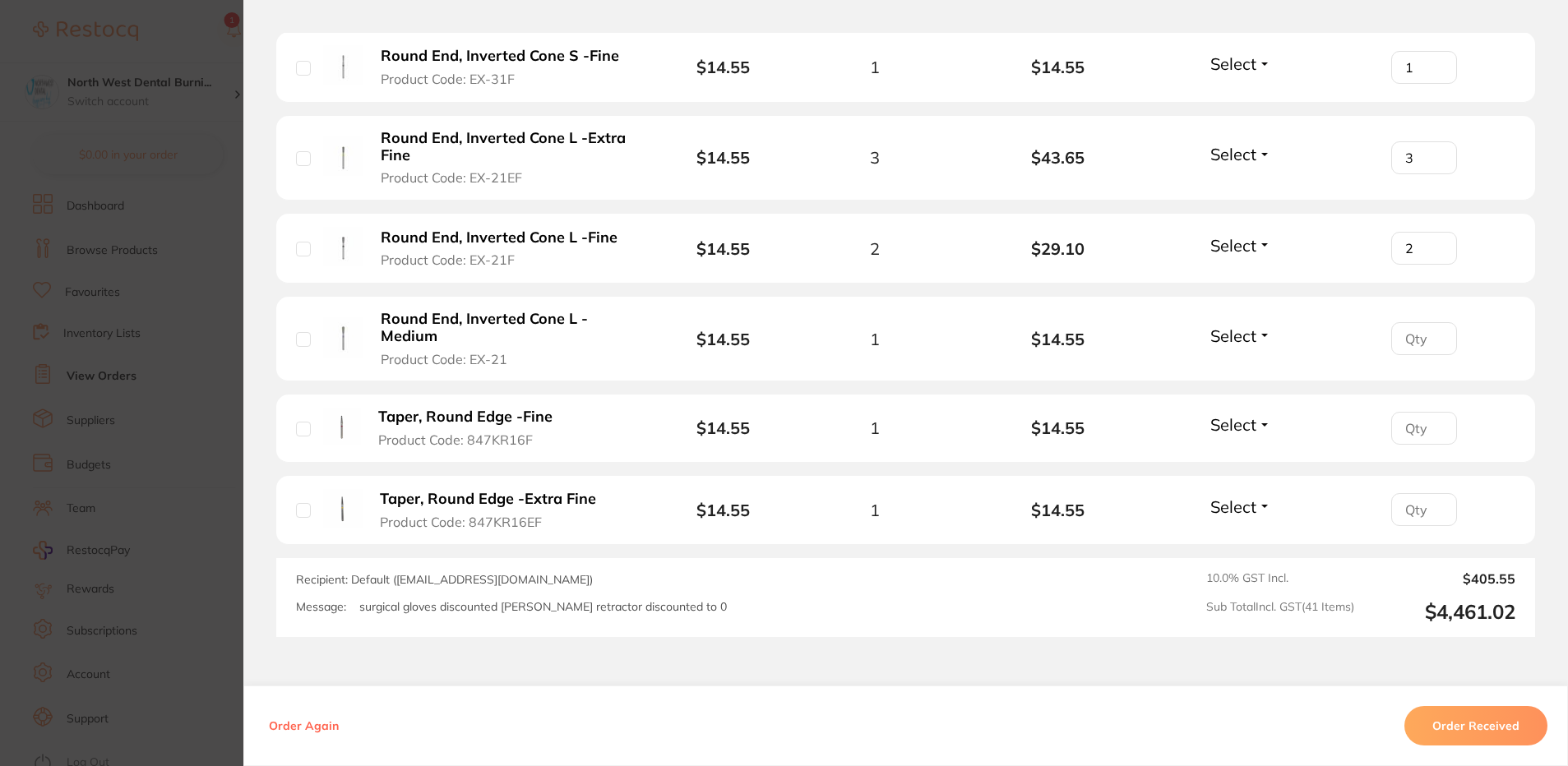
scroll to position [4027, 0]
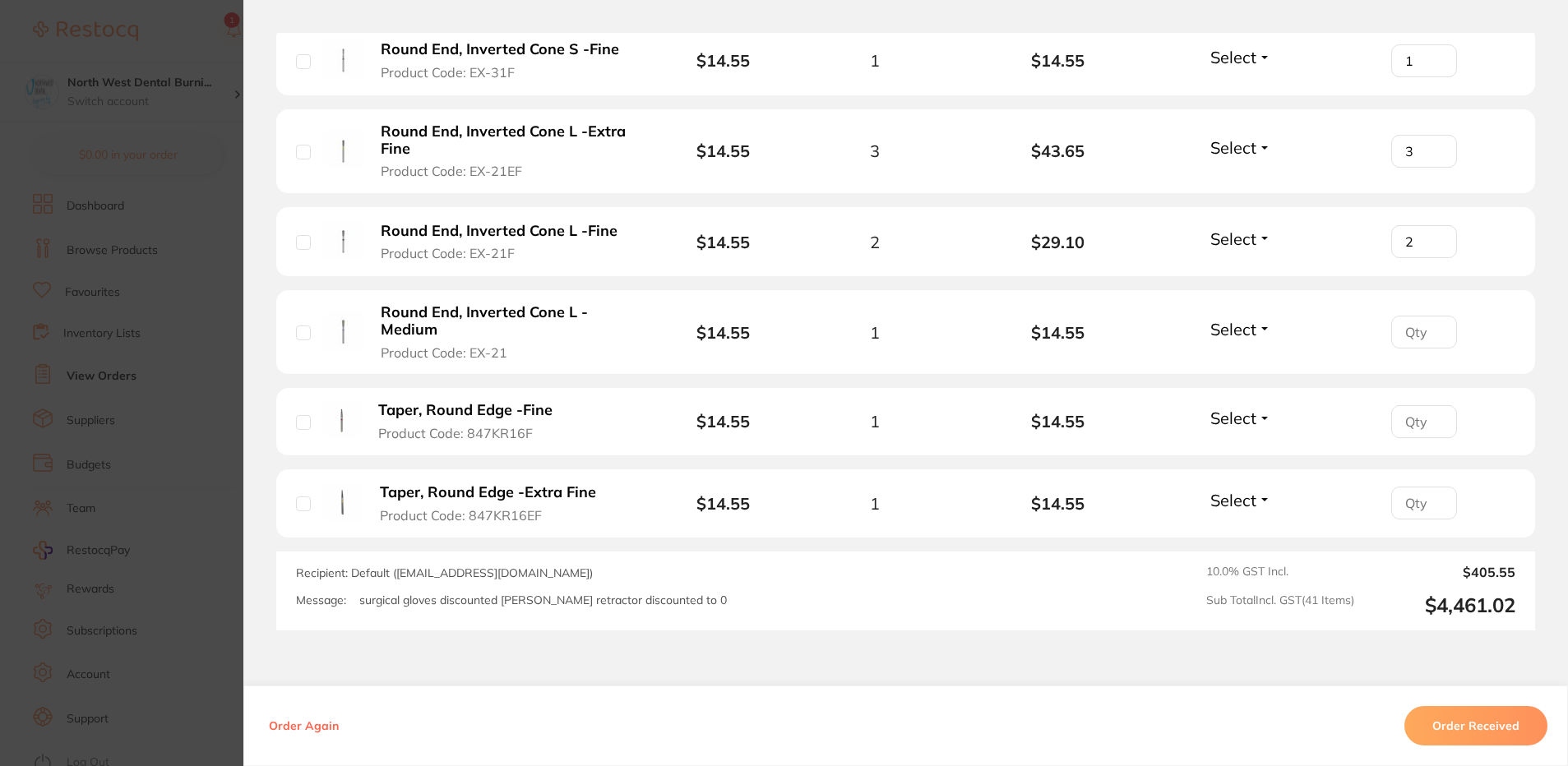
type input "2"
click at [1426, 315] on input "0" at bounding box center [1424, 332] width 66 height 32
type input "0"
type input "1"
click at [1417, 406] on input "number" at bounding box center [1424, 422] width 66 height 32
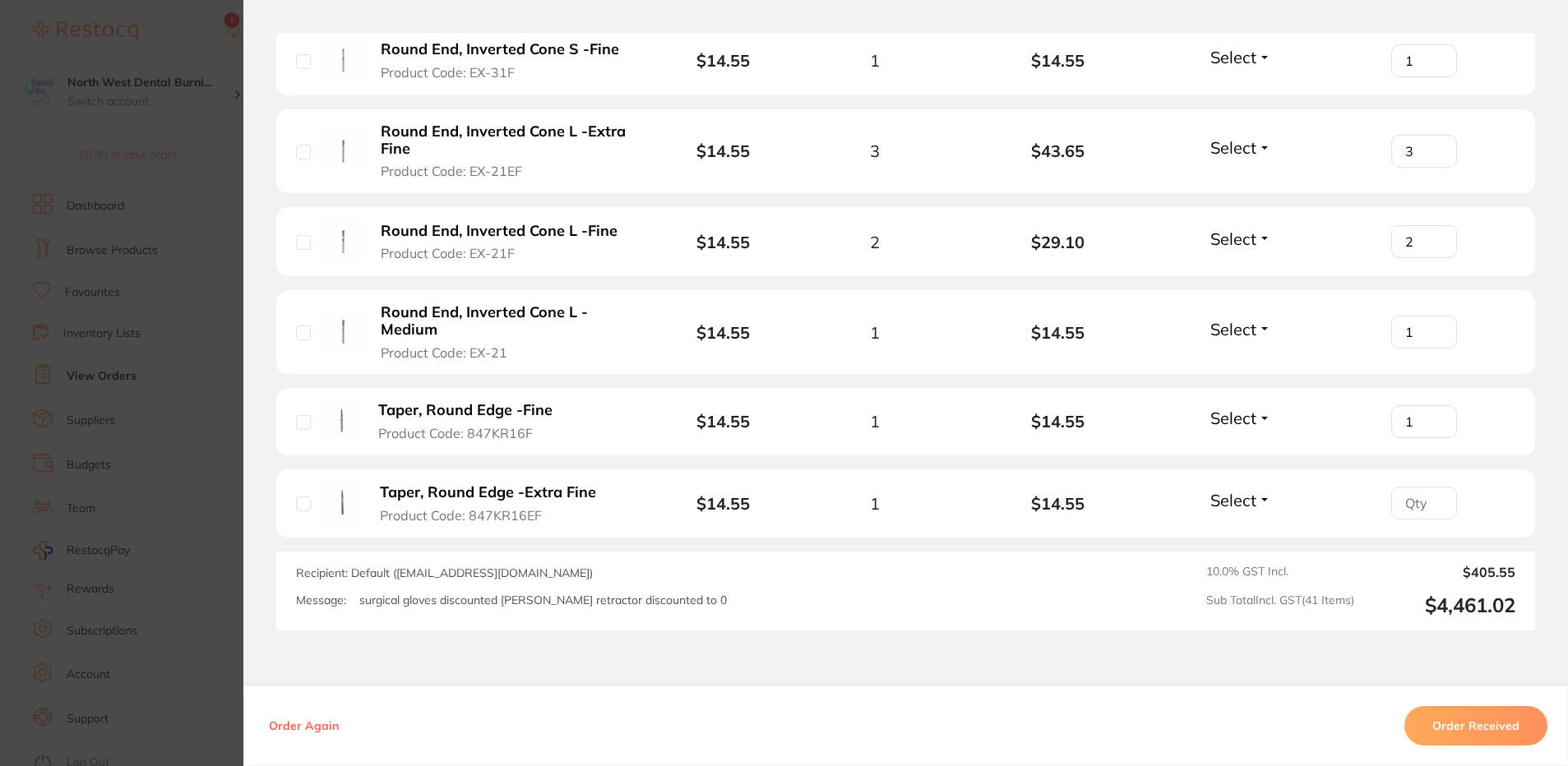
type input "1"
click at [1412, 487] on input "number" at bounding box center [1424, 503] width 66 height 32
type input "1"
click at [104, 355] on section "Order ID: Restocq- 91973 Order Information Accepted Order Order Date Sept 1 202…" at bounding box center [784, 383] width 1568 height 766
